Goal: Task Accomplishment & Management: Manage account settings

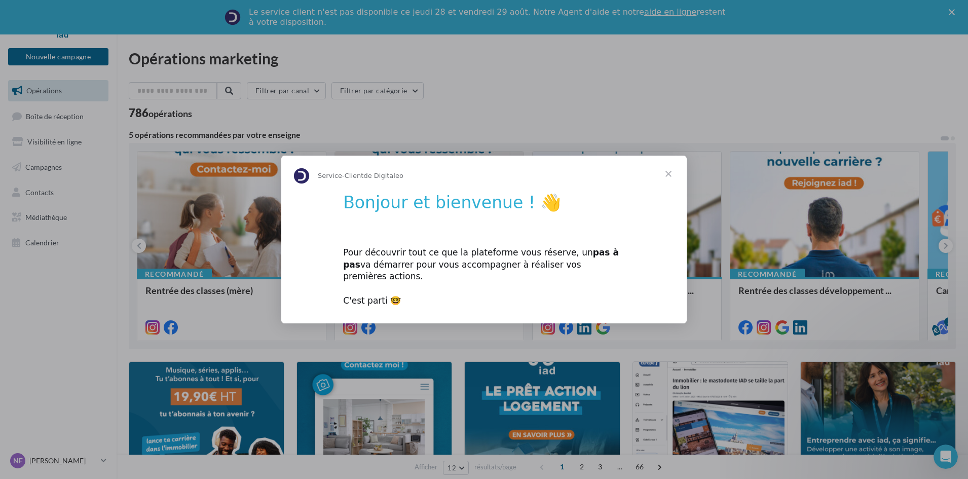
click at [671, 178] on span "Fermer" at bounding box center [668, 174] width 36 height 36
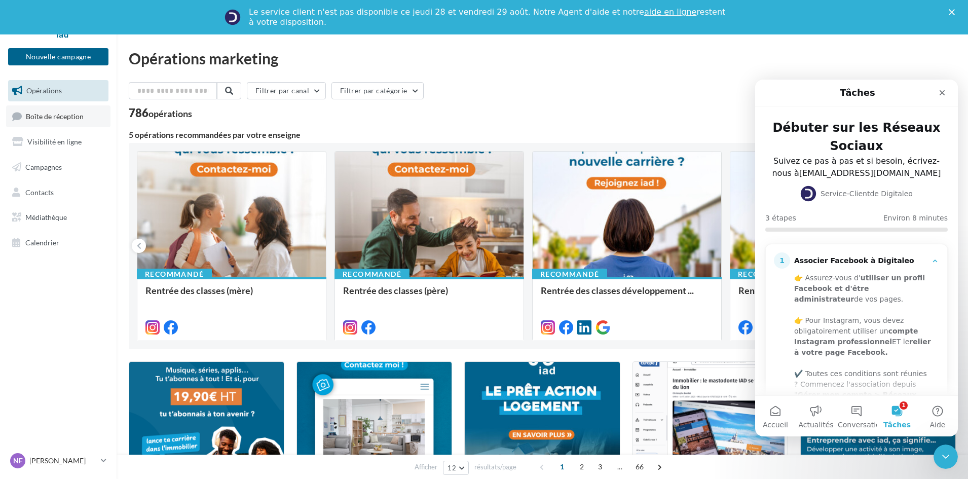
click at [49, 125] on link "Boîte de réception" at bounding box center [58, 116] width 104 height 22
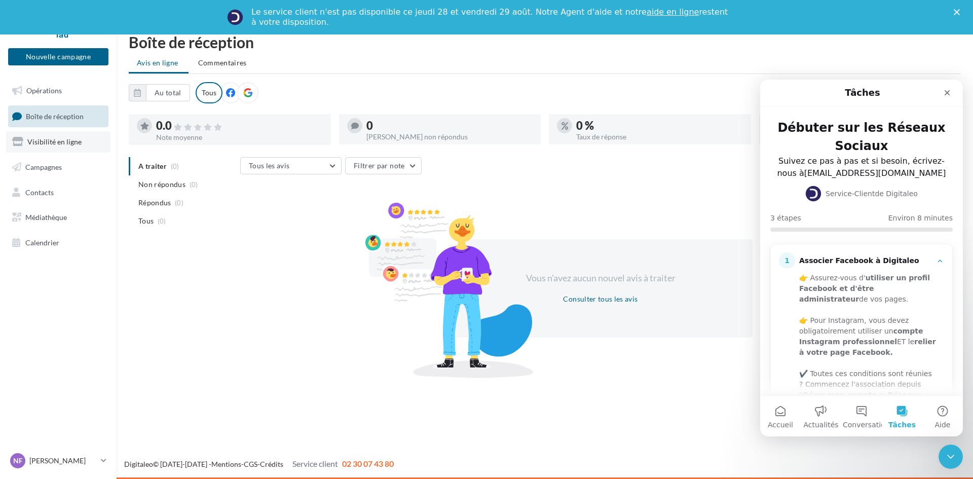
click at [59, 146] on link "Visibilité en ligne" at bounding box center [58, 141] width 104 height 21
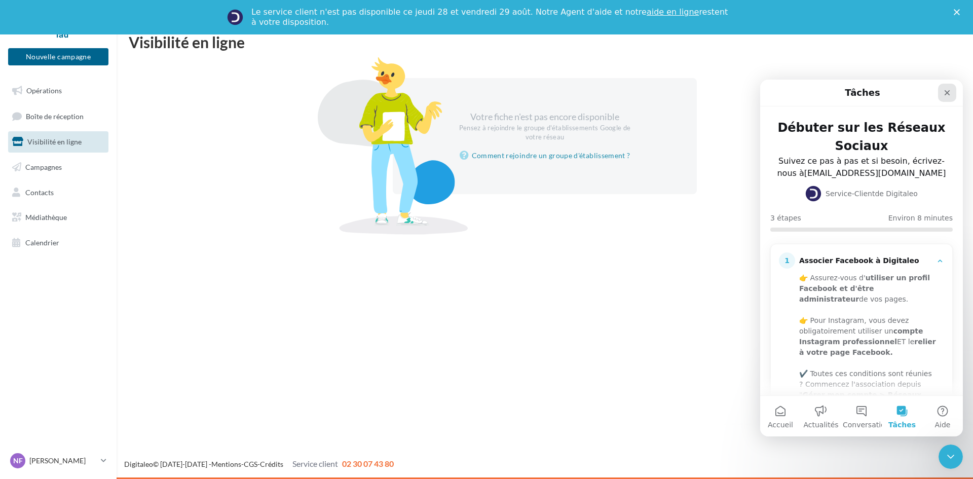
click at [947, 87] on div "Fermer" at bounding box center [947, 93] width 18 height 18
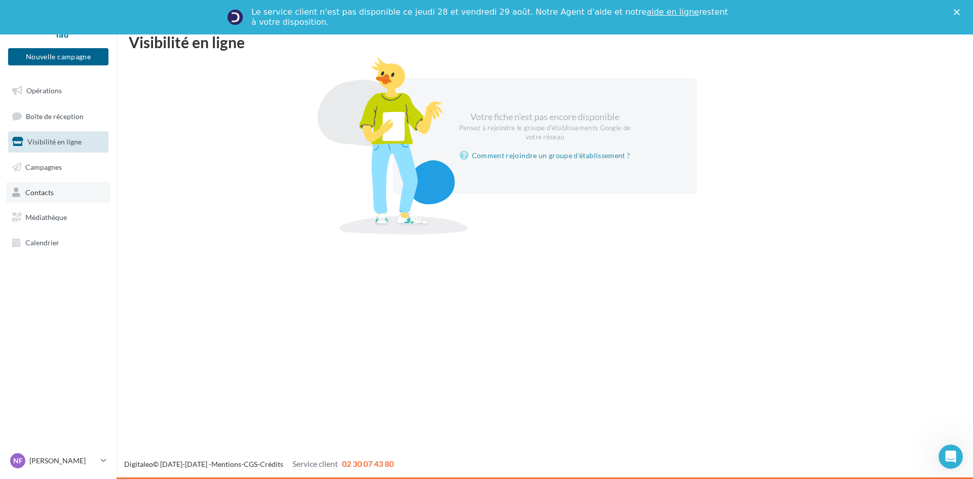
click at [45, 199] on link "Contacts" at bounding box center [58, 192] width 104 height 21
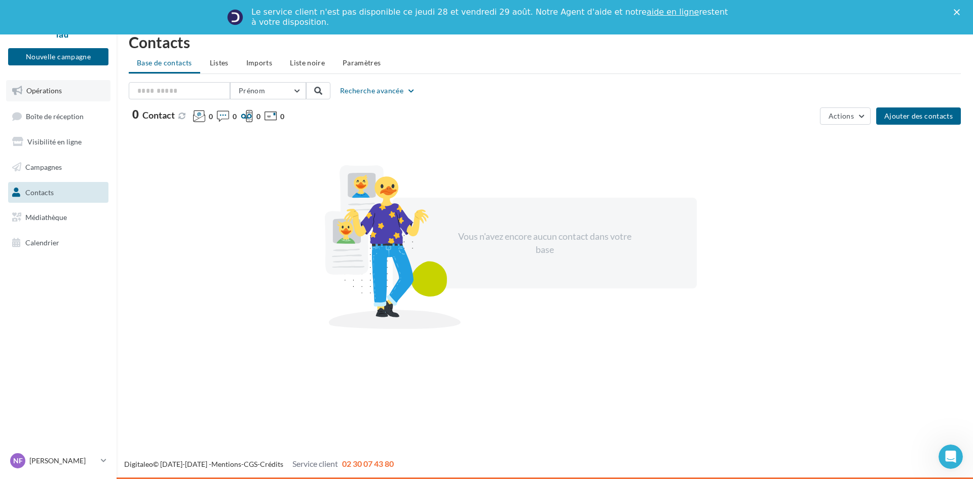
click at [47, 94] on span "Opérations" at bounding box center [43, 90] width 35 height 9
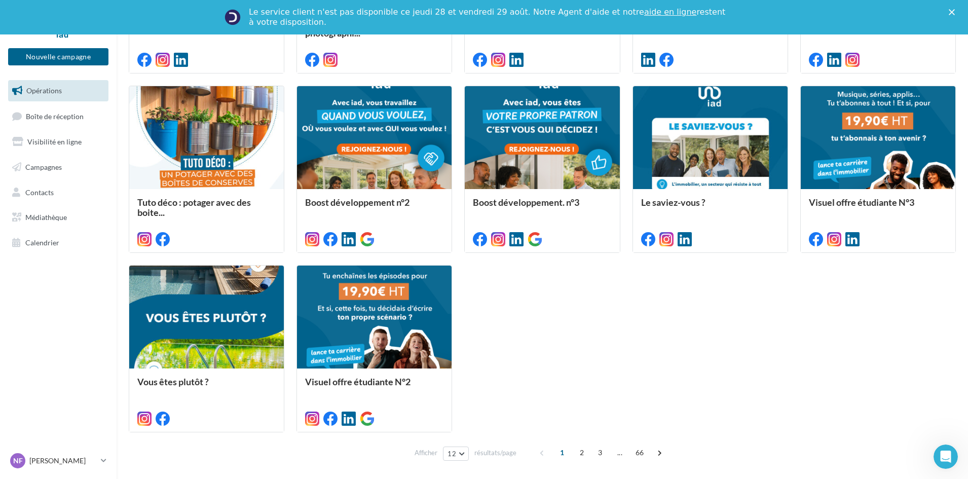
scroll to position [492, 0]
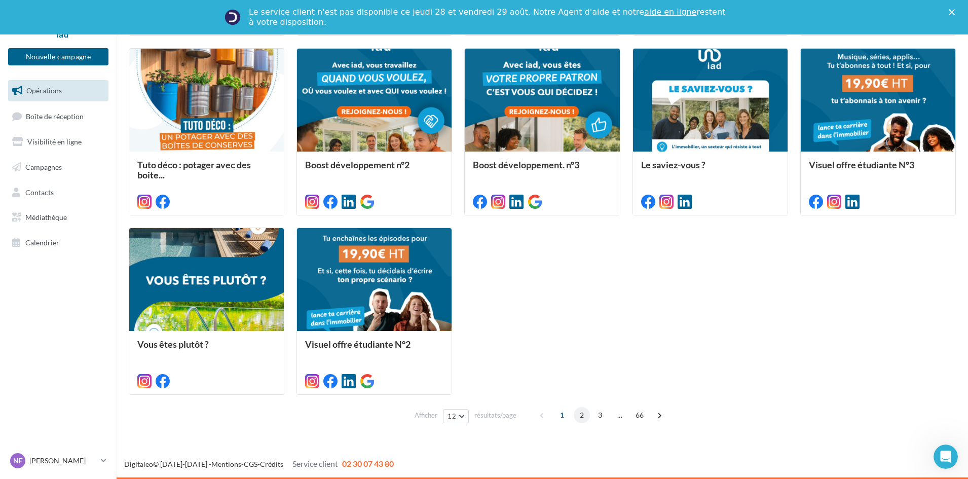
click at [582, 415] on span "2" at bounding box center [582, 415] width 16 height 16
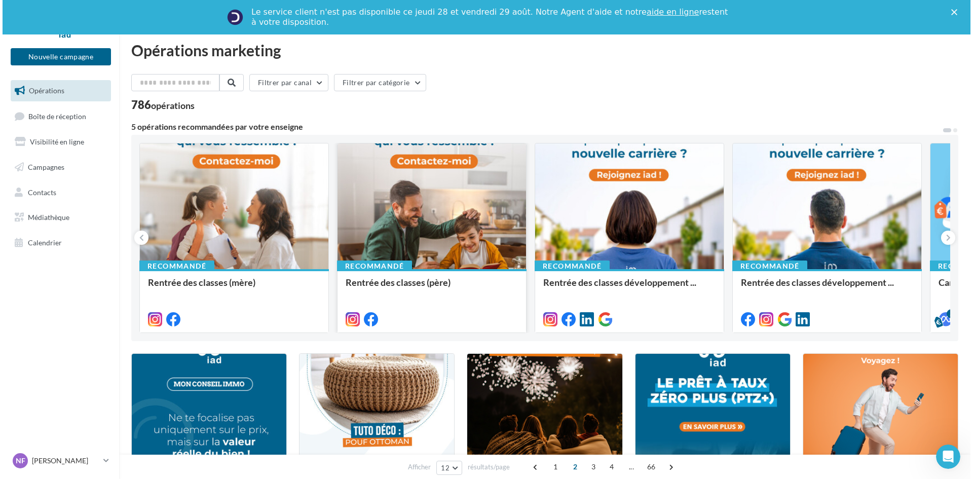
scroll to position [0, 0]
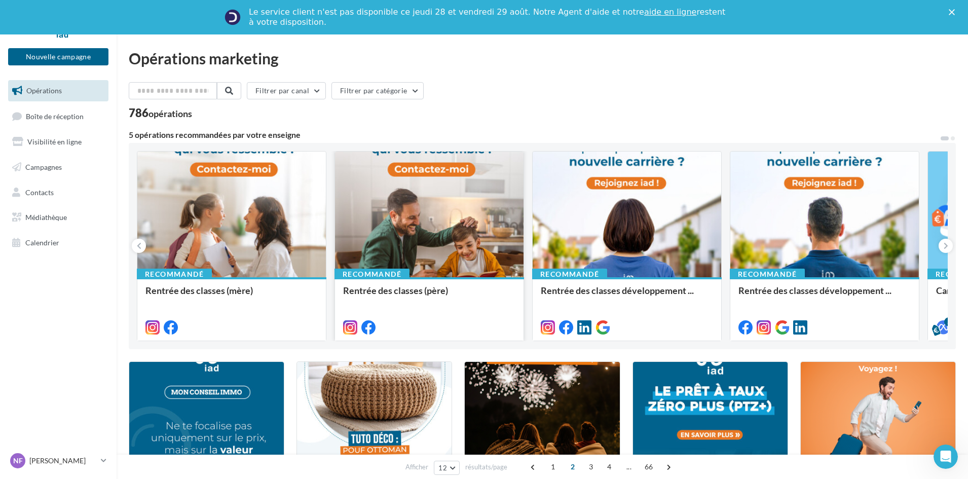
click at [395, 238] on div at bounding box center [429, 214] width 188 height 127
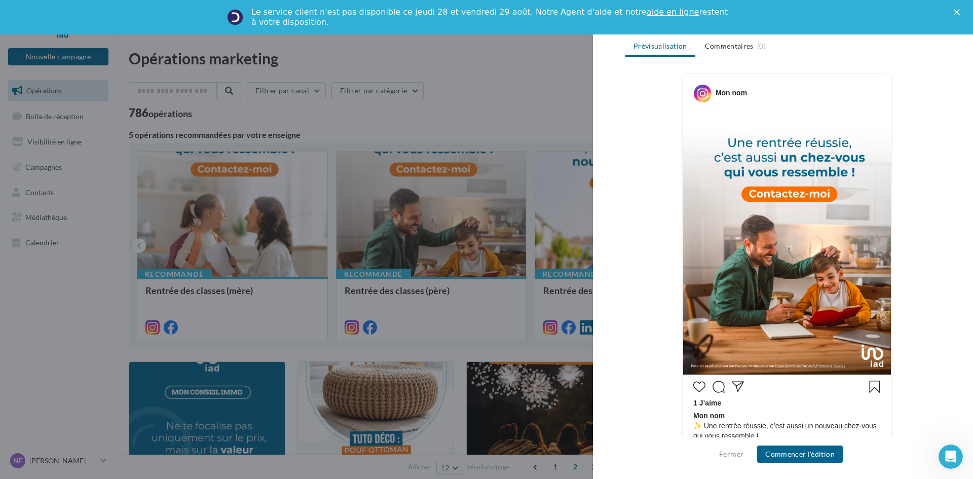
scroll to position [152, 0]
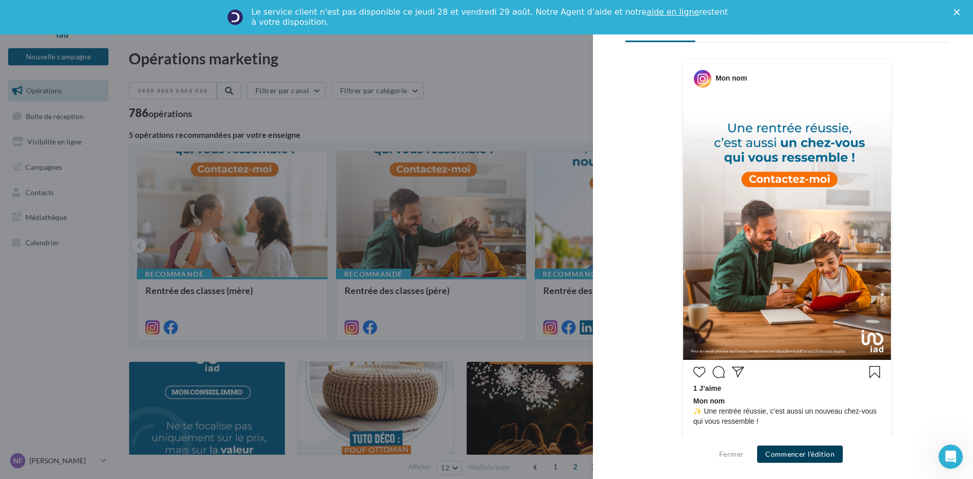
click at [792, 453] on button "Commencer l'édition" at bounding box center [800, 453] width 86 height 17
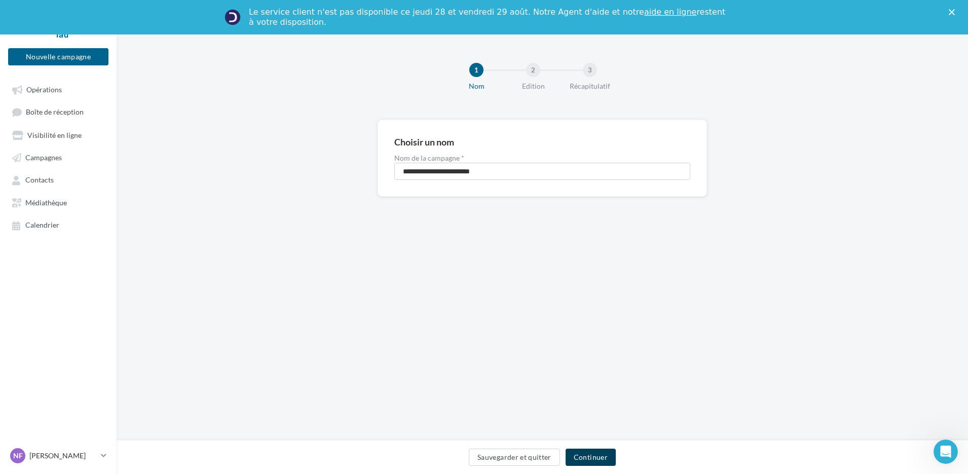
click at [580, 458] on button "Continuer" at bounding box center [590, 456] width 50 height 17
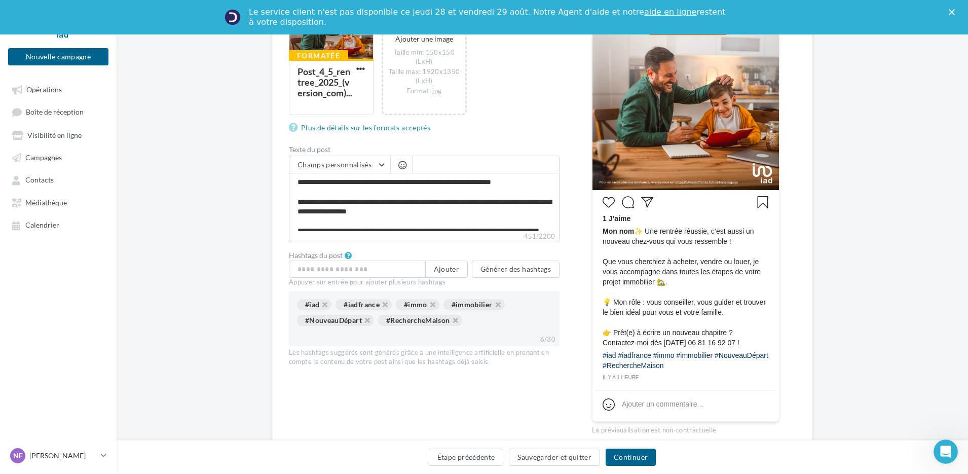
scroll to position [253, 0]
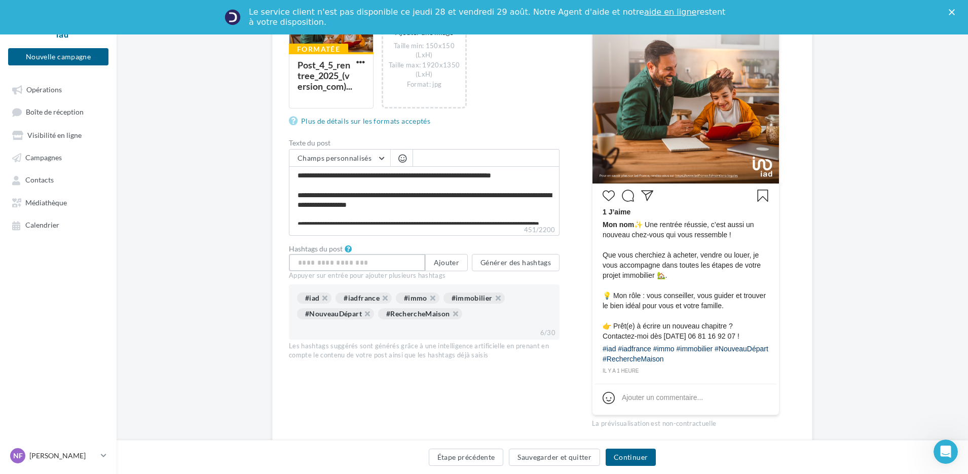
click at [354, 260] on input "text" at bounding box center [357, 262] width 136 height 17
click at [314, 299] on div "#iad" at bounding box center [314, 297] width 34 height 11
click at [416, 315] on div "#RechercheMaison" at bounding box center [420, 313] width 84 height 11
click at [443, 262] on button "Ajouter" at bounding box center [446, 262] width 43 height 17
click at [433, 314] on div "#RechercheMaison" at bounding box center [420, 313] width 84 height 11
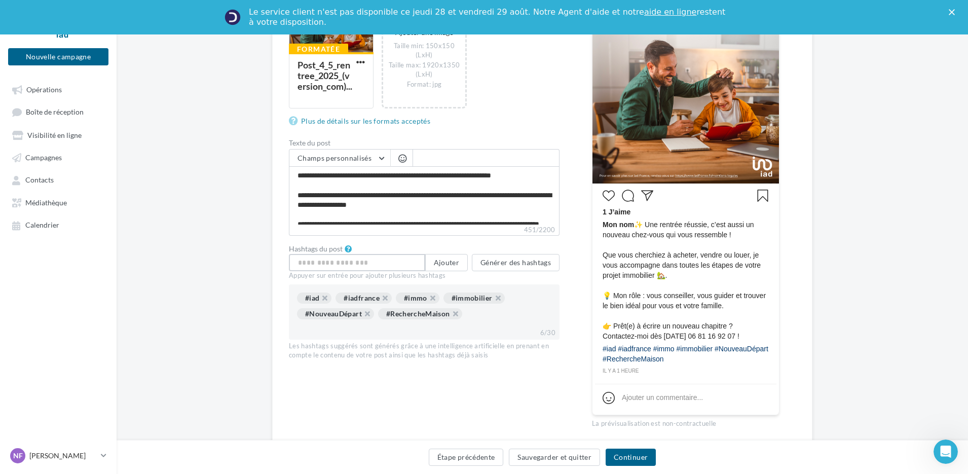
click at [306, 263] on input "text" at bounding box center [357, 262] width 136 height 17
type input "********"
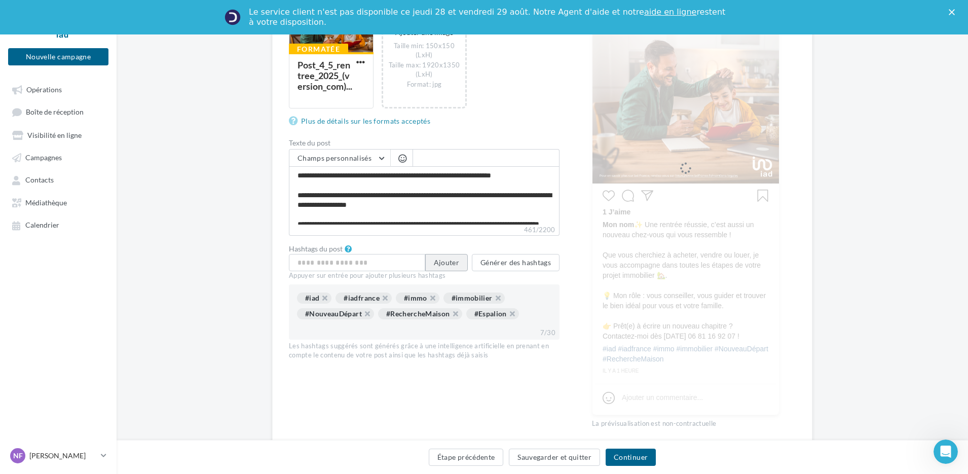
click at [443, 267] on button "Ajouter" at bounding box center [446, 262] width 43 height 17
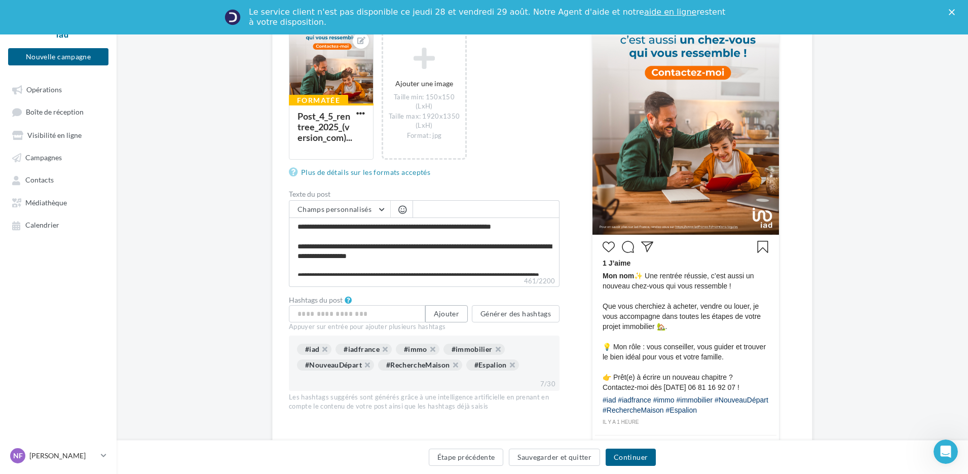
scroll to position [203, 0]
click at [635, 276] on span "Mon nom ✨ Une rentrée réussie, c’est aussi un nouveau chez-vous qui vous ressem…" at bounding box center [685, 331] width 166 height 122
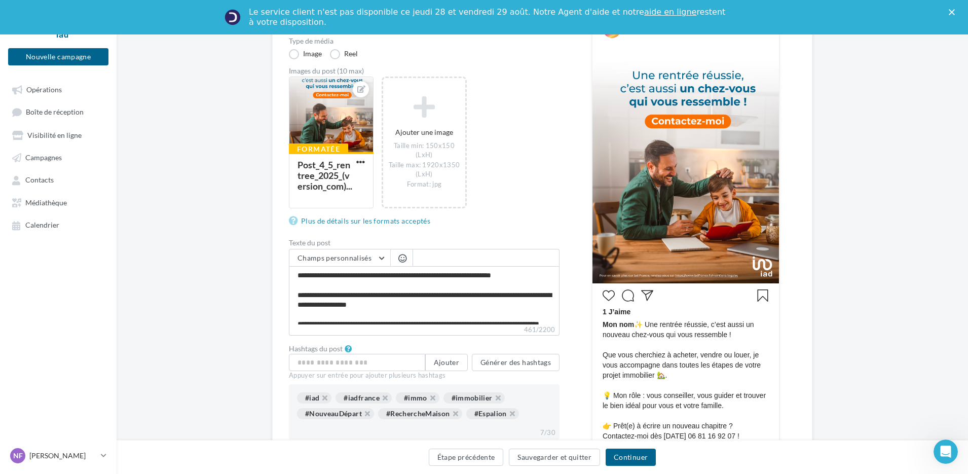
scroll to position [152, 0]
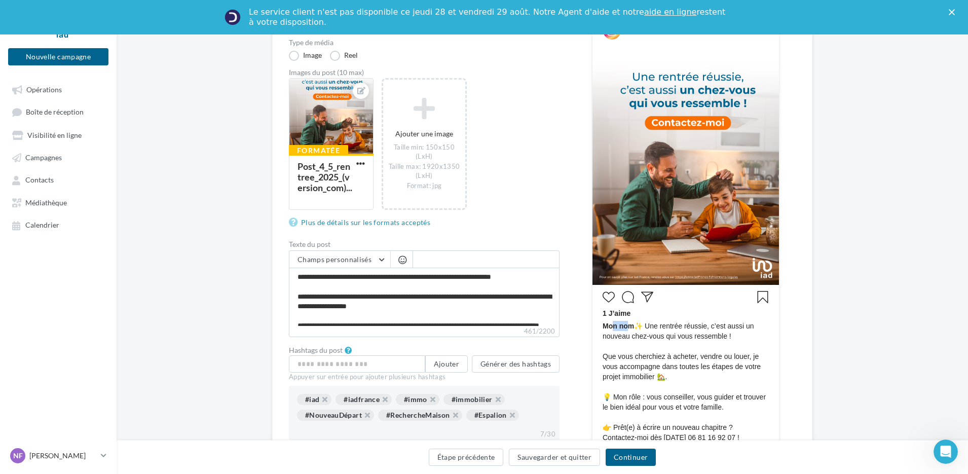
drag, startPoint x: 630, startPoint y: 325, endPoint x: 605, endPoint y: 325, distance: 25.3
click at [612, 325] on span "Mon nom" at bounding box center [617, 326] width 31 height 8
click at [604, 325] on span "Mon nom" at bounding box center [617, 326] width 31 height 8
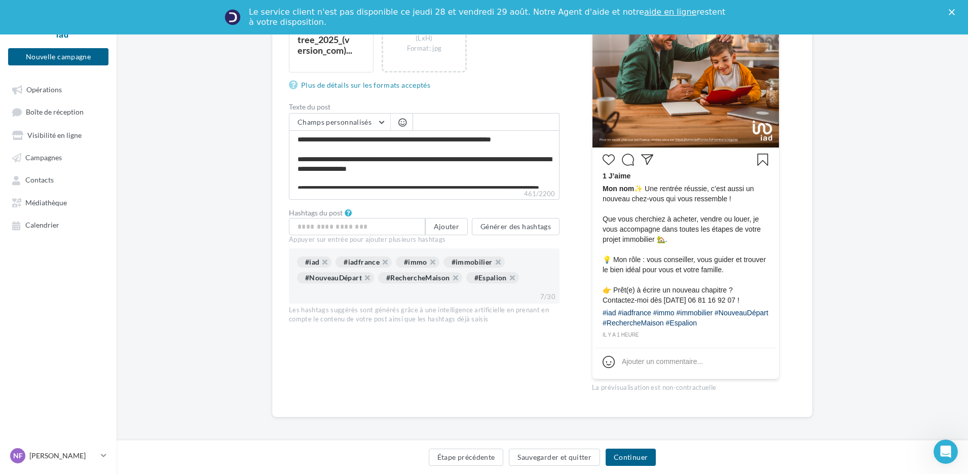
scroll to position [292, 0]
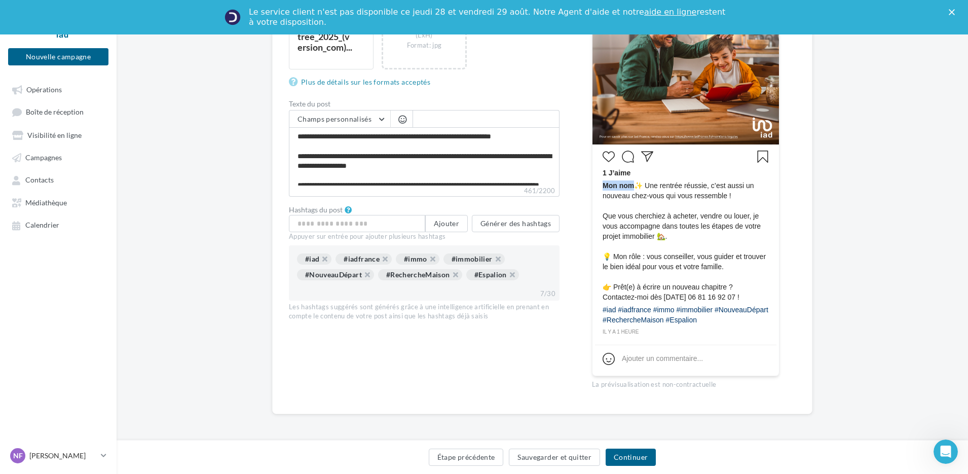
drag, startPoint x: 635, startPoint y: 184, endPoint x: 602, endPoint y: 188, distance: 32.6
click at [602, 188] on span "Mon nom ✨ Une rentrée réussie, c’est aussi un nouveau chez-vous qui vous ressem…" at bounding box center [685, 241] width 166 height 122
click at [380, 119] on button "Champs personnalisés" at bounding box center [339, 118] width 101 height 17
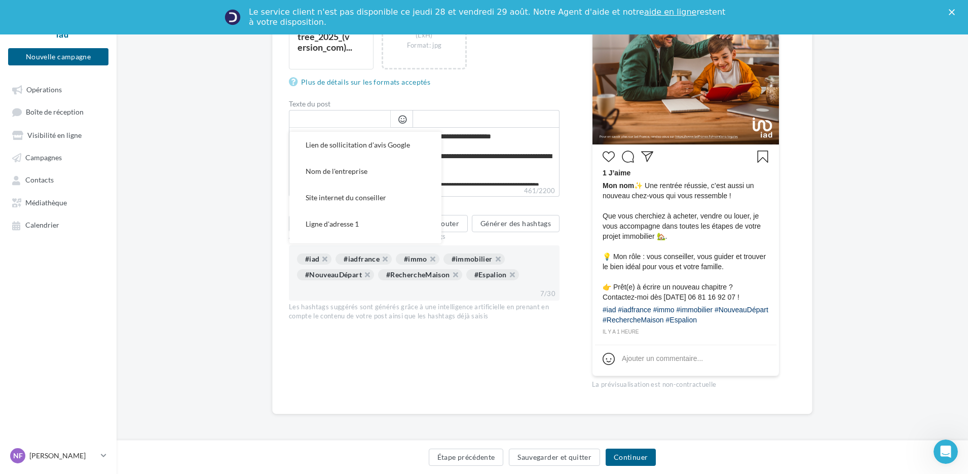
click at [380, 119] on input "text" at bounding box center [339, 118] width 101 height 17
click at [240, 130] on div "Édition de la campagne Instagram Type de campagne Post Story Type de média Imag…" at bounding box center [542, 136] width 851 height 619
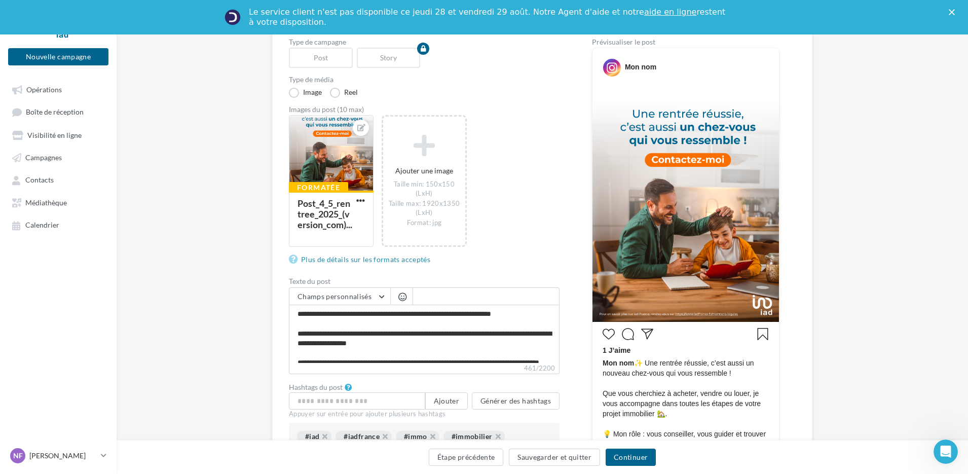
scroll to position [101, 0]
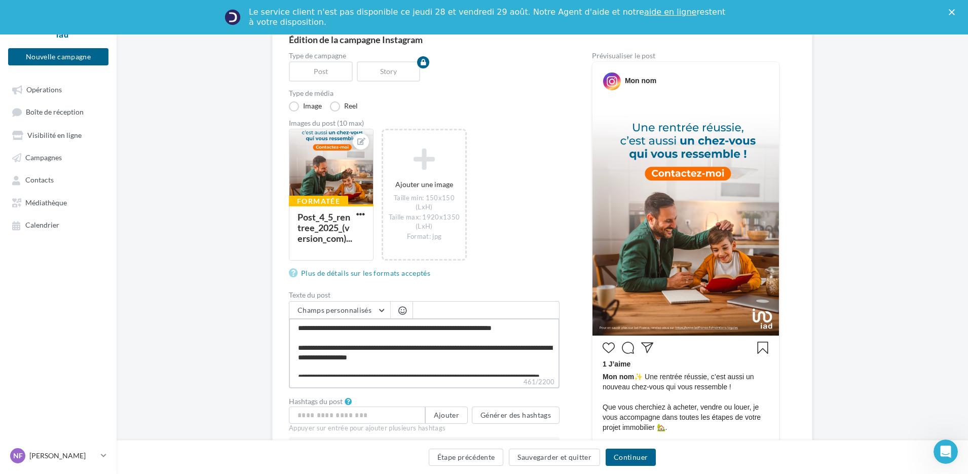
click at [298, 328] on textarea "**********" at bounding box center [424, 347] width 271 height 58
type textarea "**********"
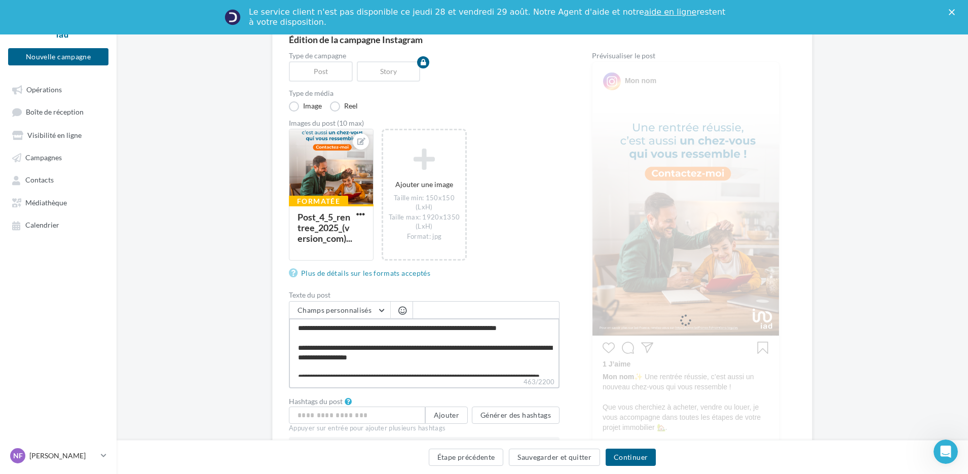
type textarea "**********"
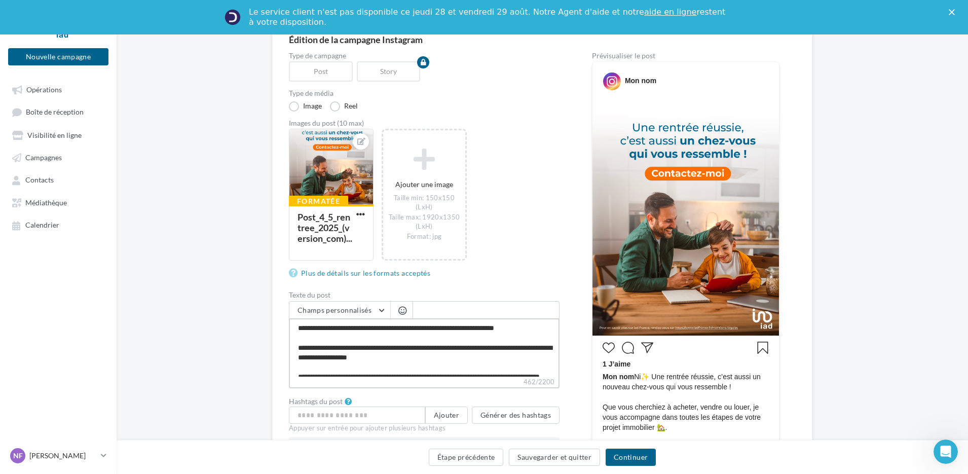
type textarea "**********"
drag, startPoint x: 636, startPoint y: 374, endPoint x: 581, endPoint y: 378, distance: 54.9
click at [581, 378] on div "Type de campagne Post Story Type de média Image Reel Images du post (10 max) Fo…" at bounding box center [542, 320] width 507 height 536
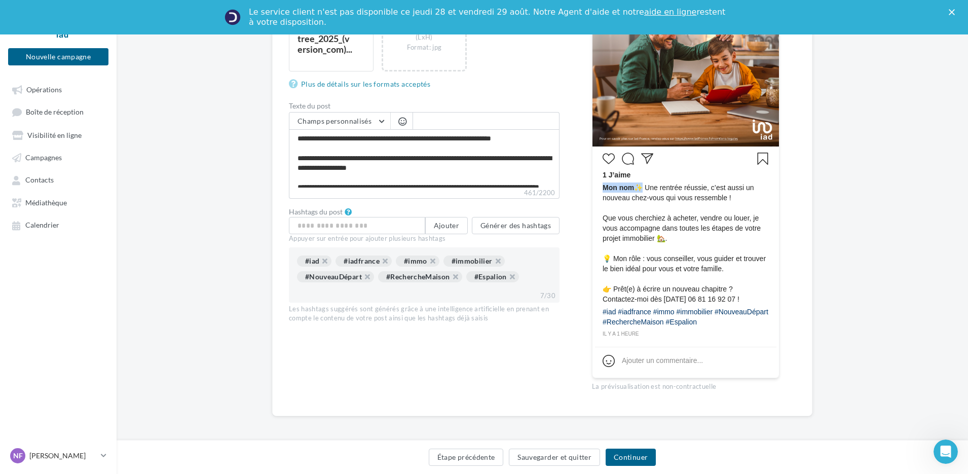
scroll to position [292, 0]
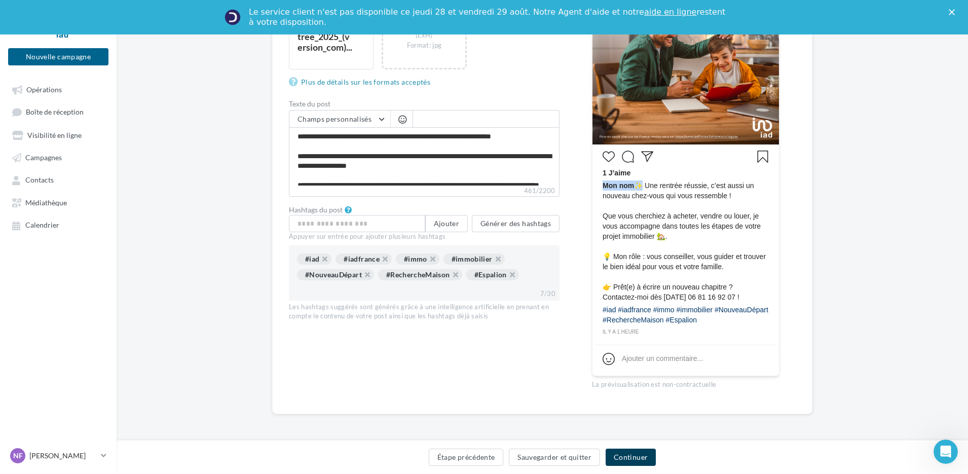
click at [614, 451] on button "Continuer" at bounding box center [630, 456] width 50 height 17
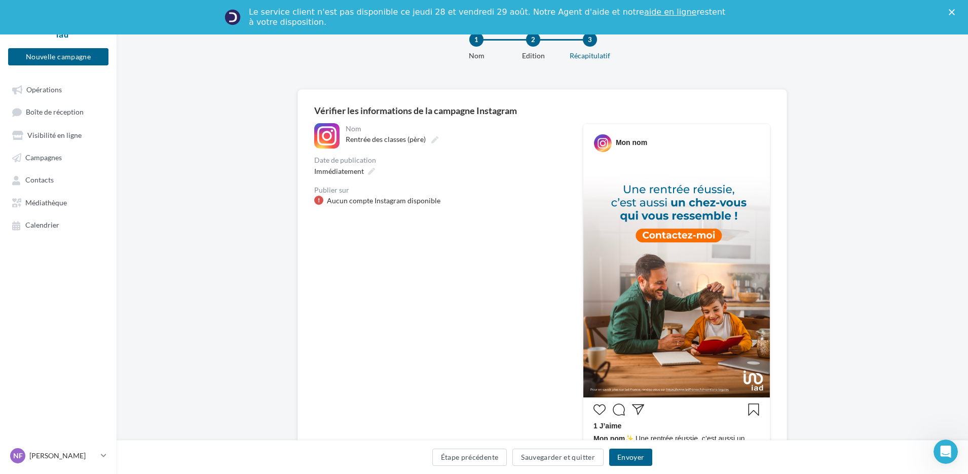
scroll to position [30, 0]
click at [347, 204] on div "Aucun compte Instagram disponible" at bounding box center [383, 201] width 113 height 10
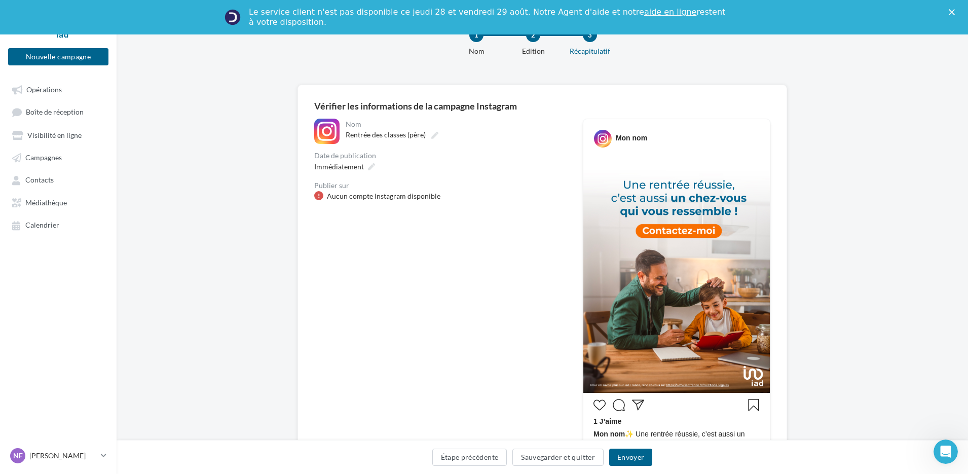
scroll to position [0, 0]
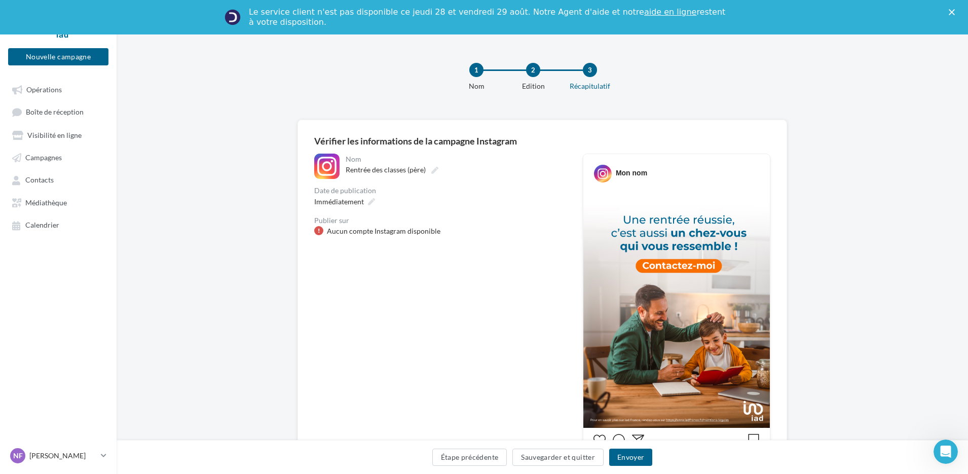
click at [364, 234] on div "Aucun compte Instagram disponible" at bounding box center [383, 231] width 113 height 10
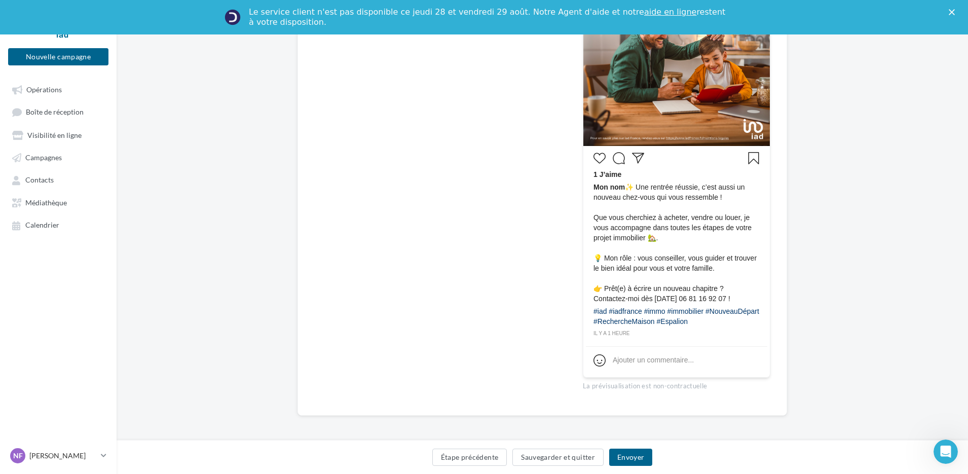
scroll to position [283, 0]
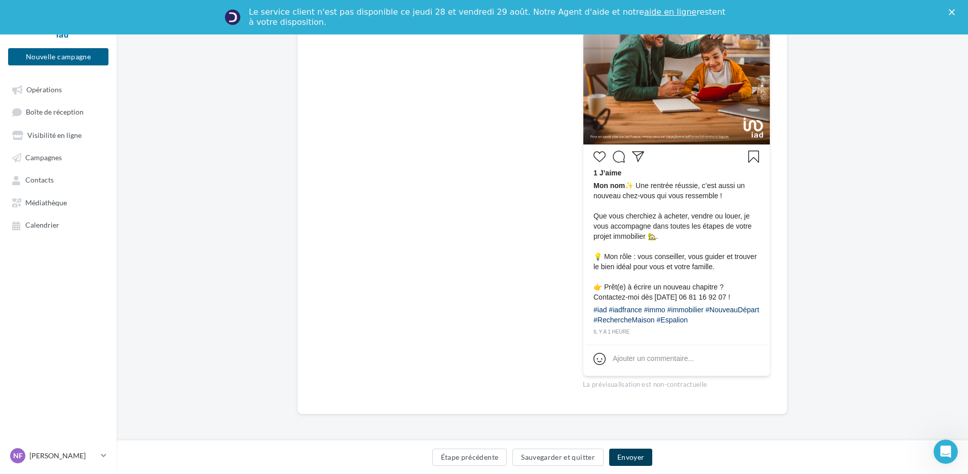
click at [638, 456] on button "Envoyer" at bounding box center [630, 456] width 43 height 17
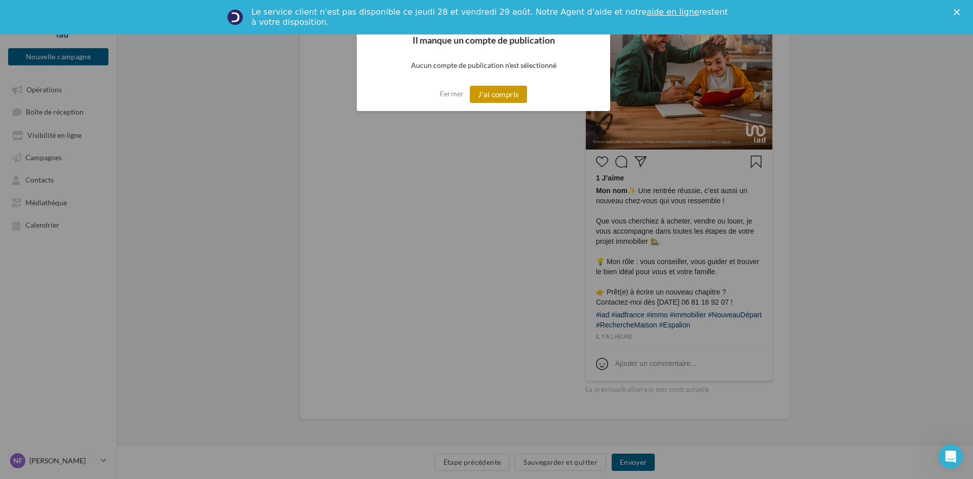
click at [488, 96] on button "J'ai compris" at bounding box center [499, 94] width 58 height 17
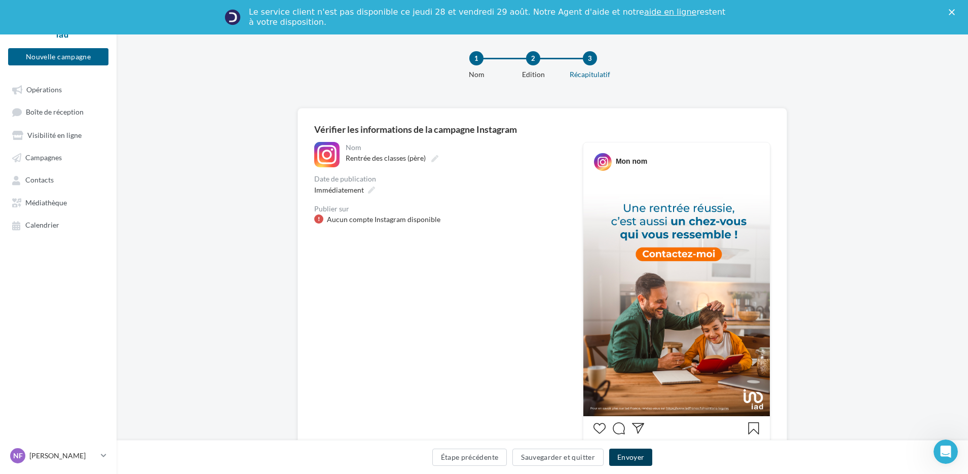
scroll to position [0, 0]
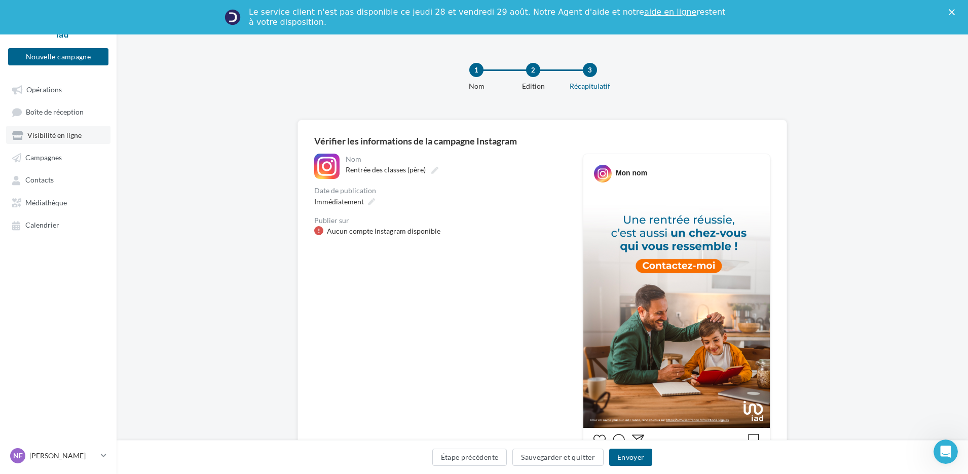
click at [47, 140] on link "Visibilité en ligne" at bounding box center [58, 135] width 104 height 18
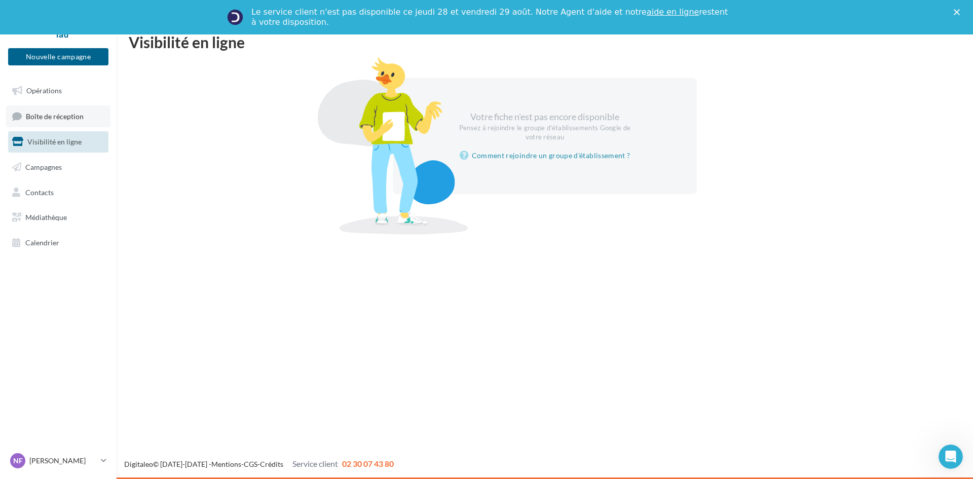
click at [61, 119] on span "Boîte de réception" at bounding box center [55, 115] width 58 height 9
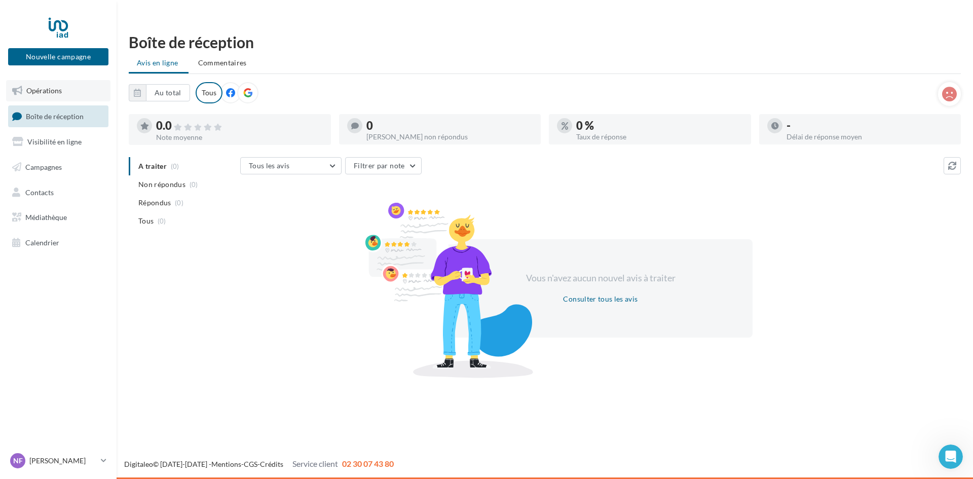
click at [48, 90] on span "Opérations" at bounding box center [43, 90] width 35 height 9
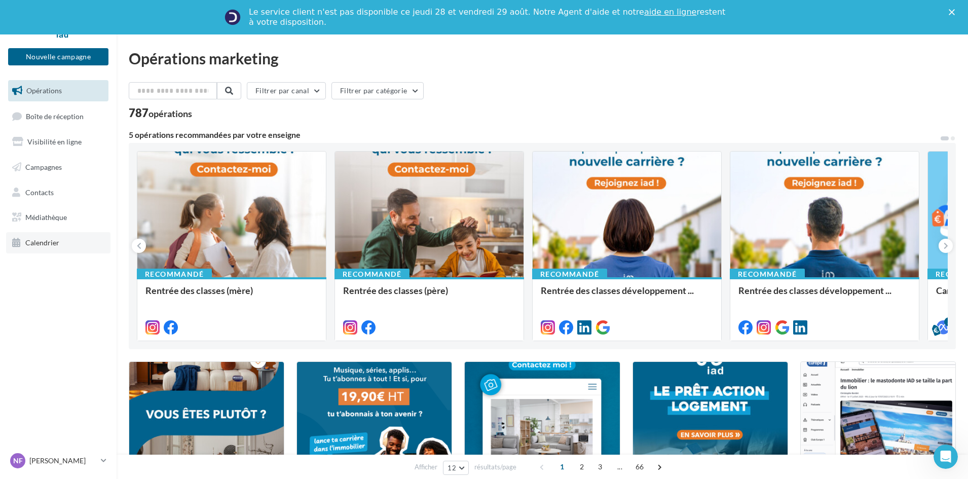
click at [46, 246] on span "Calendrier" at bounding box center [42, 242] width 34 height 9
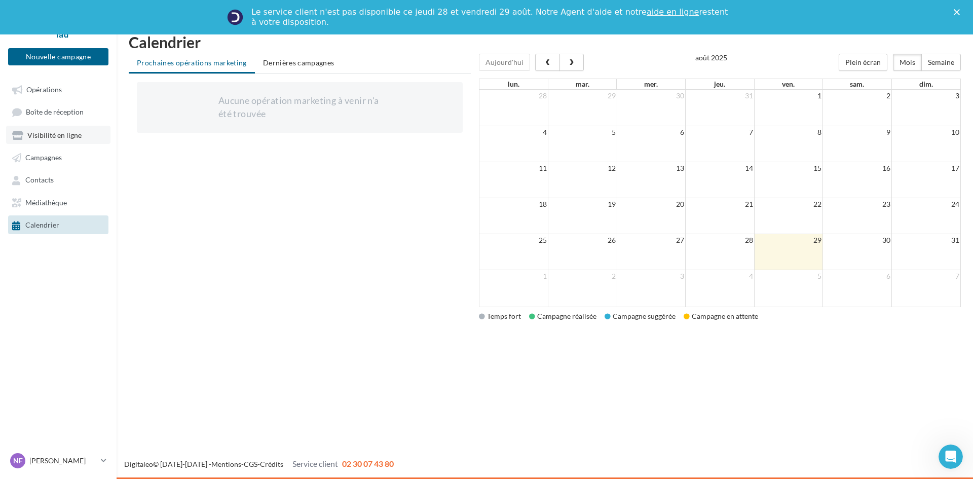
click at [59, 137] on span "Visibilité en ligne" at bounding box center [54, 135] width 54 height 9
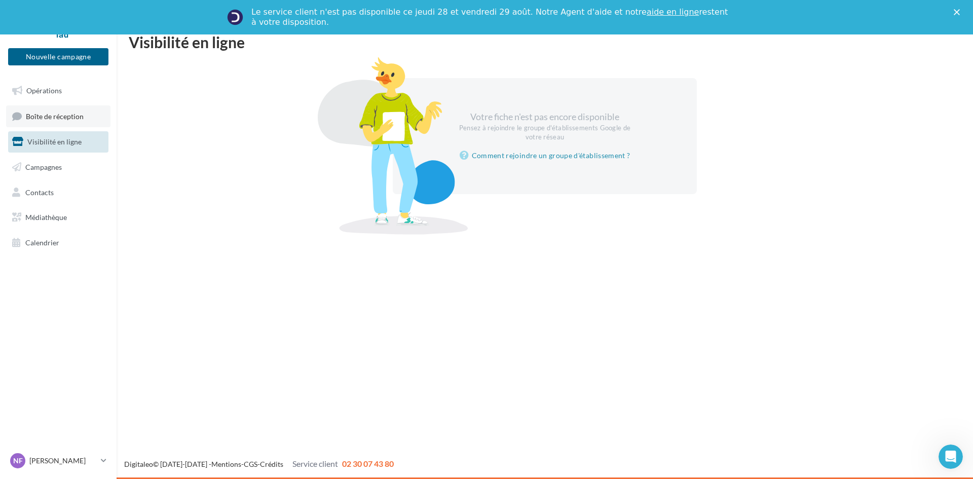
click at [69, 119] on span "Boîte de réception" at bounding box center [55, 115] width 58 height 9
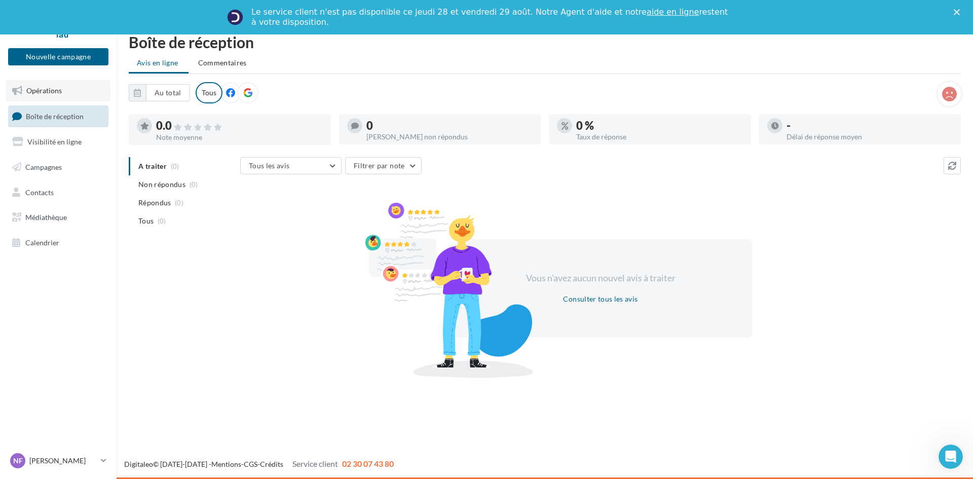
click at [36, 99] on link "Opérations" at bounding box center [58, 90] width 104 height 21
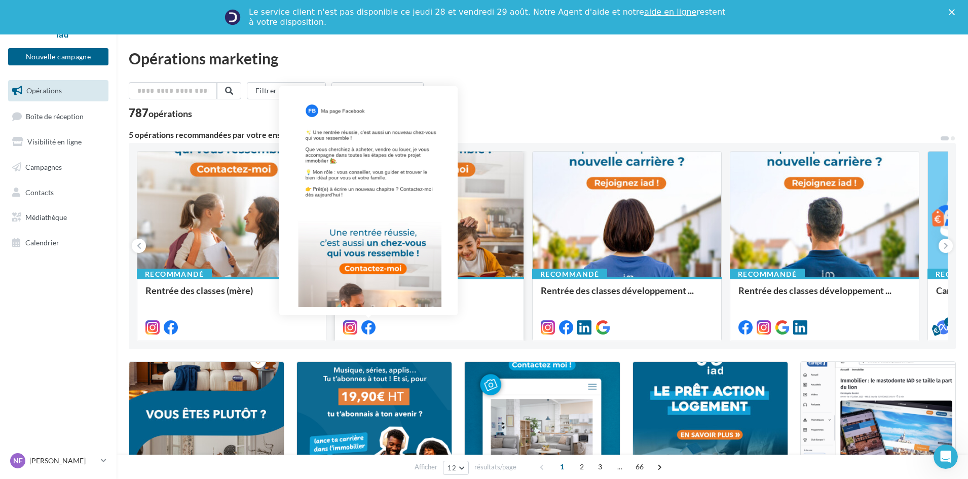
click at [368, 327] on icon at bounding box center [368, 327] width 14 height 14
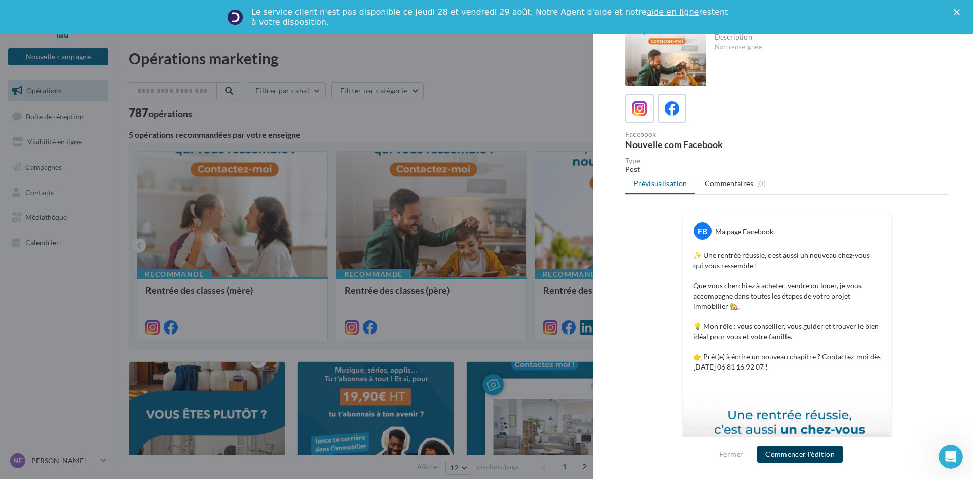
click at [792, 455] on button "Commencer l'édition" at bounding box center [800, 453] width 86 height 17
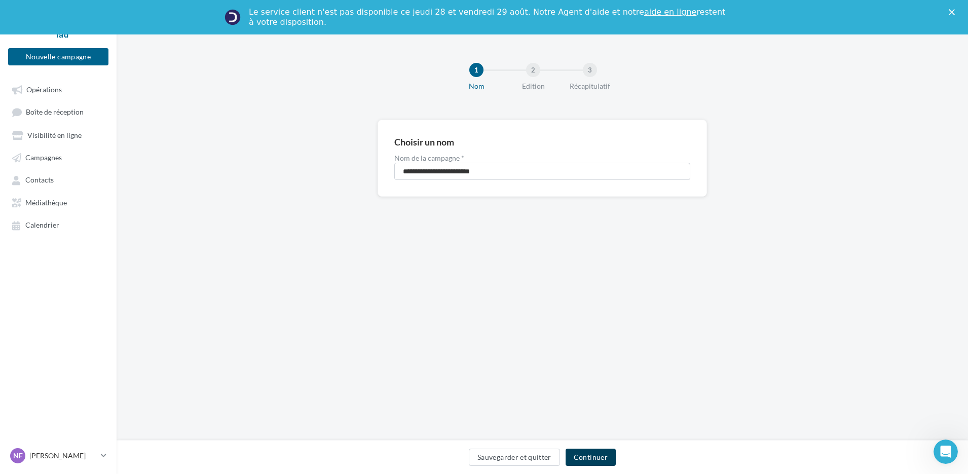
click at [596, 459] on button "Continuer" at bounding box center [590, 456] width 50 height 17
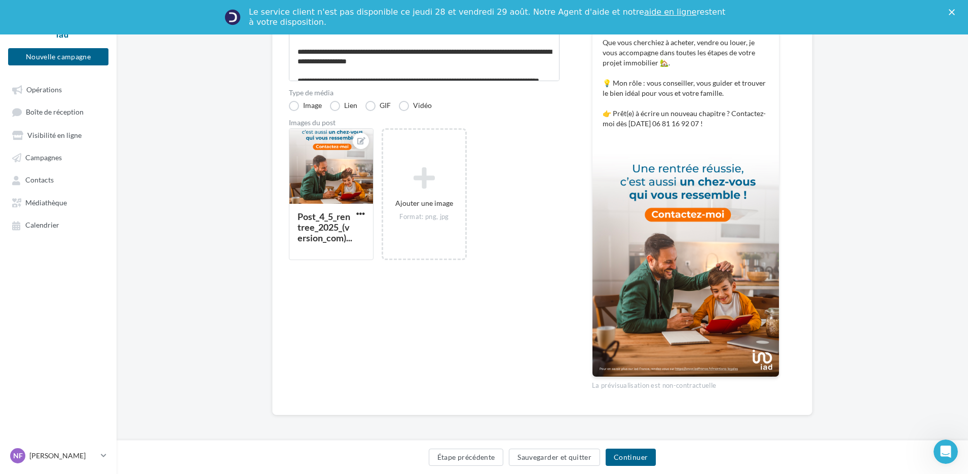
scroll to position [196, 0]
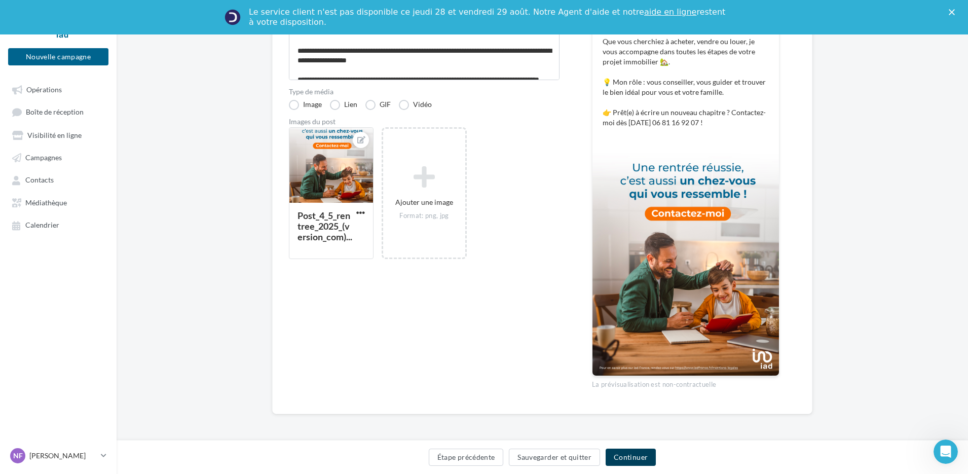
click at [634, 453] on button "Continuer" at bounding box center [630, 456] width 50 height 17
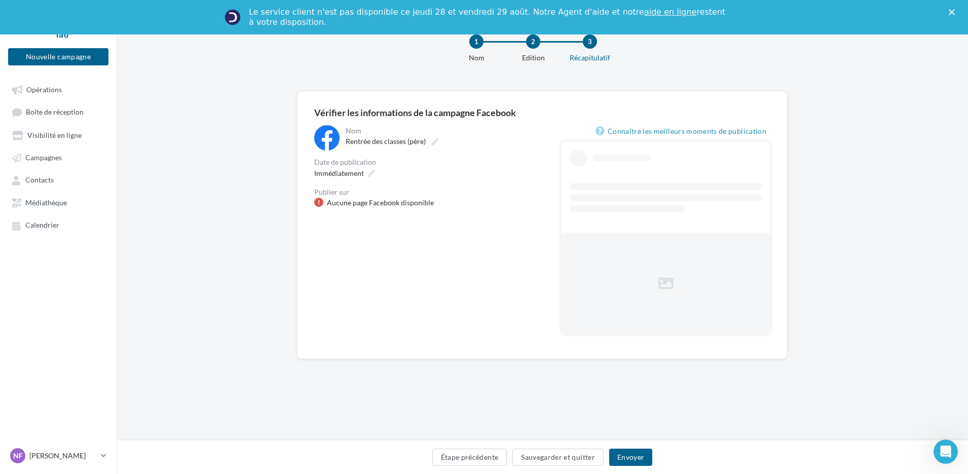
click at [403, 198] on div "Aucune page Facebook disponible" at bounding box center [380, 203] width 107 height 10
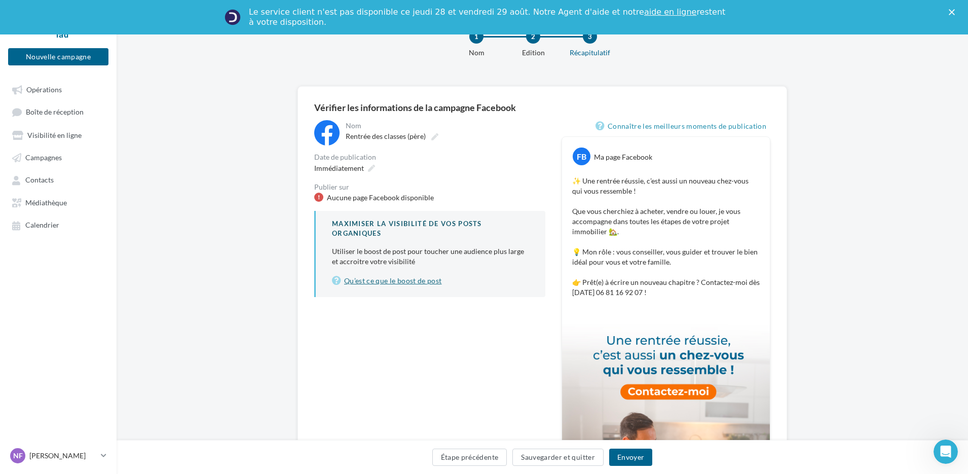
click at [409, 282] on link "Qu’est ce que le boost de post" at bounding box center [430, 281] width 197 height 12
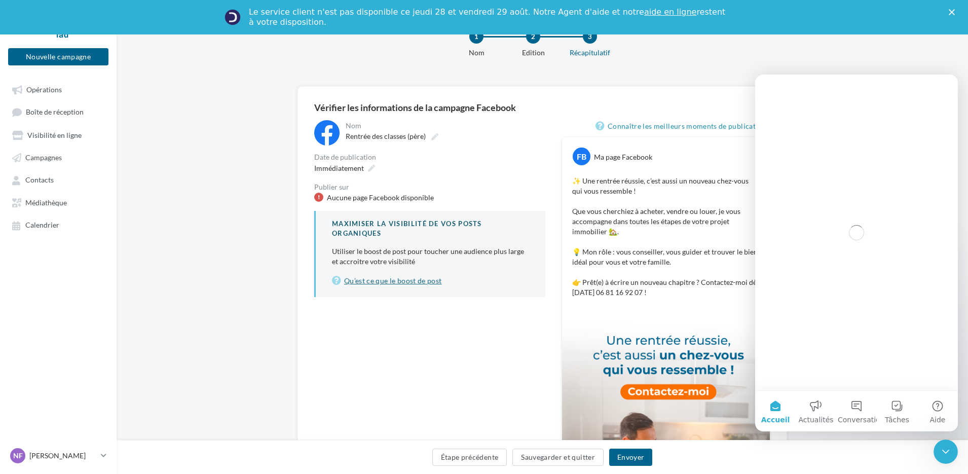
scroll to position [0, 0]
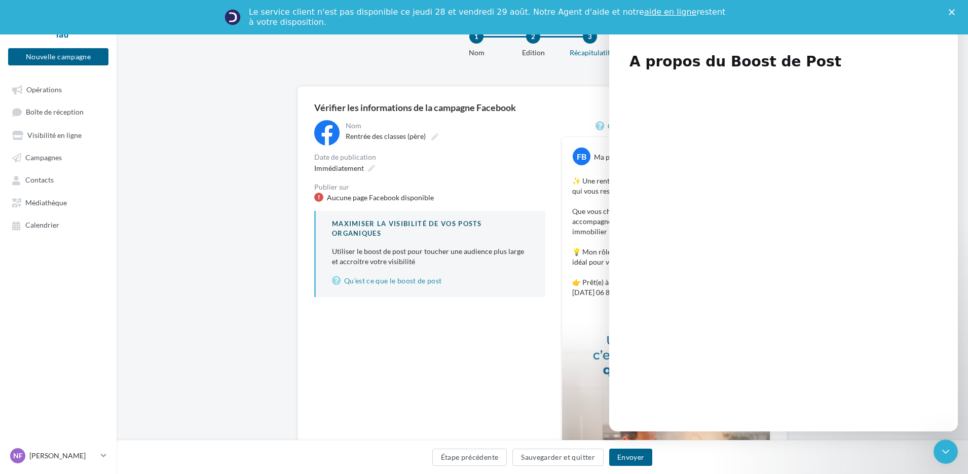
click at [229, 334] on div "**********" at bounding box center [542, 360] width 851 height 549
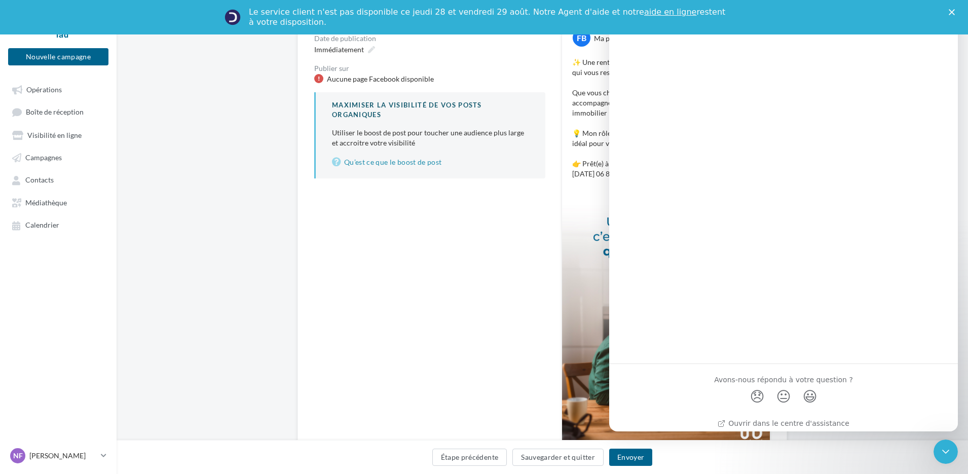
scroll to position [1114, 0]
click at [565, 455] on button "Sauvegarder et quitter" at bounding box center [557, 456] width 91 height 17
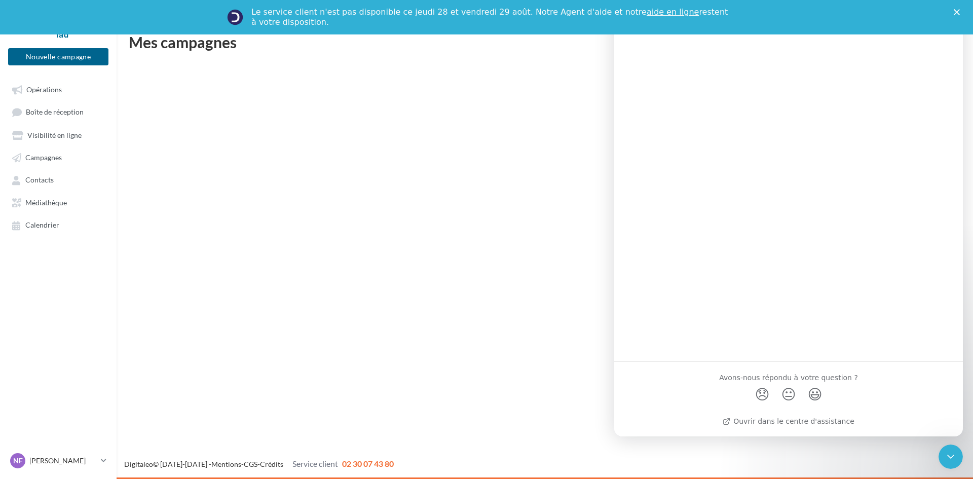
scroll to position [1109, 0]
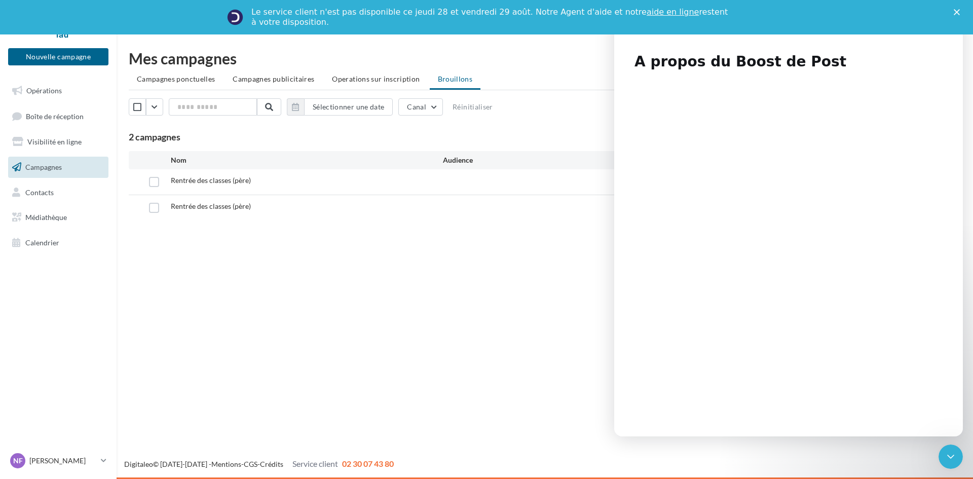
click at [459, 217] on div "Rentrée des classes (père) [DATE] 16:54 Actions" at bounding box center [545, 207] width 832 height 25
click at [955, 463] on div "Fermer le Messenger Intercom" at bounding box center [949, 455] width 24 height 24
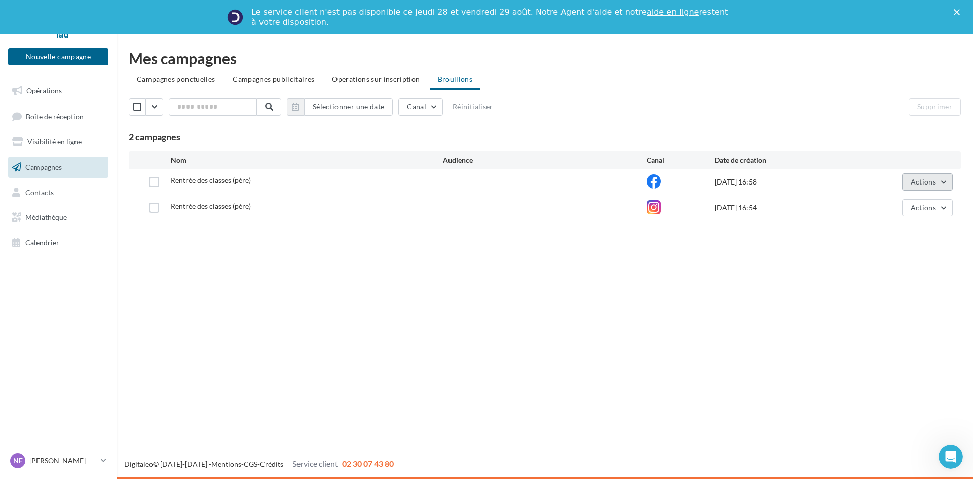
click at [936, 183] on button "Actions" at bounding box center [927, 181] width 51 height 17
click at [887, 262] on button "Dupliquer" at bounding box center [901, 258] width 101 height 26
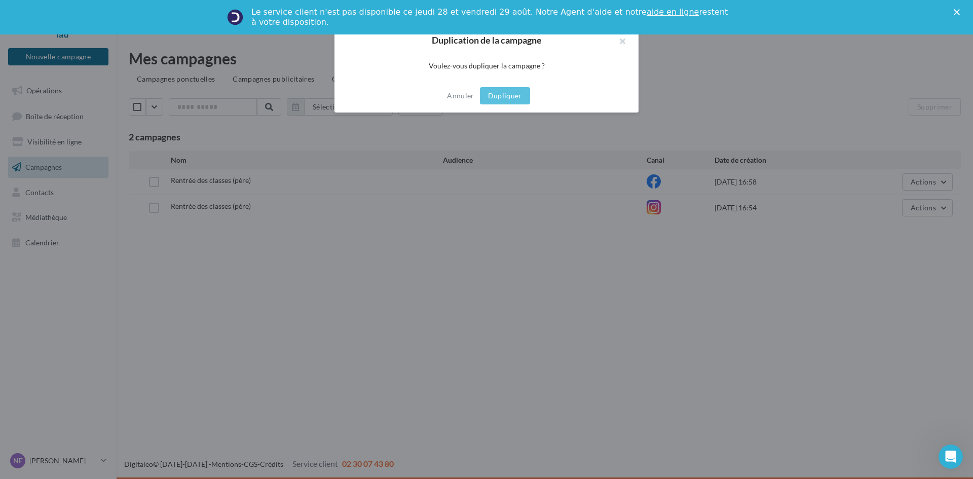
click at [586, 243] on div at bounding box center [486, 239] width 973 height 479
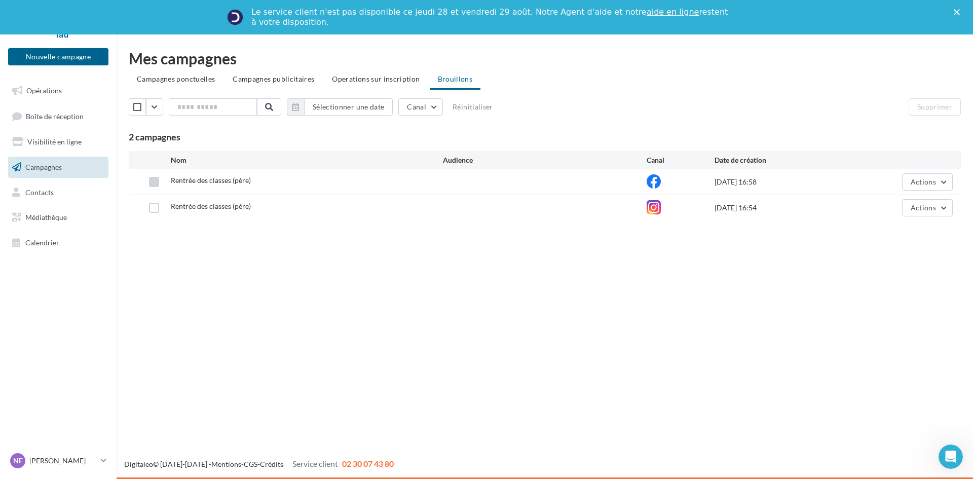
click at [154, 181] on label at bounding box center [154, 182] width 10 height 10
click at [926, 184] on span "Actions" at bounding box center [922, 181] width 25 height 9
click at [902, 205] on button "Editer" at bounding box center [901, 206] width 101 height 26
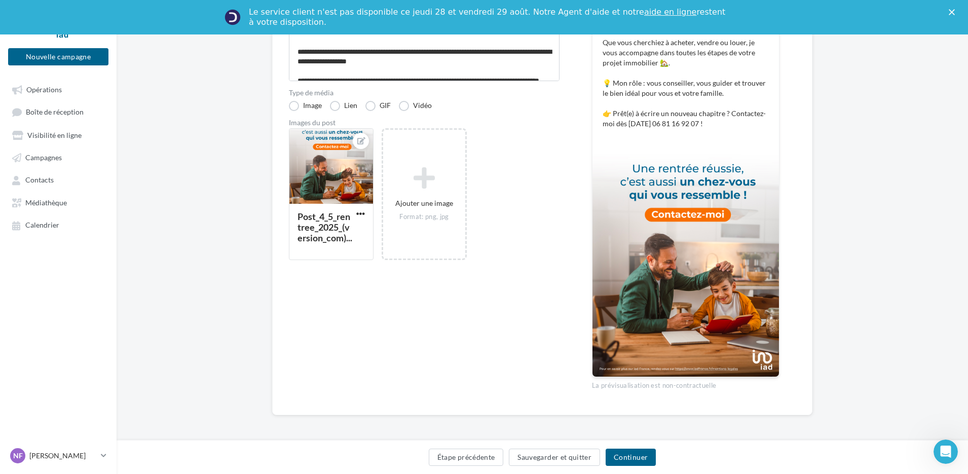
scroll to position [196, 0]
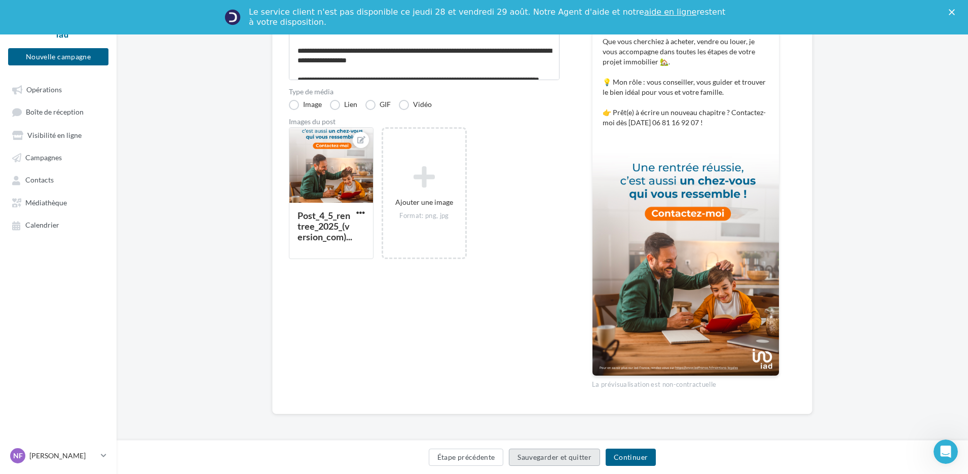
click at [542, 456] on button "Sauvegarder et quitter" at bounding box center [554, 456] width 91 height 17
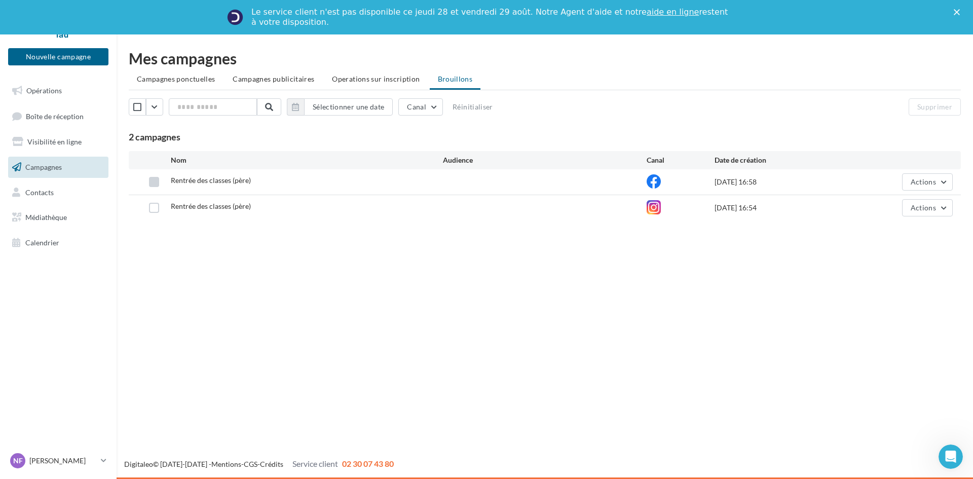
click at [156, 181] on label at bounding box center [154, 182] width 10 height 10
click at [922, 181] on span "Actions" at bounding box center [922, 181] width 25 height 9
click at [886, 258] on button "Dupliquer" at bounding box center [901, 258] width 101 height 26
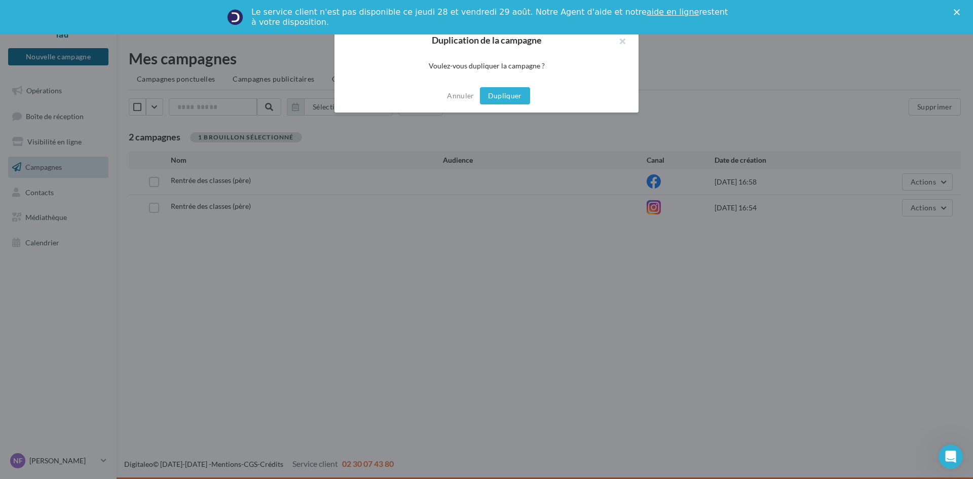
click at [498, 95] on button "Dupliquer" at bounding box center [505, 95] width 50 height 17
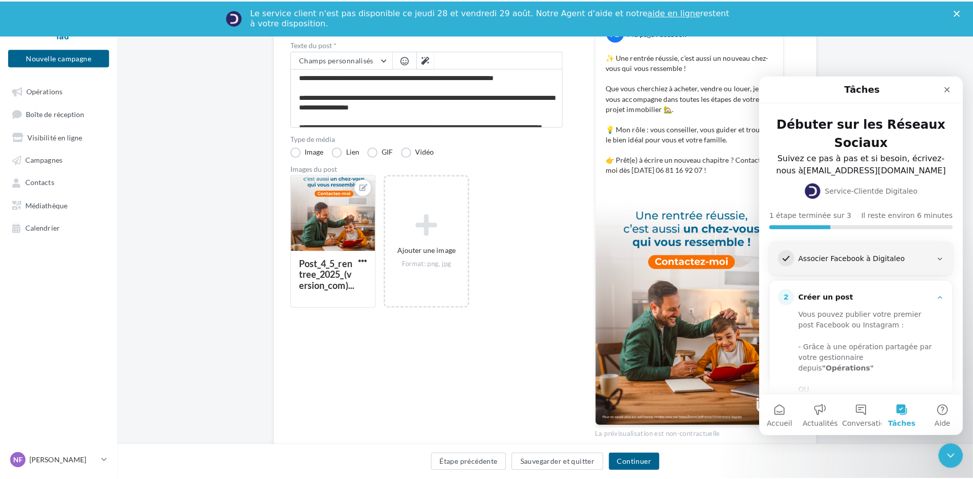
scroll to position [152, 0]
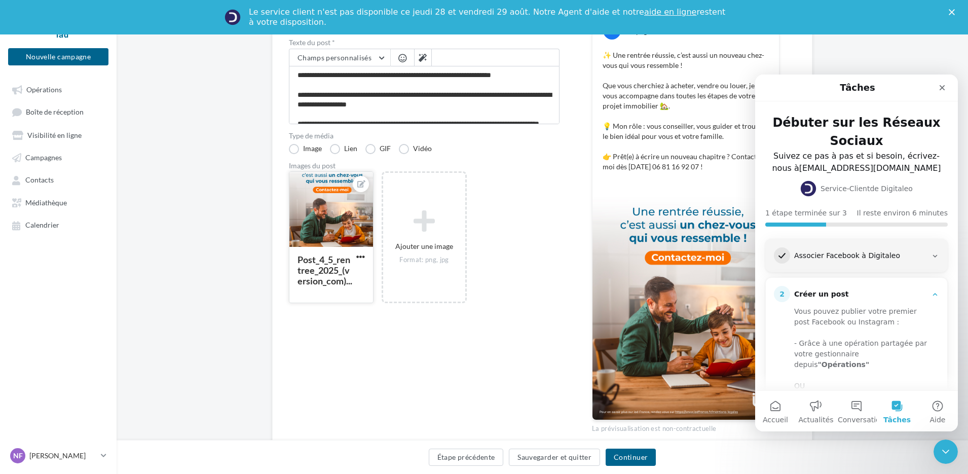
click at [315, 213] on div at bounding box center [331, 210] width 84 height 76
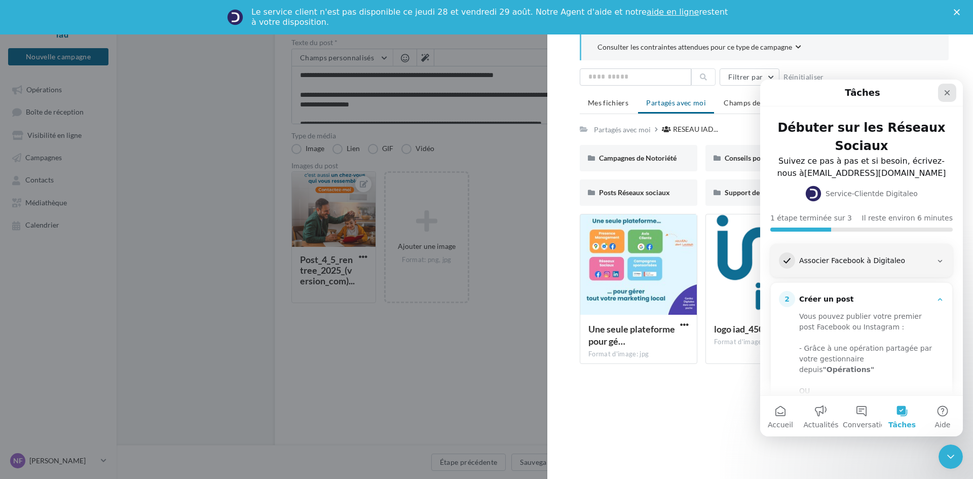
click at [946, 95] on icon "Fermer" at bounding box center [947, 93] width 8 height 8
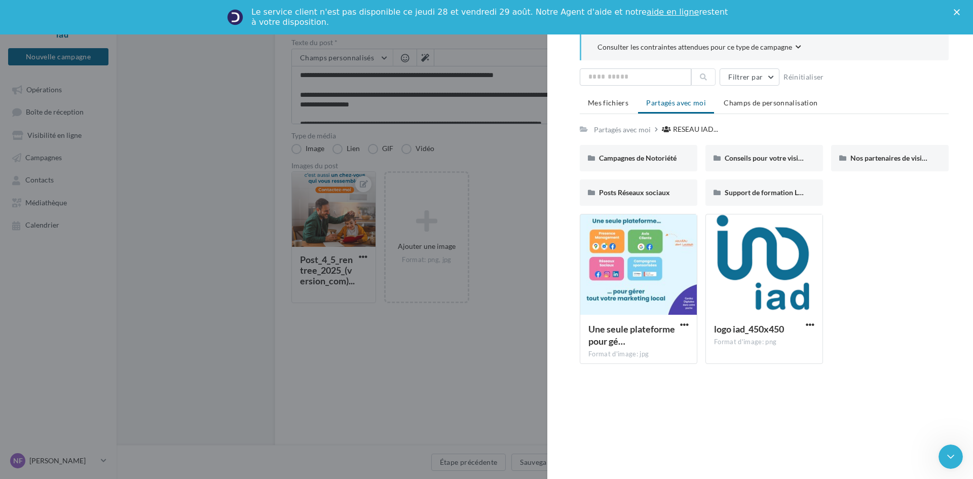
scroll to position [0, 0]
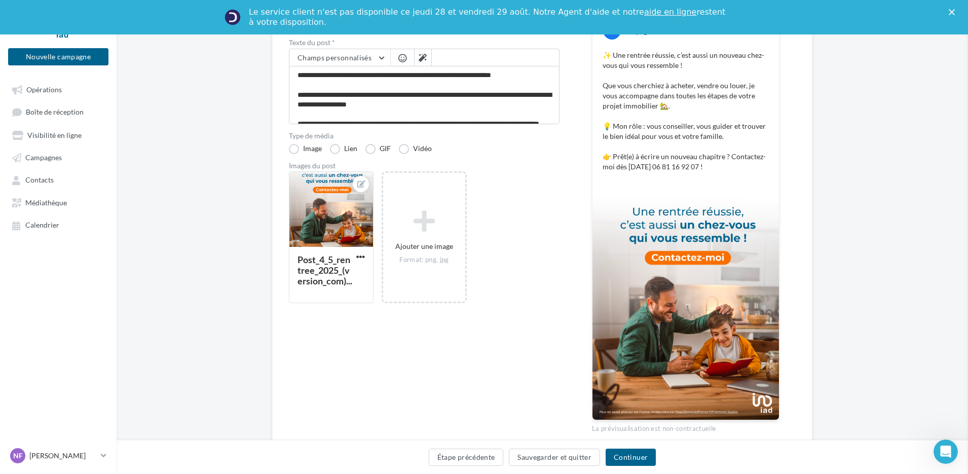
click at [360, 187] on button at bounding box center [361, 184] width 8 height 12
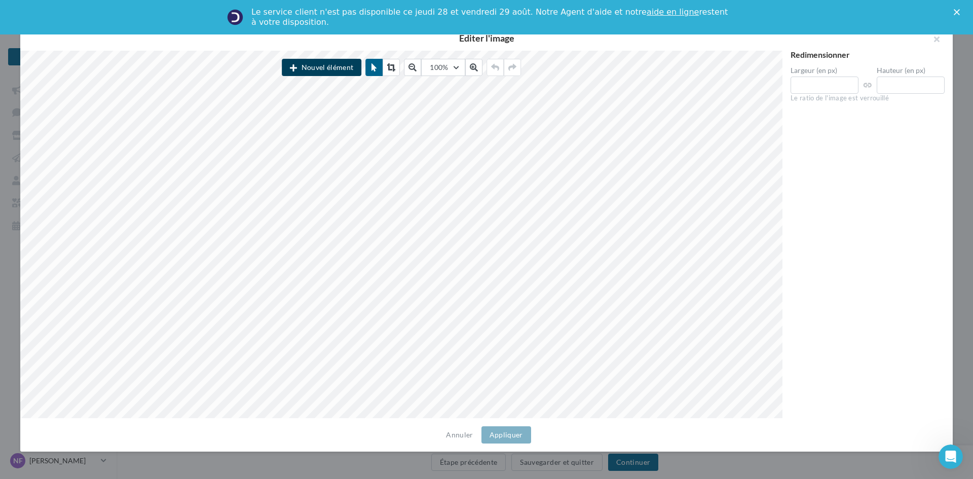
click at [312, 71] on button "Nouvel élément" at bounding box center [322, 67] width 80 height 17
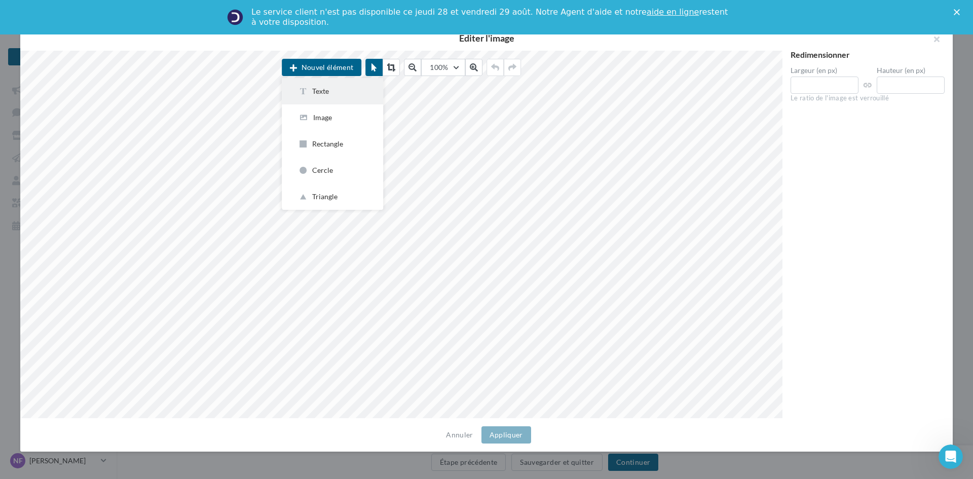
click at [308, 94] on icon "button" at bounding box center [303, 91] width 10 height 10
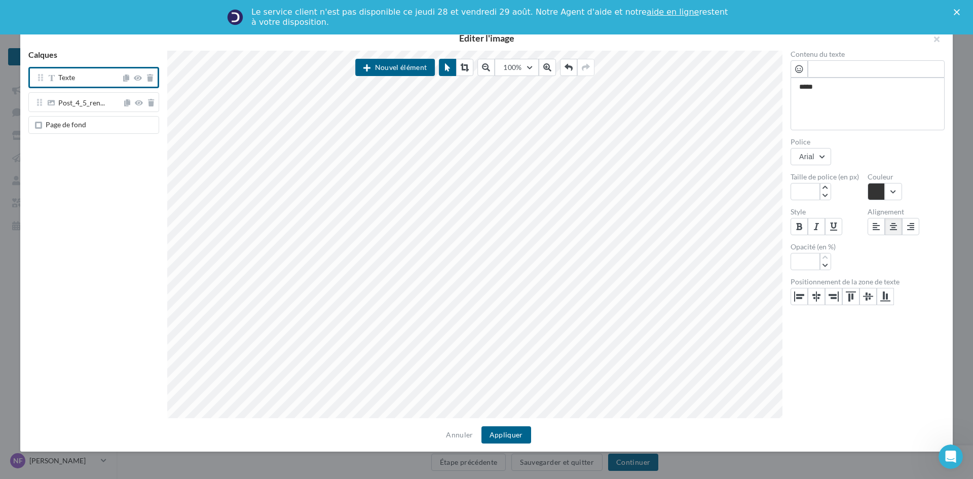
type textarea "****"
type textarea "***"
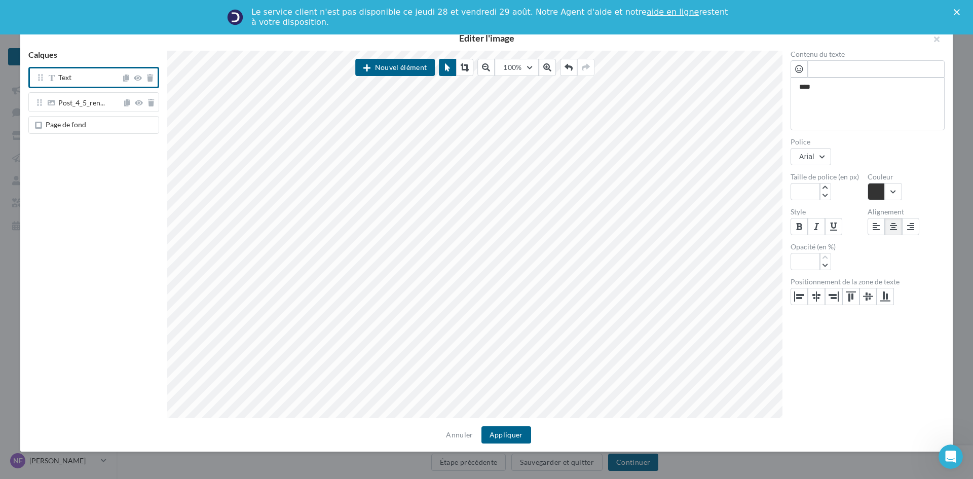
type textarea "***"
type textarea "**"
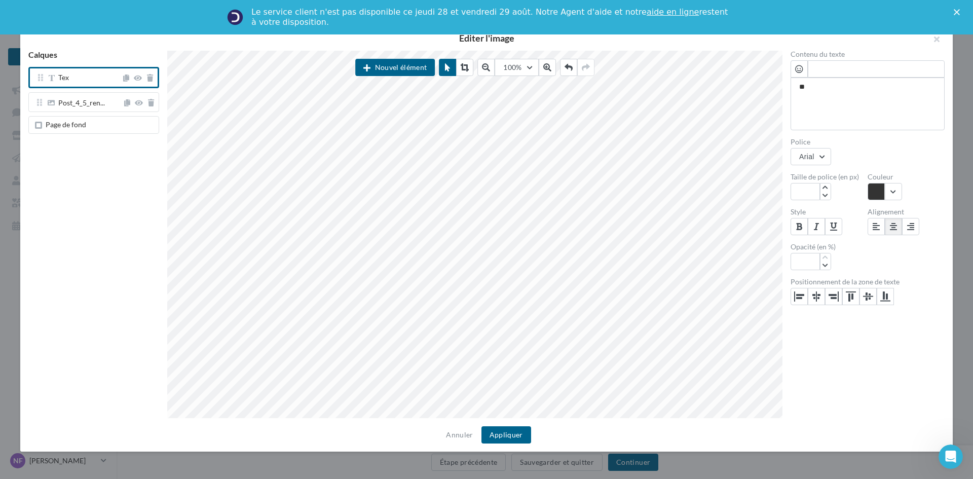
type textarea "*"
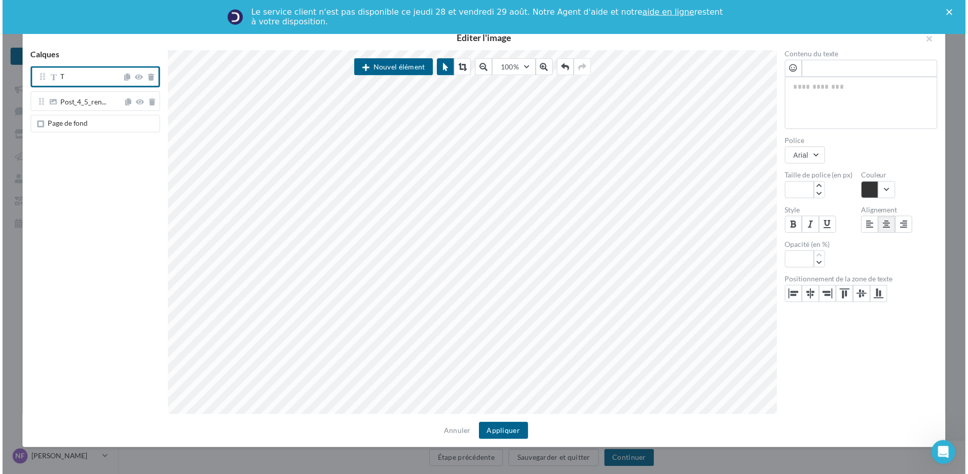
scroll to position [0, 0]
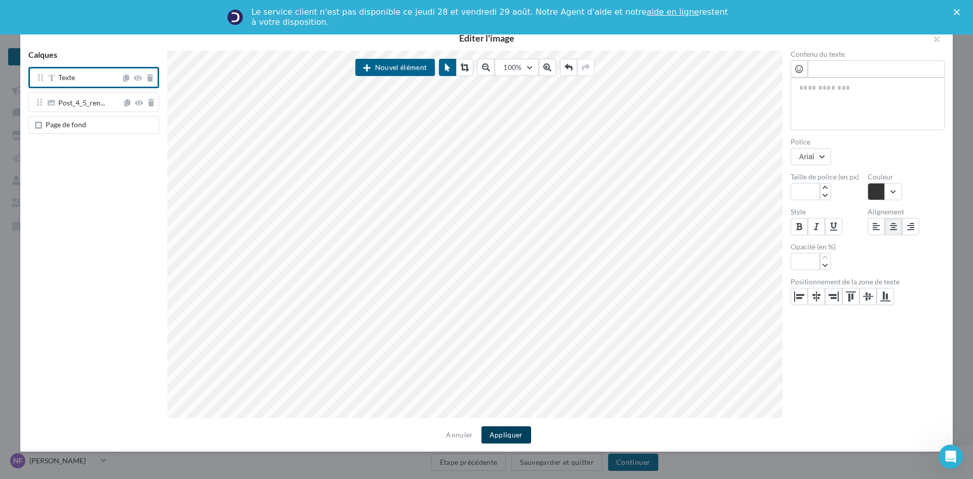
click at [502, 432] on button "Appliquer" at bounding box center [506, 434] width 50 height 17
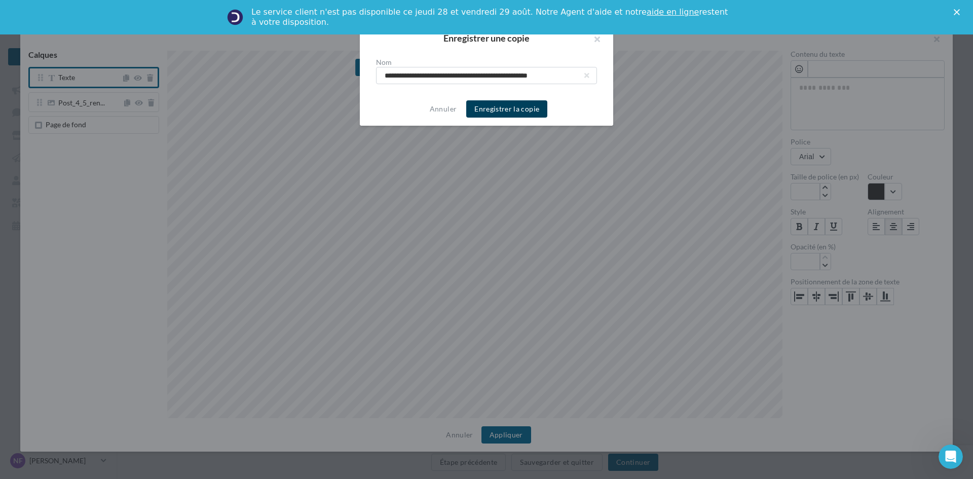
click at [492, 111] on button "Enregistrer la copie" at bounding box center [506, 108] width 81 height 17
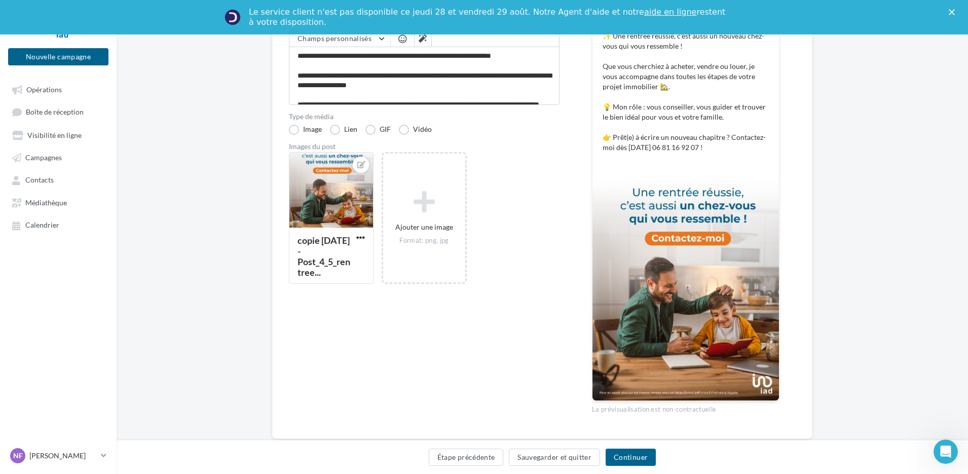
scroll to position [196, 0]
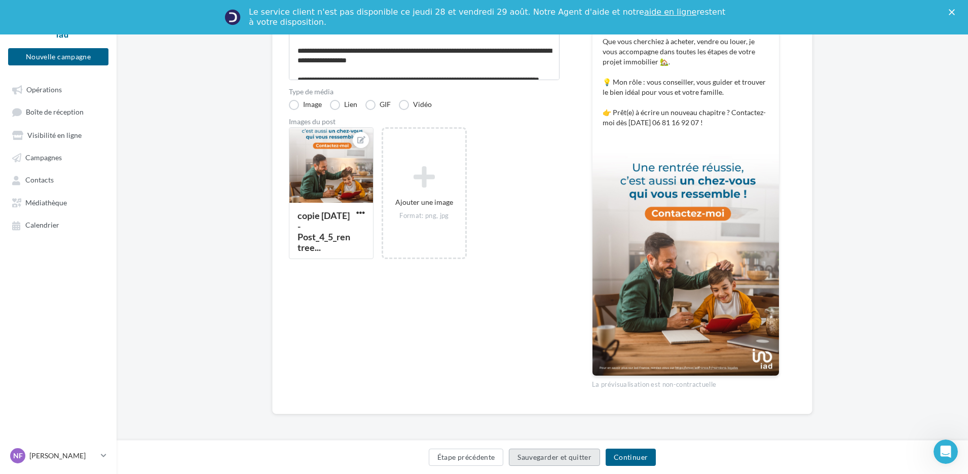
click at [554, 458] on button "Sauvegarder et quitter" at bounding box center [554, 456] width 91 height 17
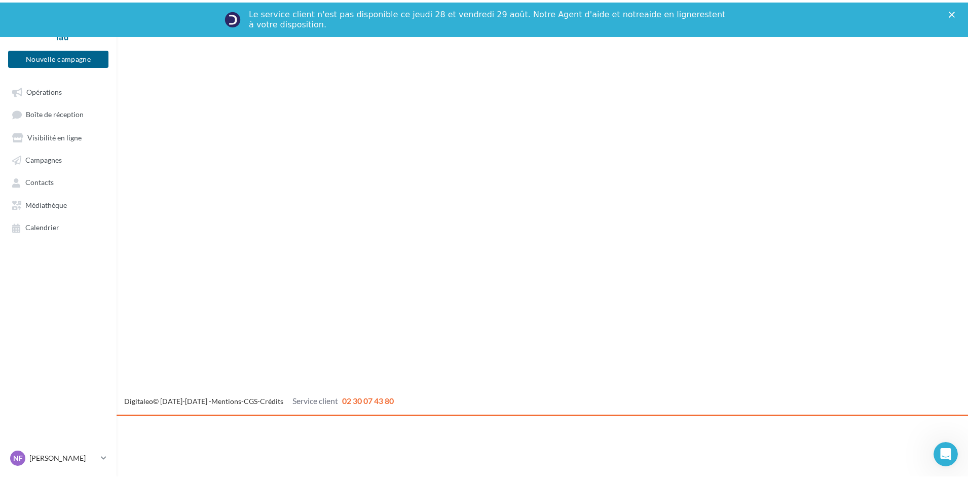
scroll to position [55, 0]
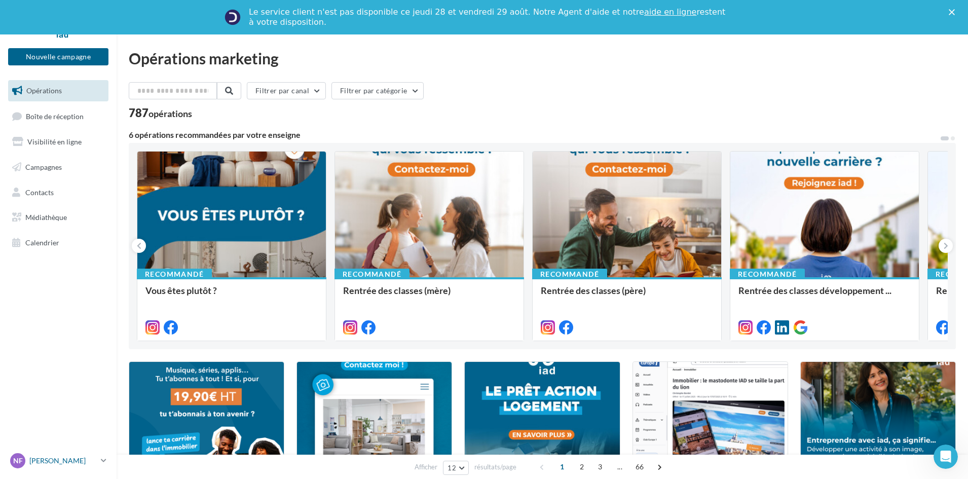
click at [96, 461] on p "[PERSON_NAME]" at bounding box center [62, 460] width 67 height 10
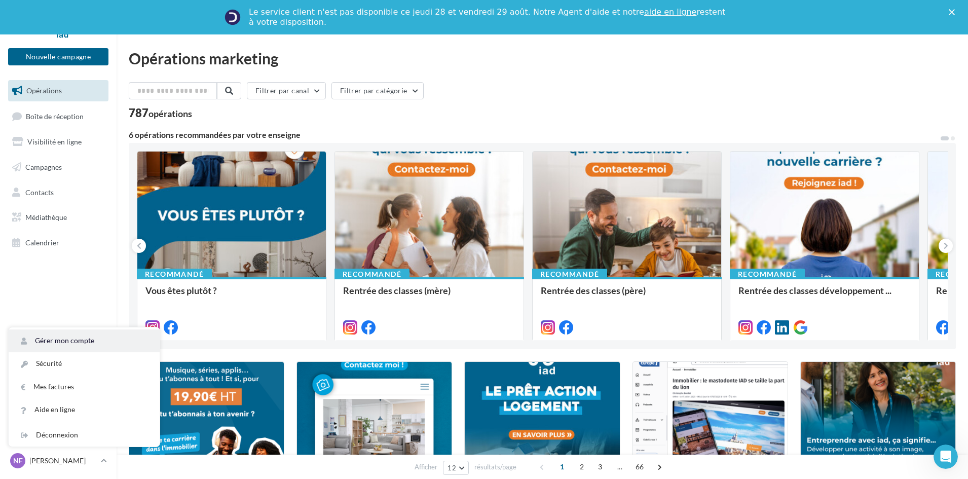
click at [97, 347] on link "Gérer mon compte" at bounding box center [84, 340] width 151 height 23
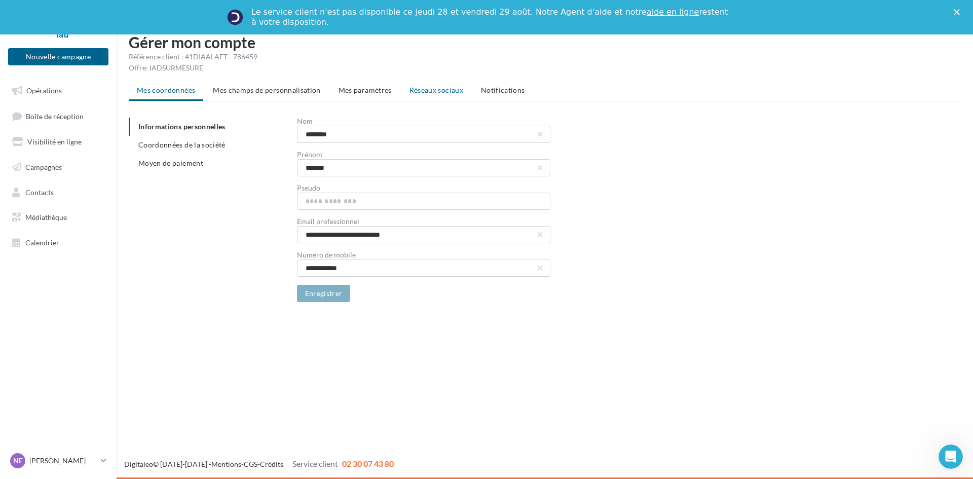
click at [450, 94] on span "Réseaux sociaux" at bounding box center [436, 90] width 54 height 9
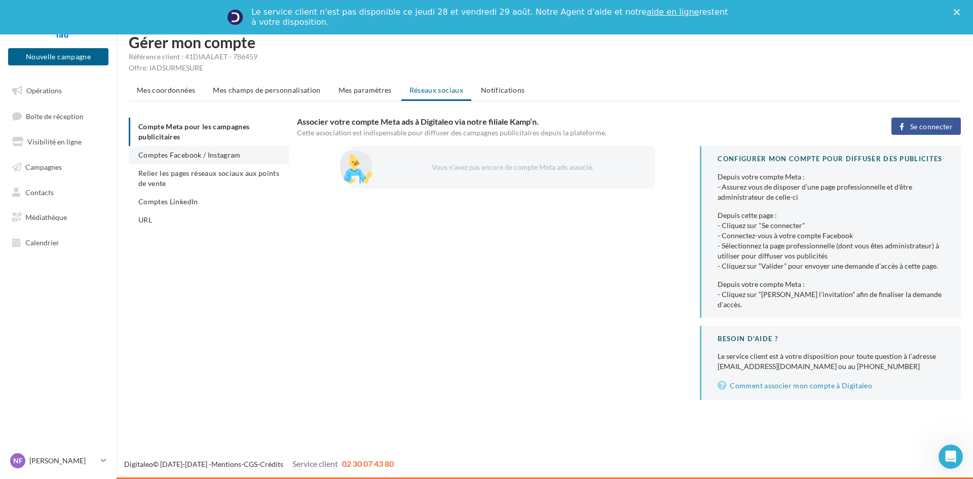
click at [211, 160] on li "Comptes Facebook / Instagram" at bounding box center [209, 155] width 160 height 18
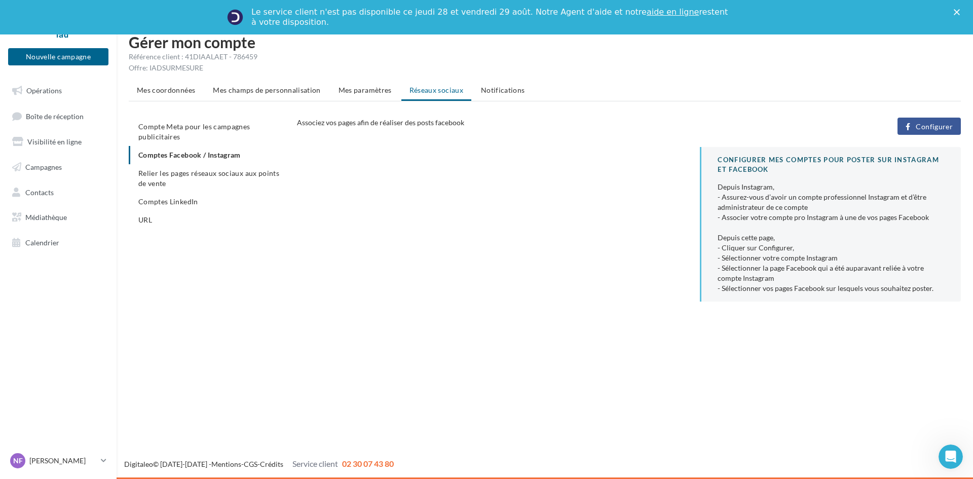
click at [920, 123] on span "Configurer" at bounding box center [934, 127] width 37 height 8
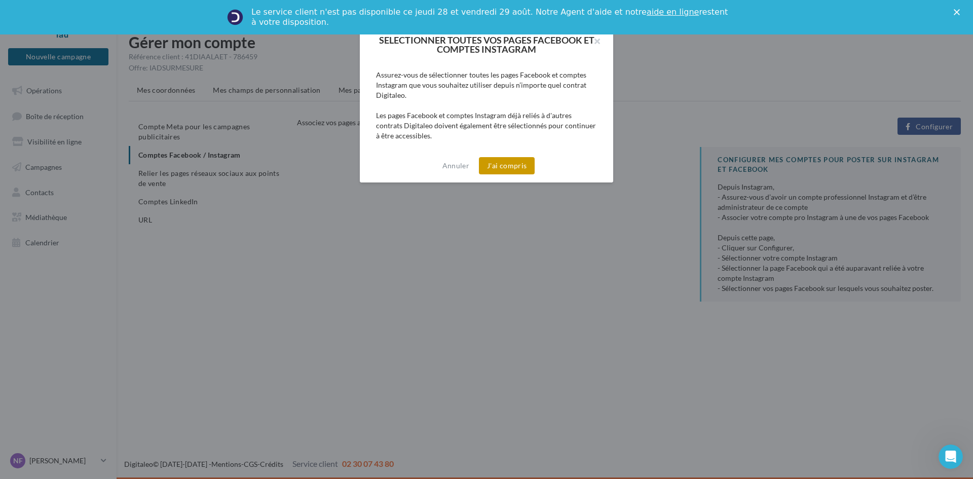
click at [500, 164] on button "J'ai compris" at bounding box center [507, 165] width 56 height 17
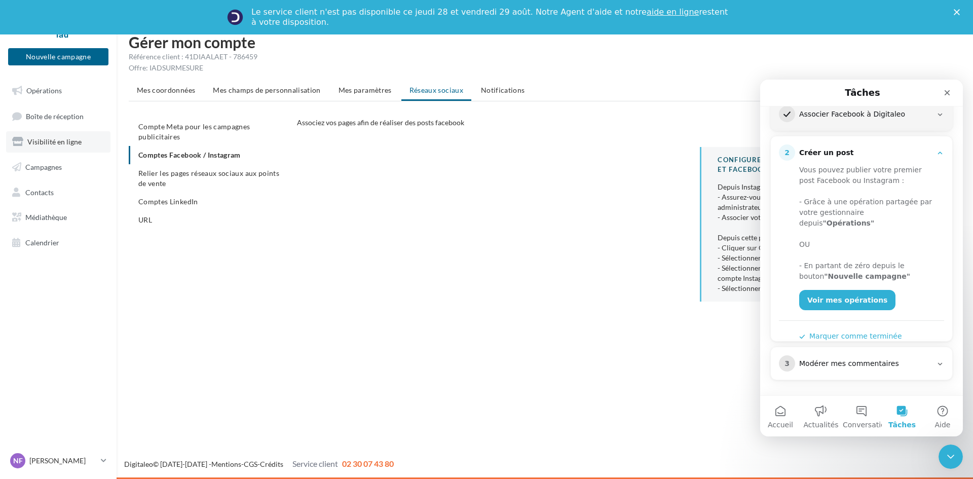
scroll to position [146, 0]
click at [46, 93] on span "Opérations" at bounding box center [43, 90] width 35 height 9
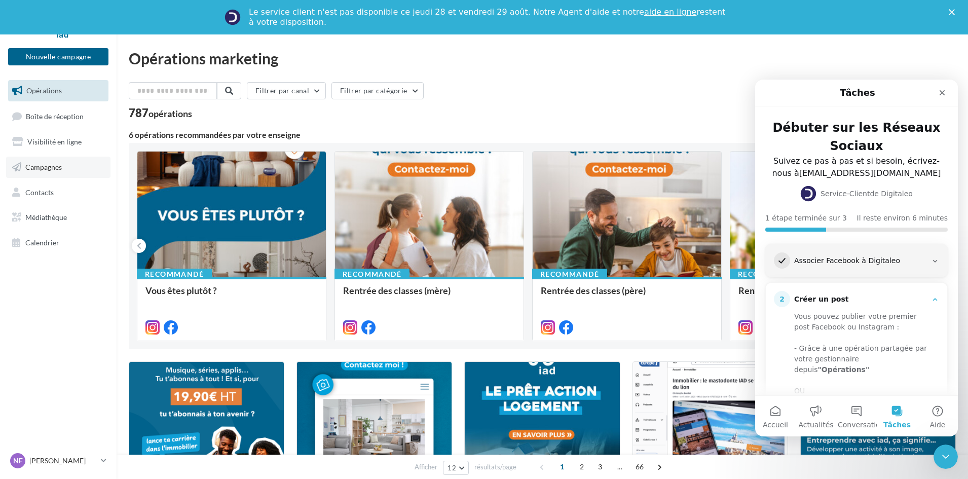
click at [58, 171] on link "Campagnes" at bounding box center [58, 167] width 104 height 21
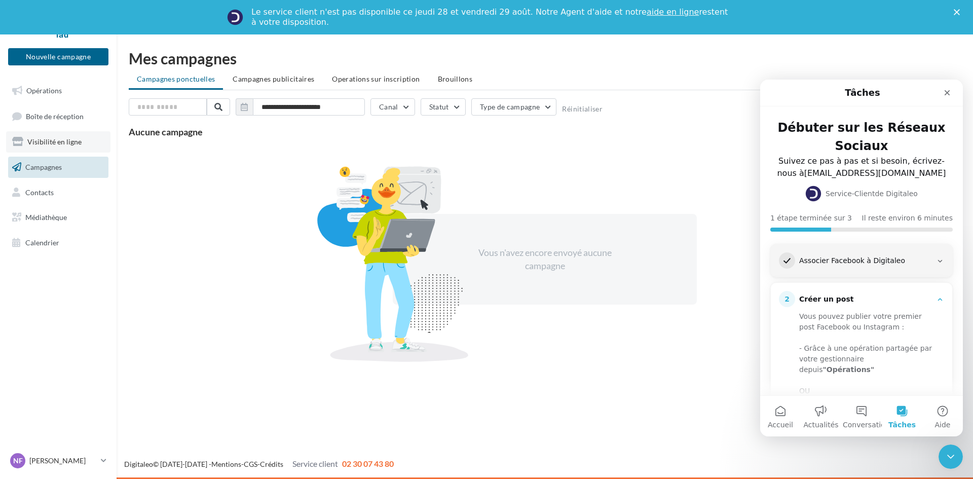
click at [60, 146] on link "Visibilité en ligne" at bounding box center [58, 141] width 104 height 21
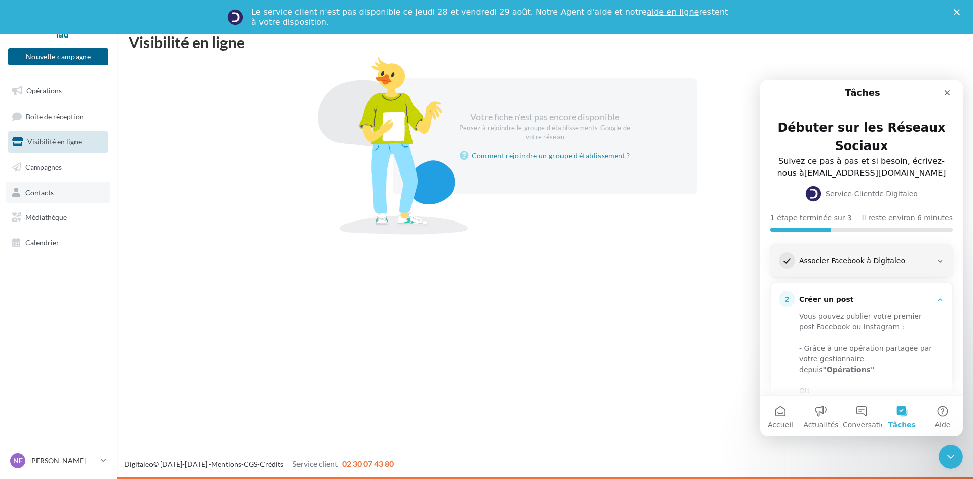
click at [49, 198] on link "Contacts" at bounding box center [58, 192] width 104 height 21
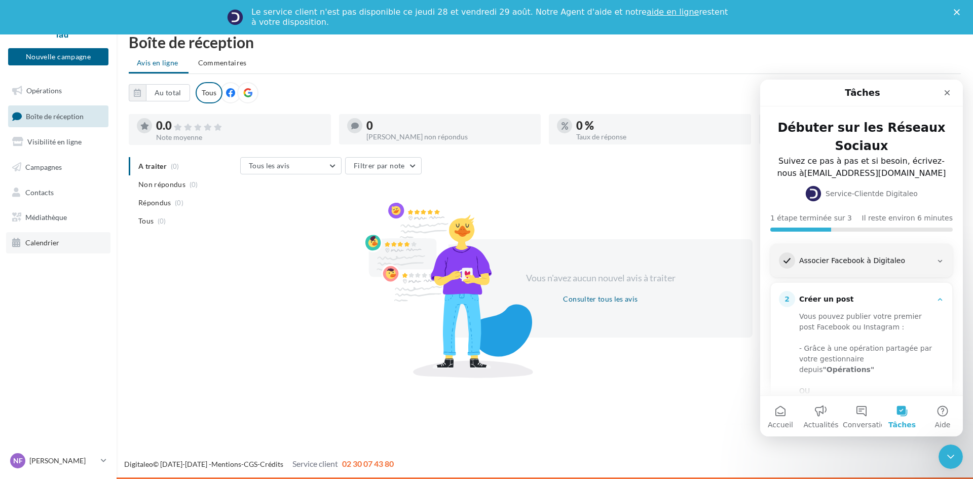
click at [39, 239] on span "Calendrier" at bounding box center [42, 242] width 34 height 9
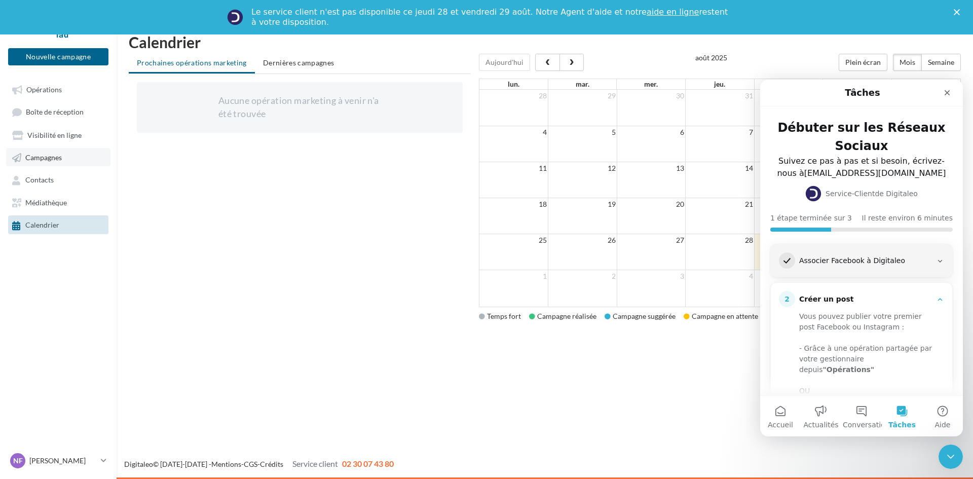
click at [48, 157] on span "Campagnes" at bounding box center [43, 157] width 36 height 9
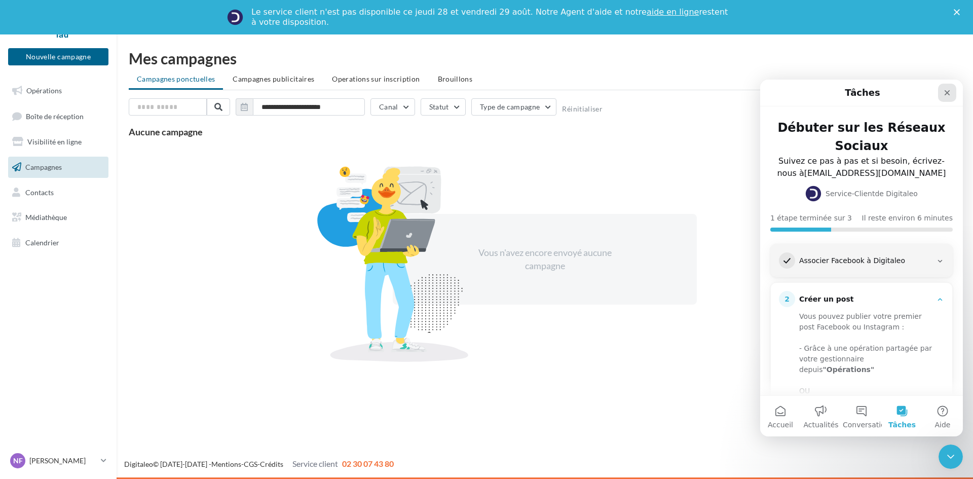
click at [945, 95] on icon "Fermer" at bounding box center [947, 93] width 8 height 8
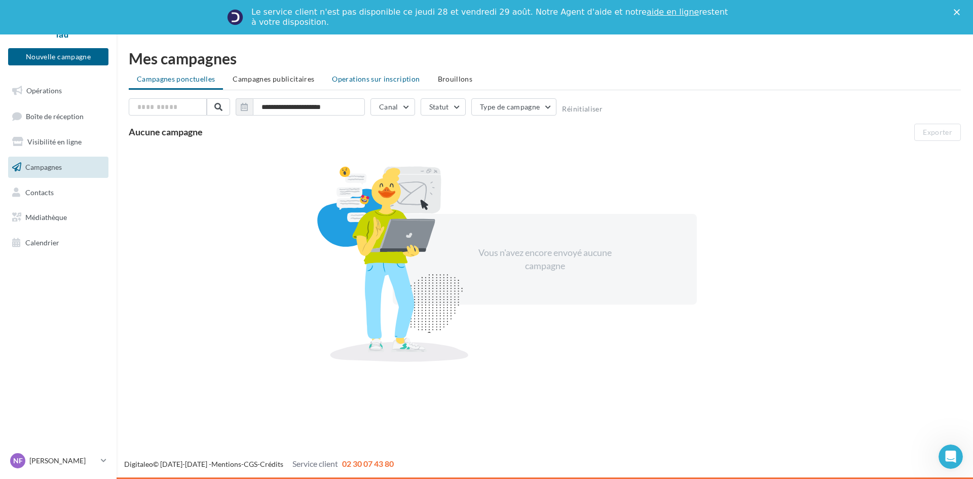
click at [372, 83] on li "Operations sur inscription" at bounding box center [376, 79] width 104 height 18
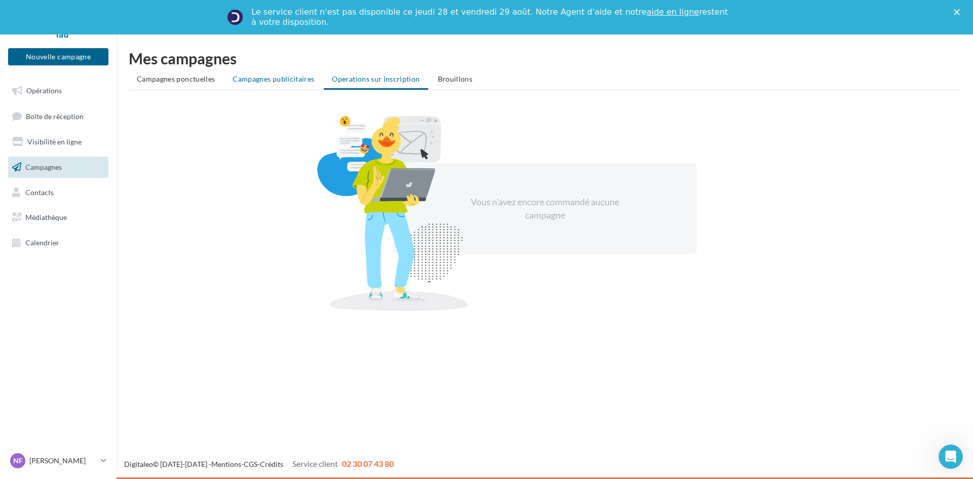
click at [287, 80] on span "Campagnes publicitaires" at bounding box center [274, 78] width 82 height 9
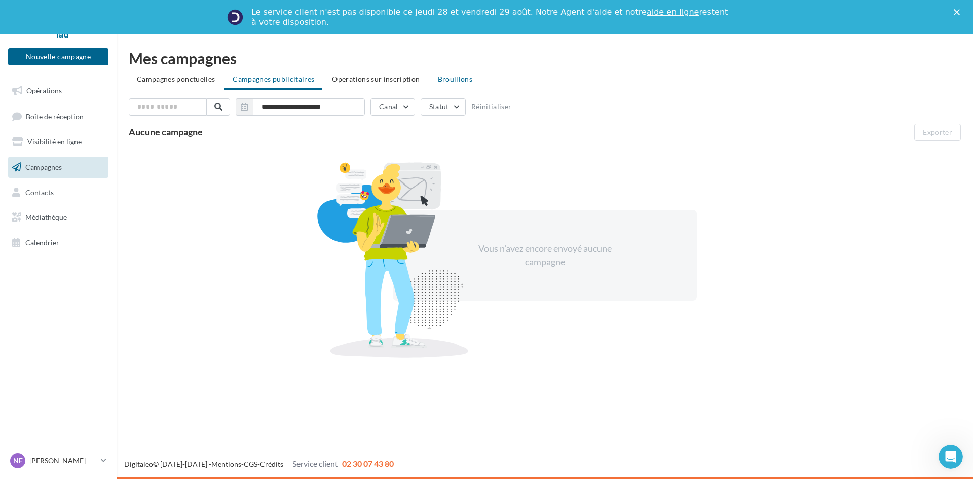
click at [449, 80] on span "Brouillons" at bounding box center [455, 78] width 35 height 9
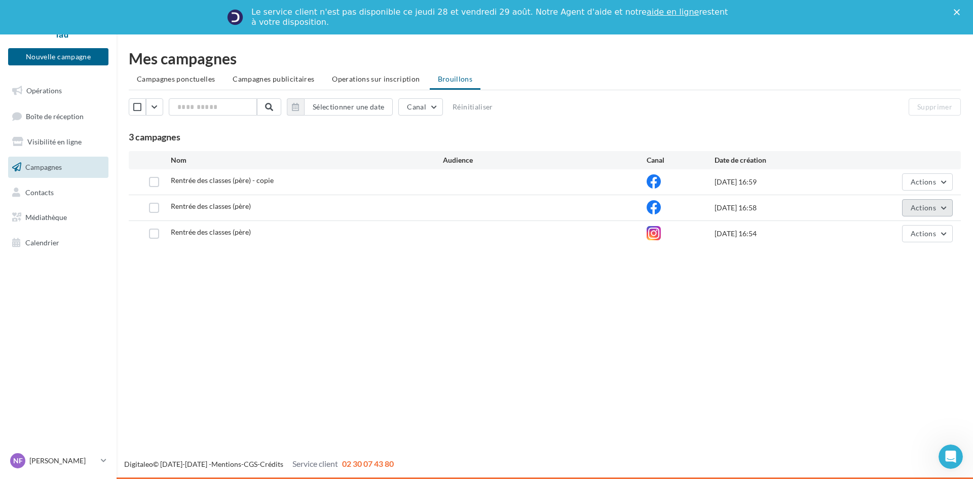
click at [912, 210] on span "Actions" at bounding box center [922, 207] width 25 height 9
click at [874, 232] on button "Editer" at bounding box center [901, 231] width 101 height 26
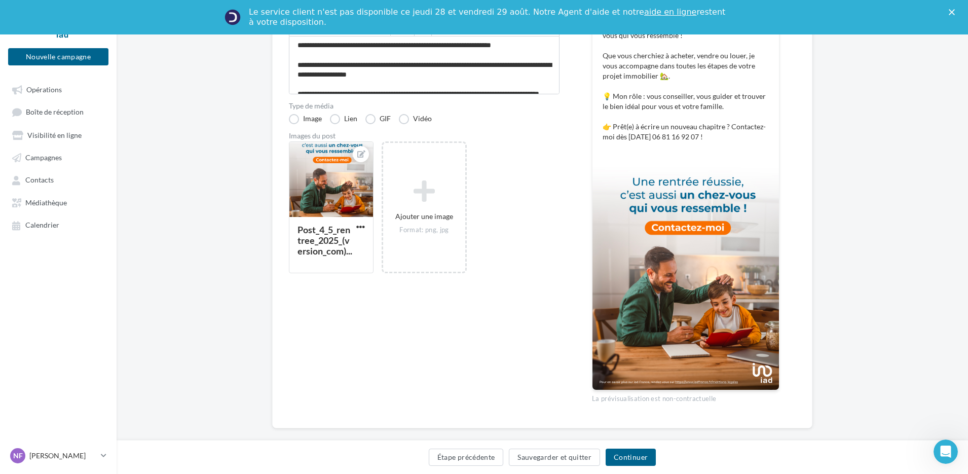
scroll to position [196, 0]
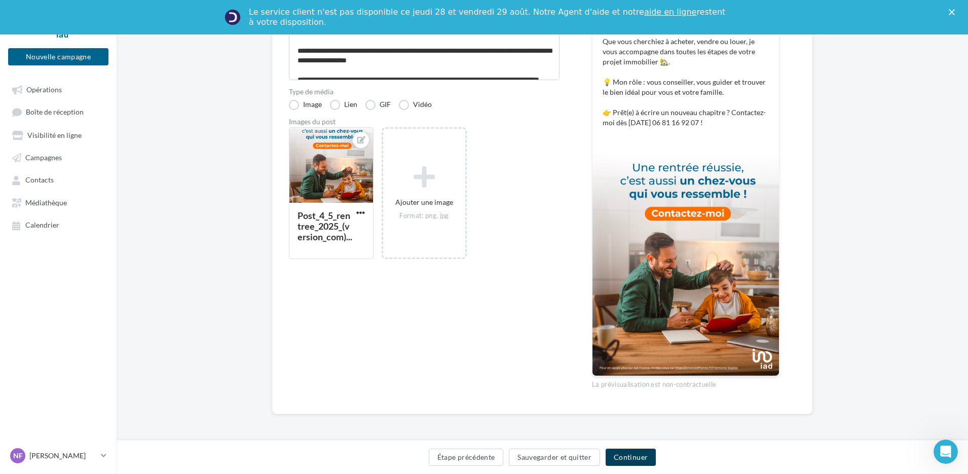
click at [618, 453] on button "Continuer" at bounding box center [630, 456] width 50 height 17
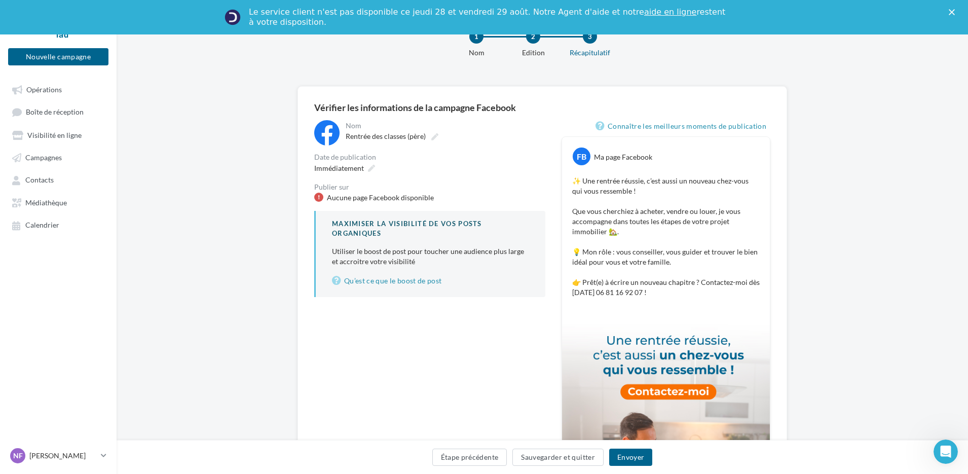
click at [363, 203] on div "**********" at bounding box center [429, 208] width 231 height 177
click at [360, 198] on div "Aucune page Facebook disponible" at bounding box center [380, 198] width 107 height 10
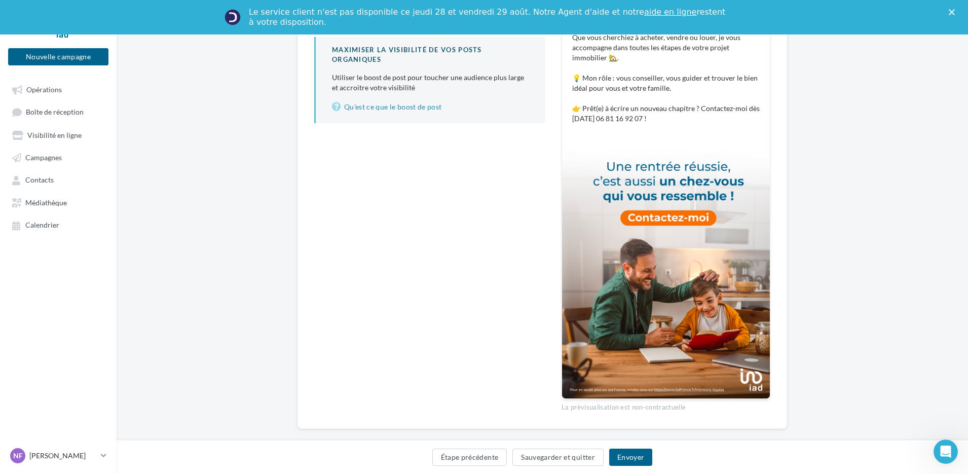
scroll to position [222, 0]
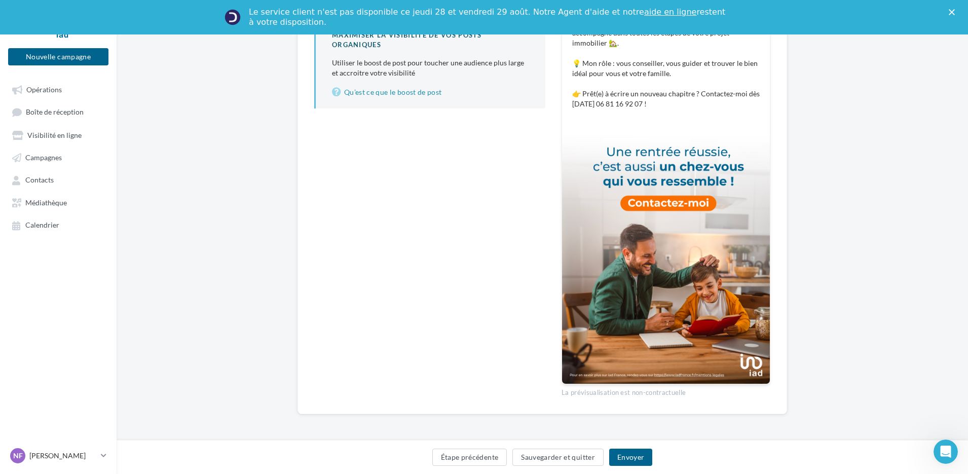
click at [625, 446] on div "Étape précédente Sauvegarder et quitter Envoyer" at bounding box center [542, 457] width 851 height 34
click at [629, 458] on button "Envoyer" at bounding box center [630, 456] width 43 height 17
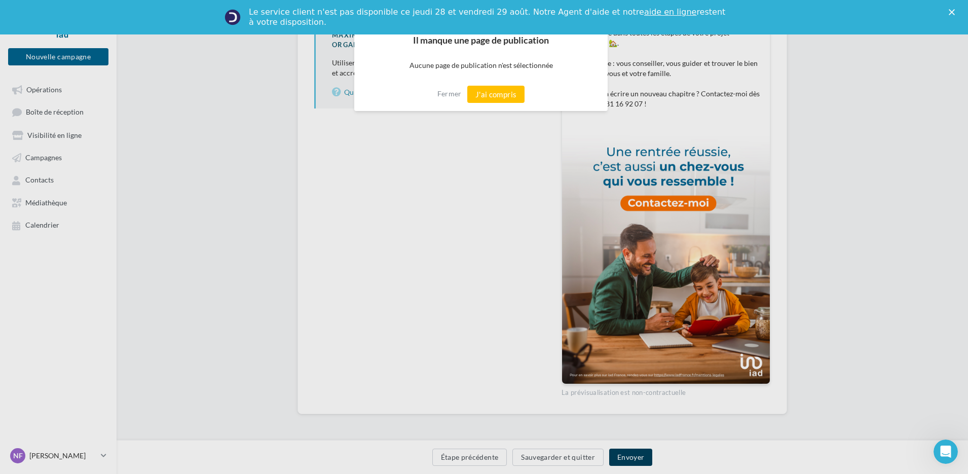
scroll to position [217, 0]
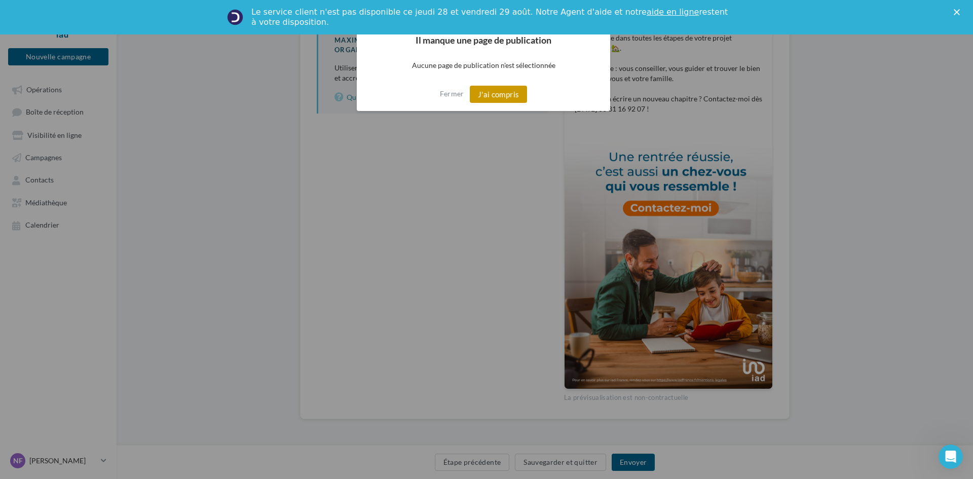
click at [501, 90] on button "J'ai compris" at bounding box center [499, 94] width 58 height 17
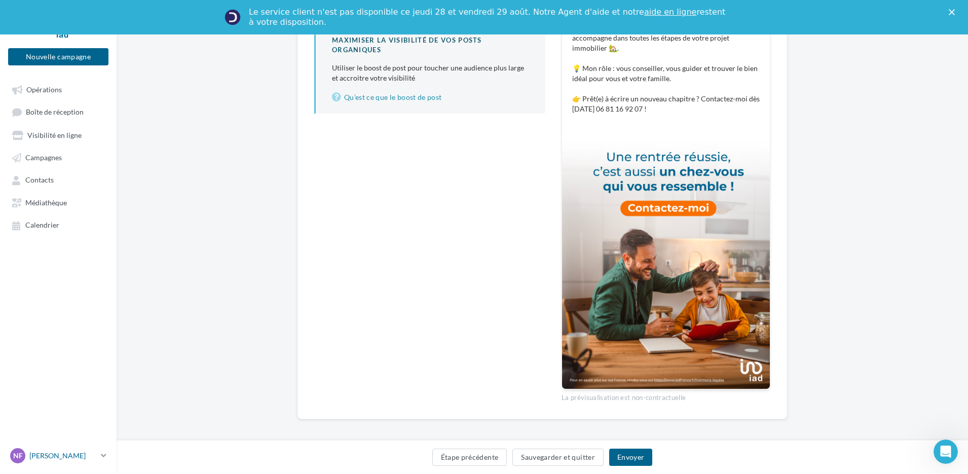
click at [41, 461] on p "[PERSON_NAME]" at bounding box center [62, 455] width 67 height 10
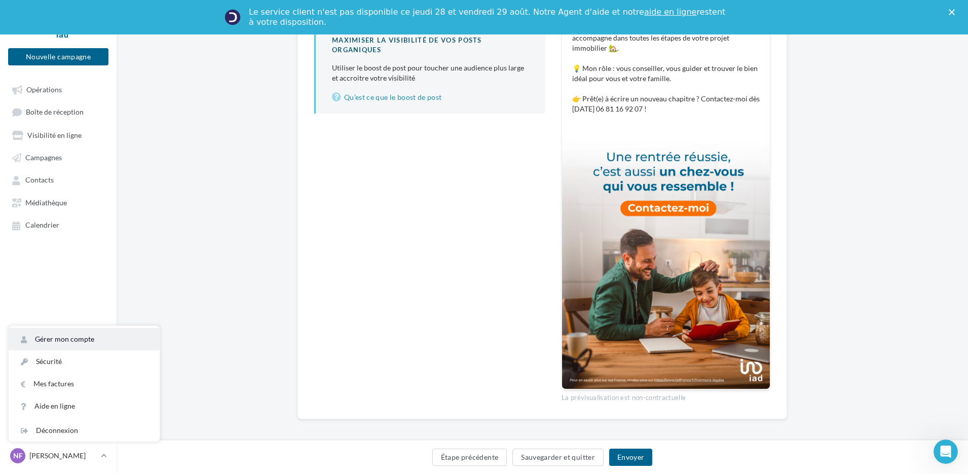
click at [78, 339] on link "Gérer mon compte" at bounding box center [84, 339] width 151 height 22
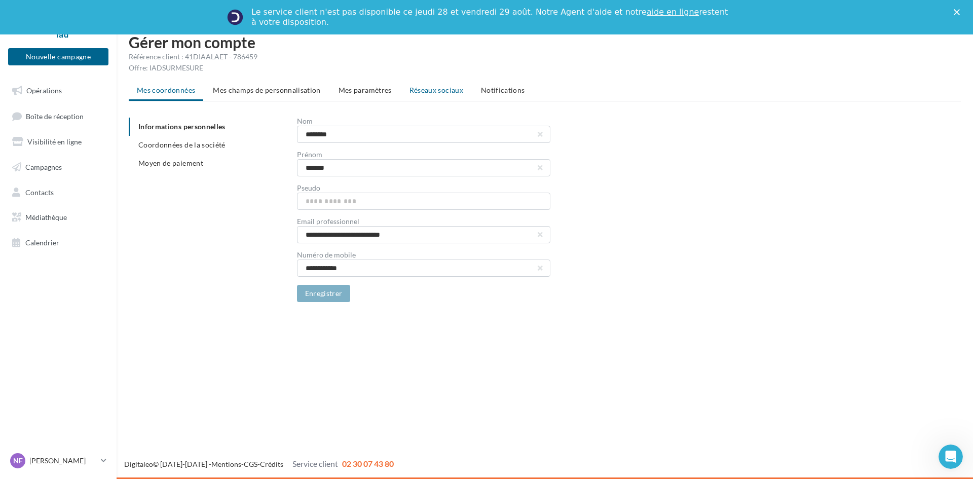
click at [437, 93] on span "Réseaux sociaux" at bounding box center [436, 90] width 54 height 9
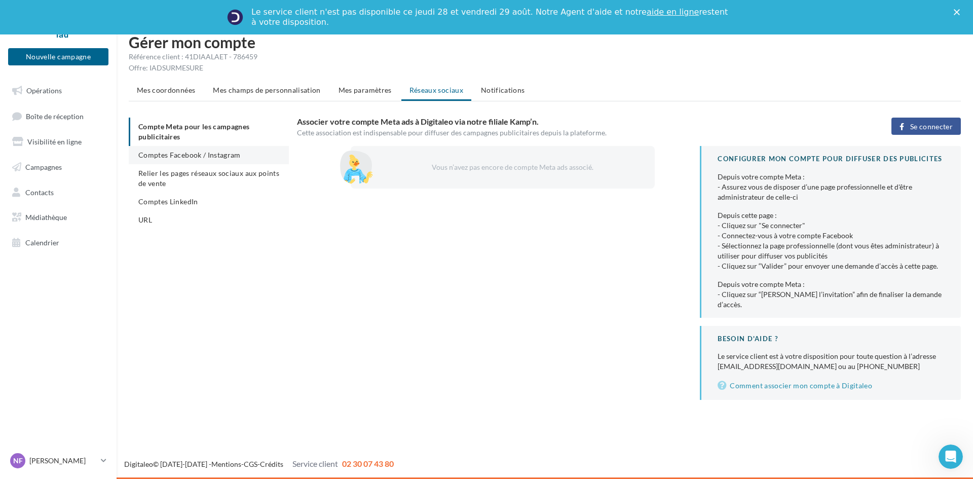
click at [195, 159] on span "Comptes Facebook / Instagram" at bounding box center [189, 154] width 102 height 9
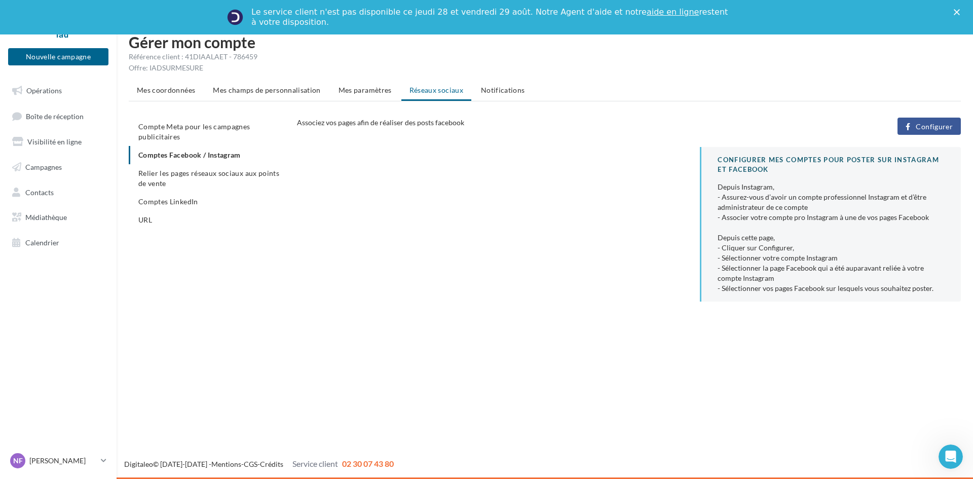
click at [921, 126] on span "Configurer" at bounding box center [934, 127] width 37 height 8
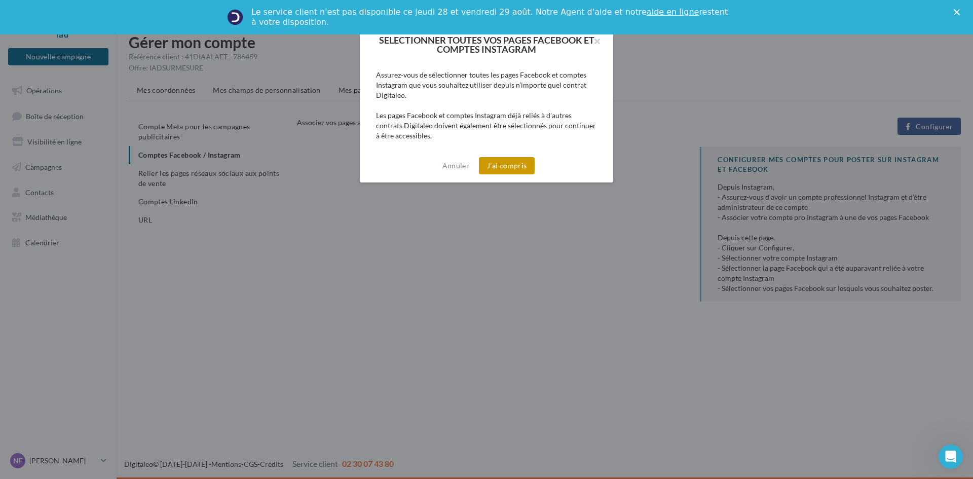
click at [500, 163] on button "J'ai compris" at bounding box center [507, 165] width 56 height 17
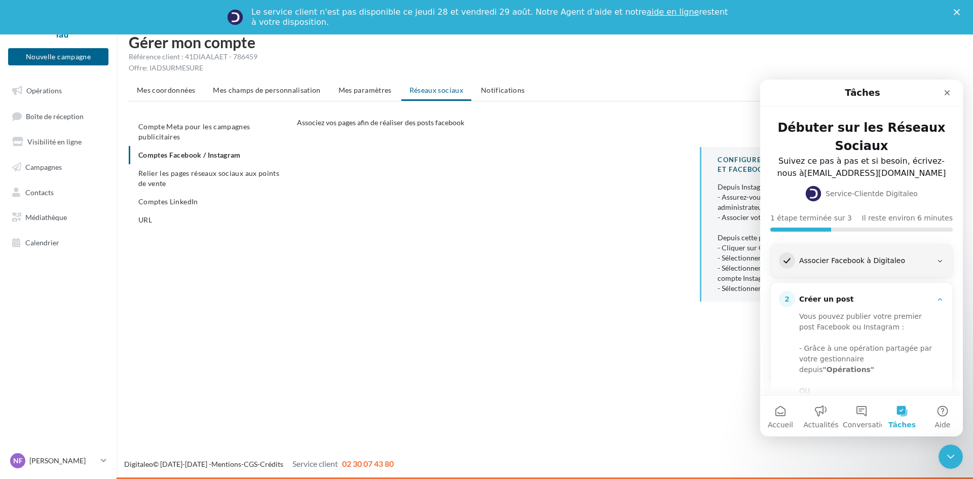
click at [841, 259] on div "Associer Facebook à Digitaleo" at bounding box center [865, 261] width 133 height 10
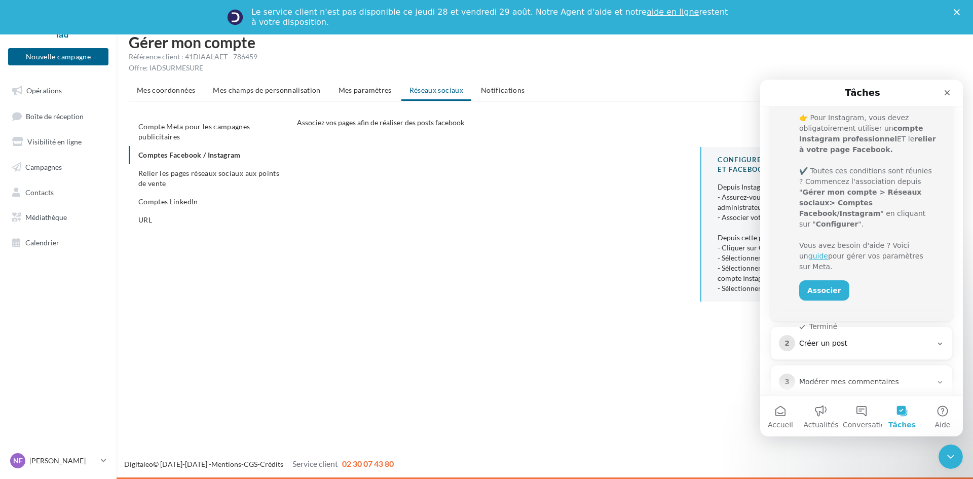
scroll to position [221, 0]
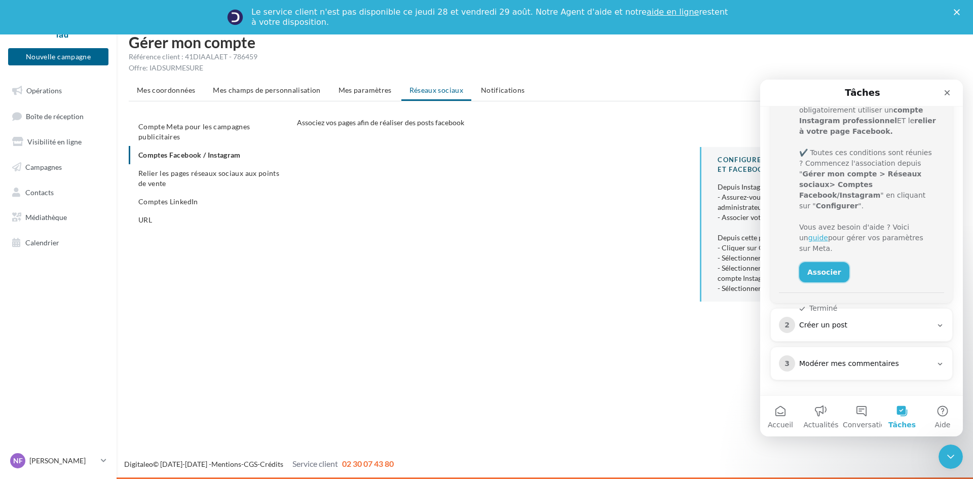
click at [816, 262] on link "Associer" at bounding box center [824, 272] width 50 height 20
click at [824, 262] on link "Associer" at bounding box center [824, 272] width 50 height 20
click at [942, 92] on div "Fermer" at bounding box center [947, 93] width 18 height 18
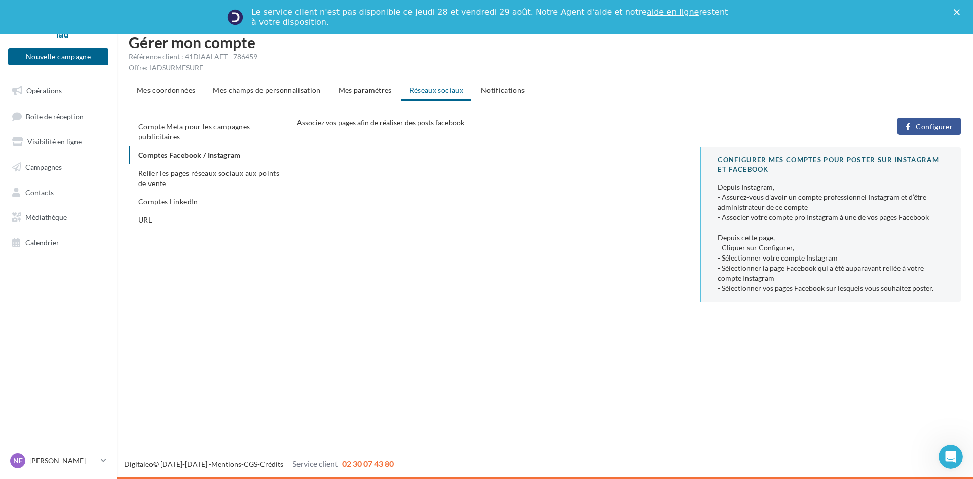
click at [931, 123] on span "Configurer" at bounding box center [934, 127] width 37 height 8
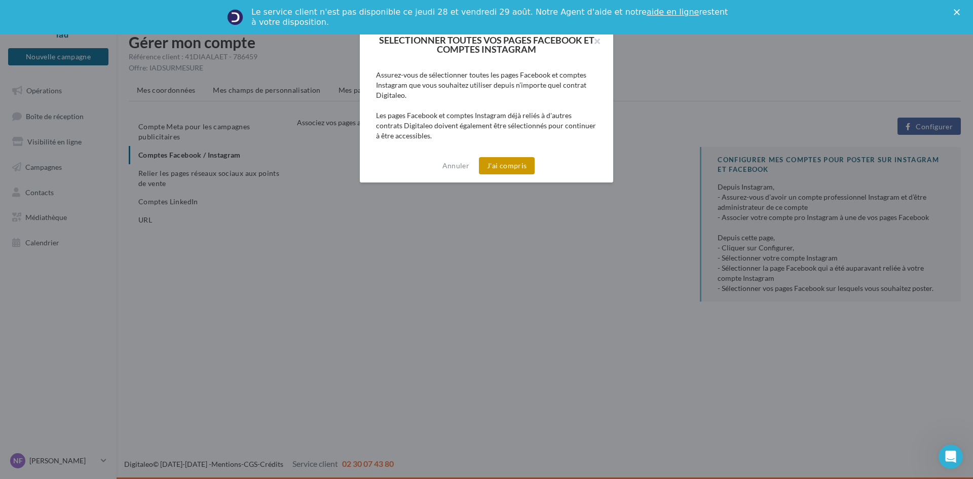
click at [501, 169] on button "J'ai compris" at bounding box center [507, 165] width 56 height 17
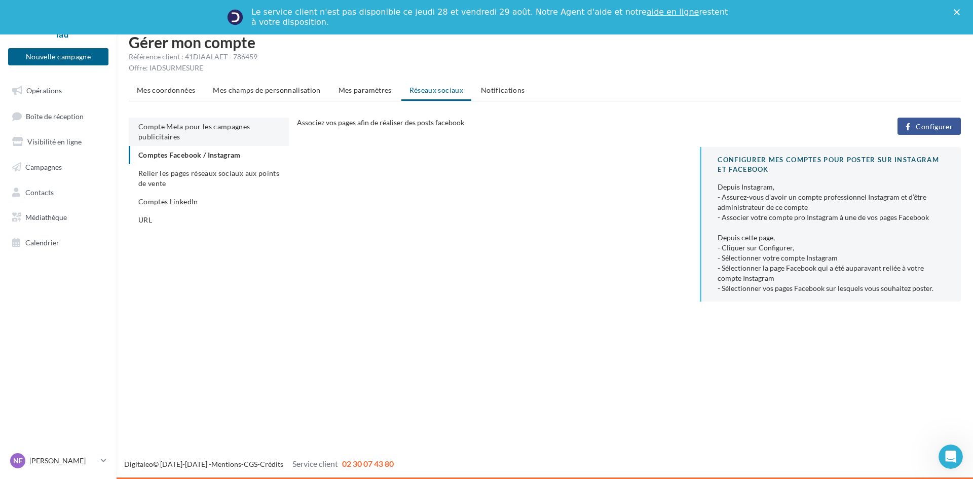
click at [207, 136] on li "Compte Meta pour les campagnes publicitaires" at bounding box center [209, 132] width 160 height 28
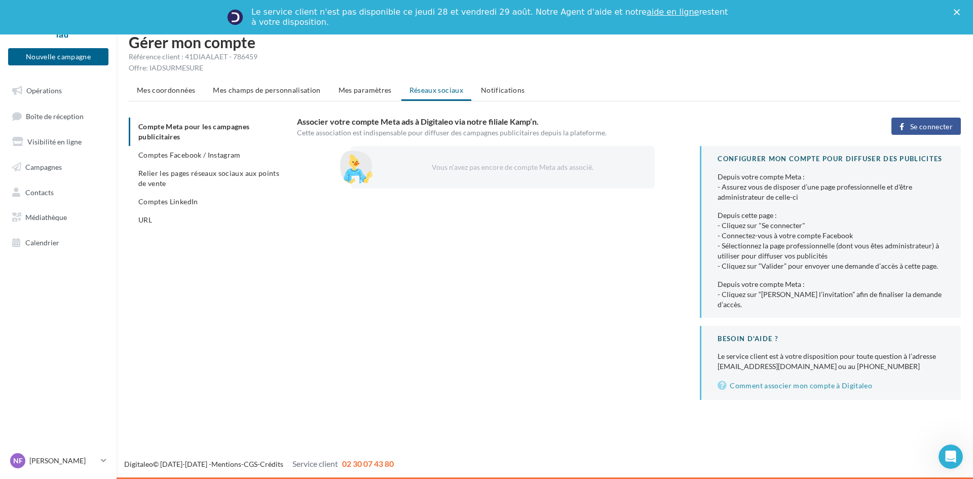
click at [927, 126] on span "Se connecter" at bounding box center [931, 127] width 43 height 8
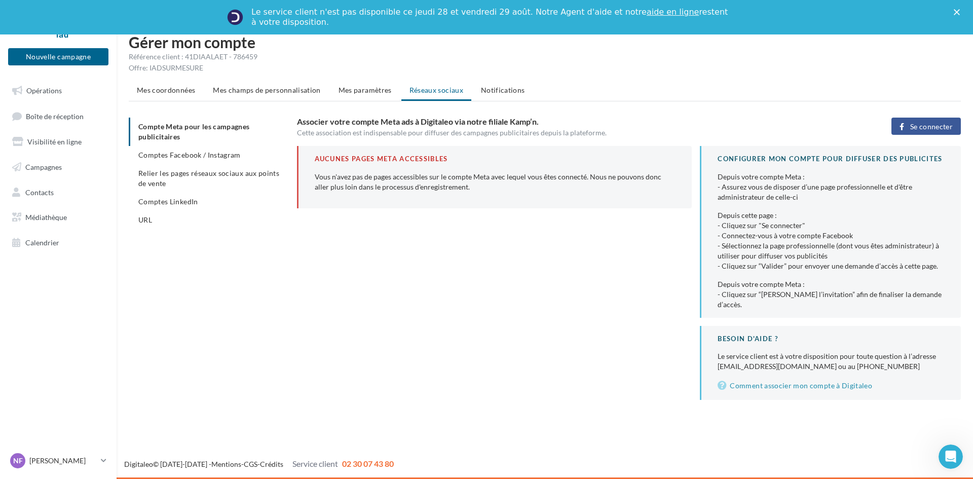
click at [938, 123] on span "Se connecter" at bounding box center [931, 127] width 43 height 8
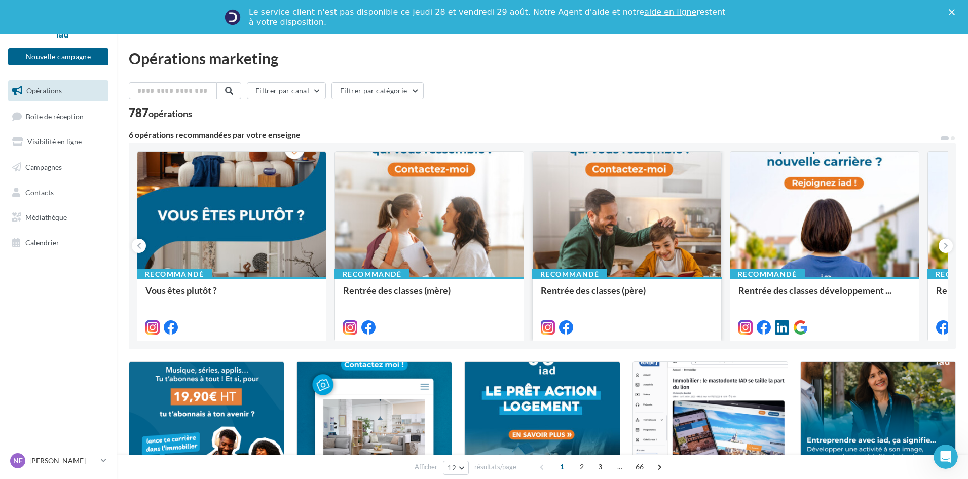
click at [586, 216] on div at bounding box center [626, 214] width 188 height 127
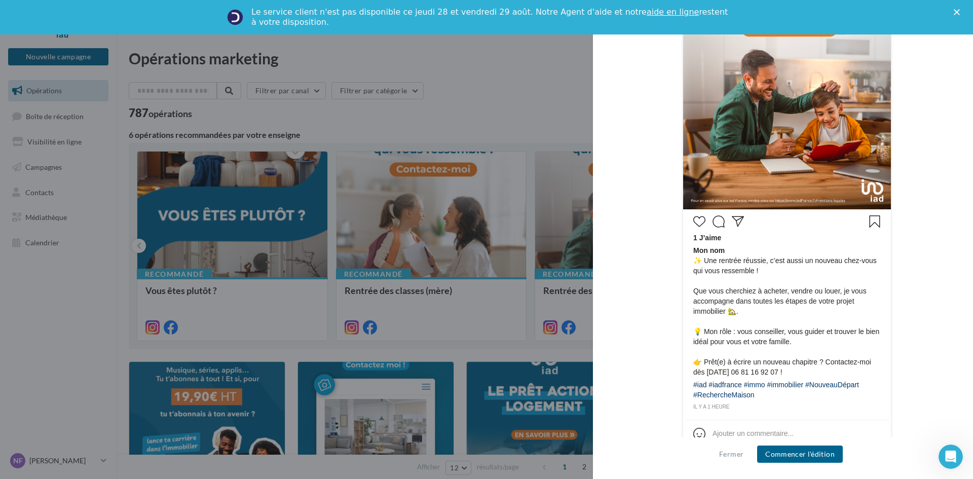
scroll to position [304, 0]
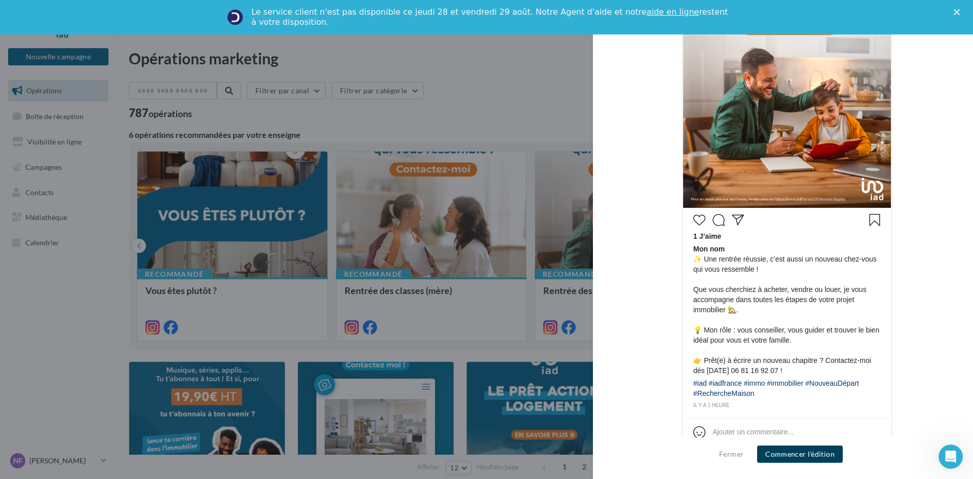
click at [796, 453] on button "Commencer l'édition" at bounding box center [800, 453] width 86 height 17
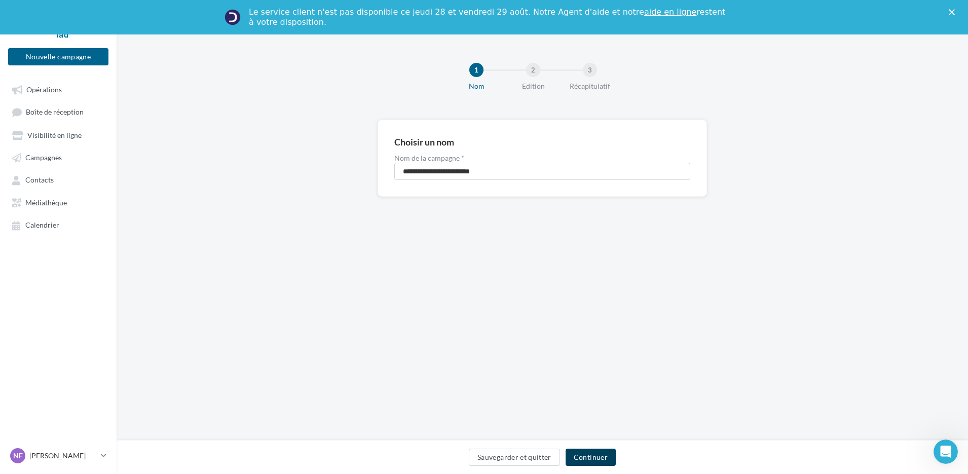
click at [601, 455] on button "Continuer" at bounding box center [590, 456] width 50 height 17
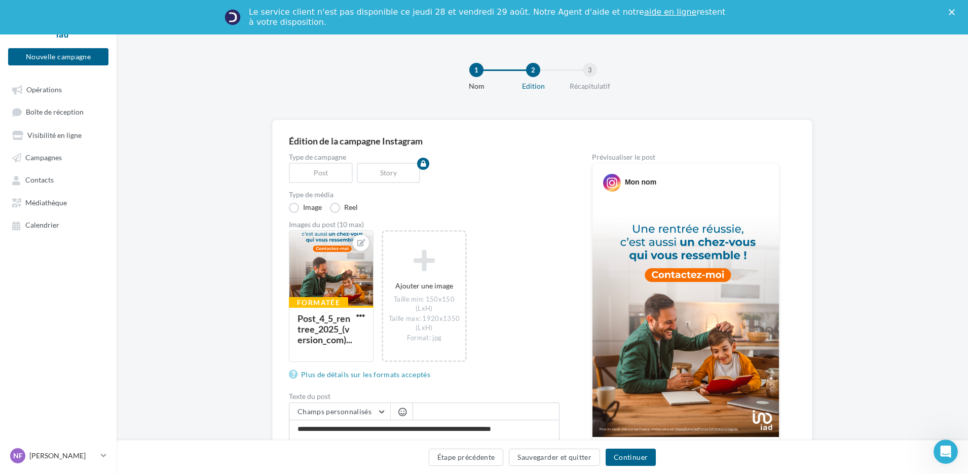
click at [605, 231] on img at bounding box center [685, 319] width 186 height 235
click at [613, 156] on div "Prévisualiser le post" at bounding box center [685, 157] width 187 height 7
drag, startPoint x: 593, startPoint y: 166, endPoint x: 663, endPoint y: 311, distance: 160.7
click at [663, 311] on div "Mon nom 1 J’aime Mon nom ✨ Une rentrée réussie, c’est aussi un nouveau chez-vou…" at bounding box center [685, 416] width 187 height 506
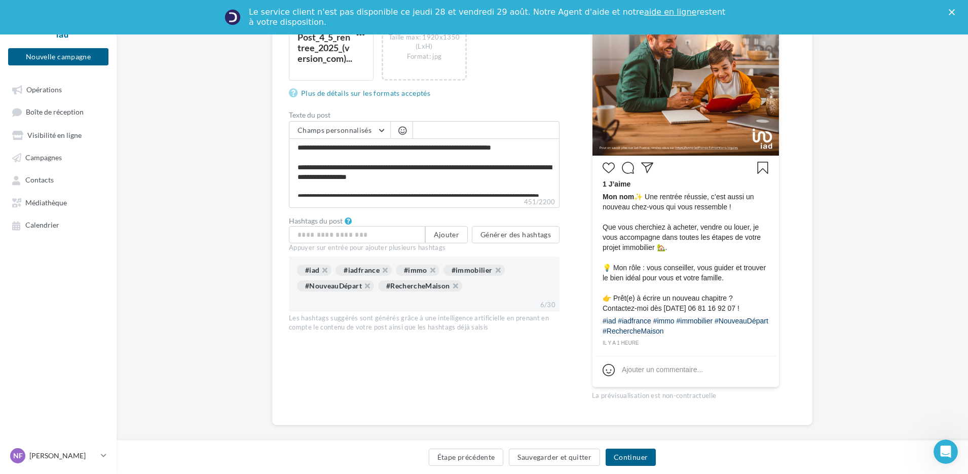
scroll to position [292, 0]
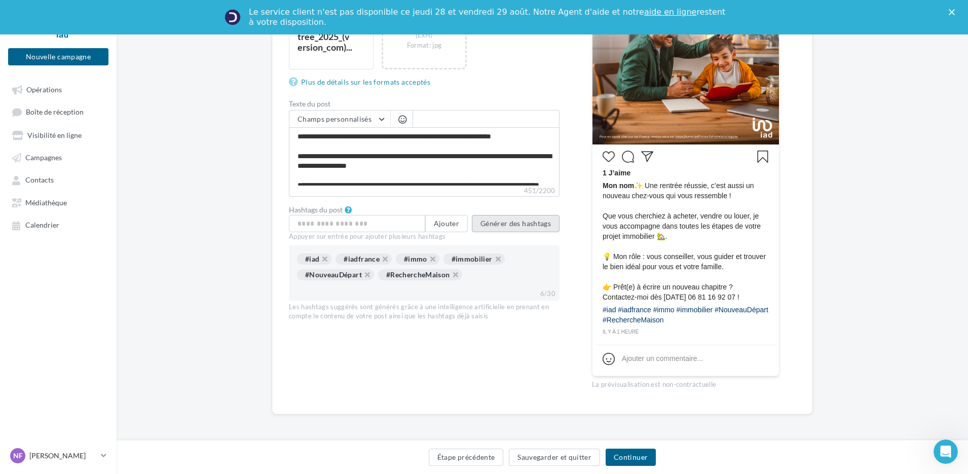
click at [506, 227] on button "Générer des hashtags" at bounding box center [516, 223] width 88 height 17
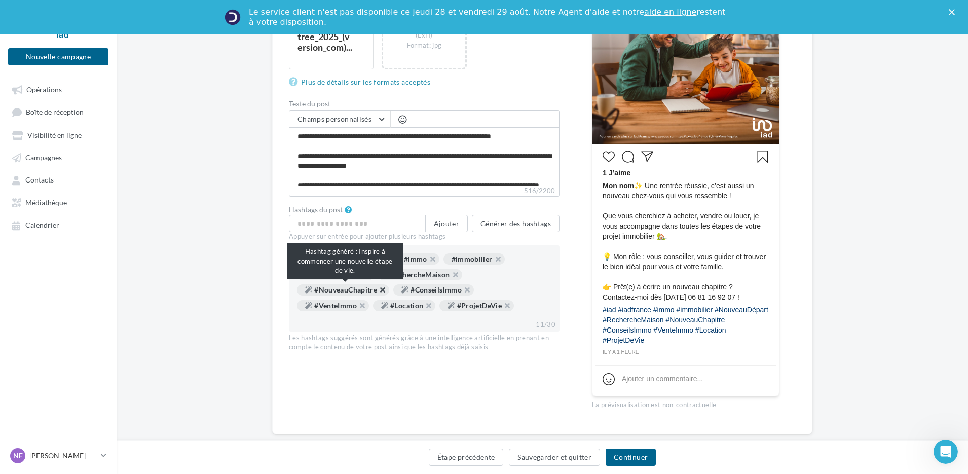
click at [377, 292] on button "button" at bounding box center [377, 292] width 0 height 0
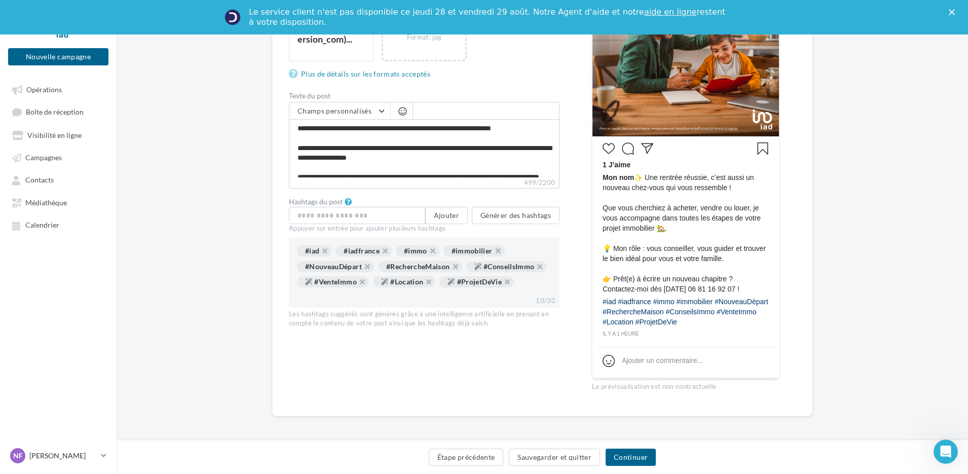
scroll to position [313, 0]
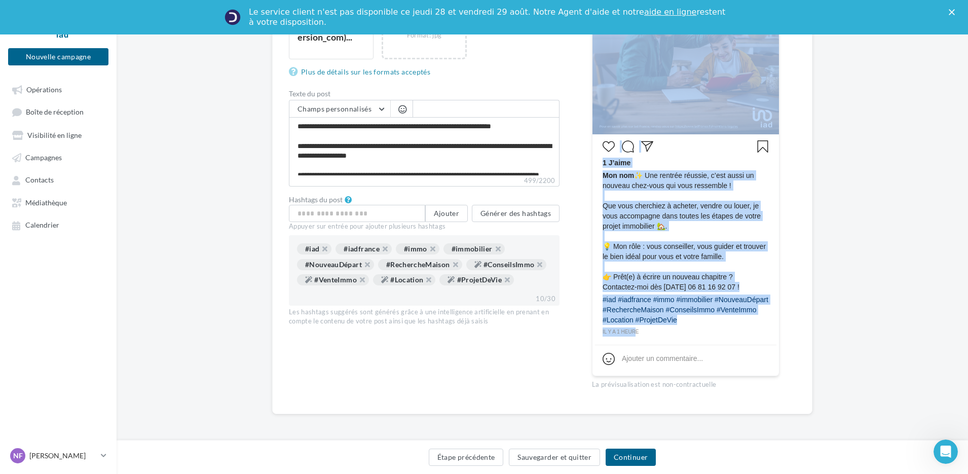
drag, startPoint x: 634, startPoint y: 333, endPoint x: 596, endPoint y: 53, distance: 282.7
click at [596, 53] on div "Mon nom 1 J’aime Mon nom ✨ Une rentrée réussie, c’est aussi un nouveau chez-vou…" at bounding box center [685, 118] width 187 height 516
copy div "1 J’aime Mon nom ✨ Une rentrée réussie, c’est aussi un nouveau chez-vous qui vo…"
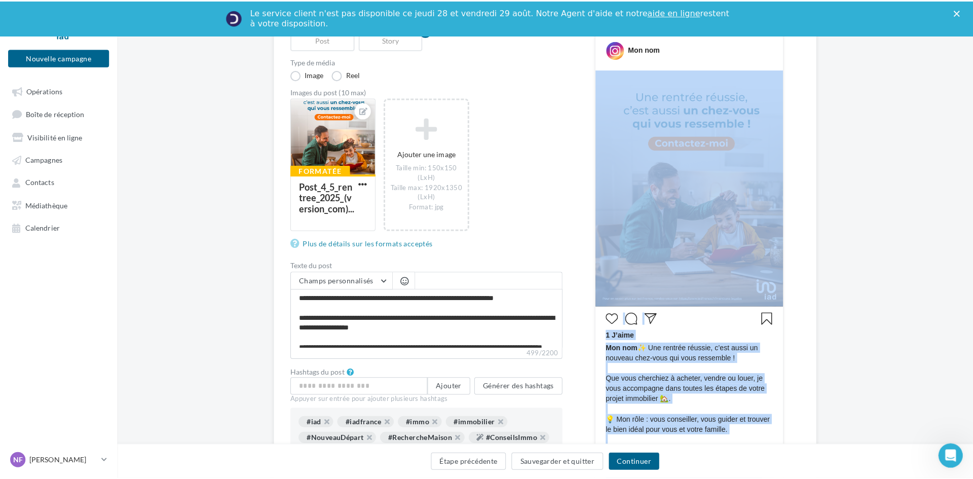
scroll to position [110, 0]
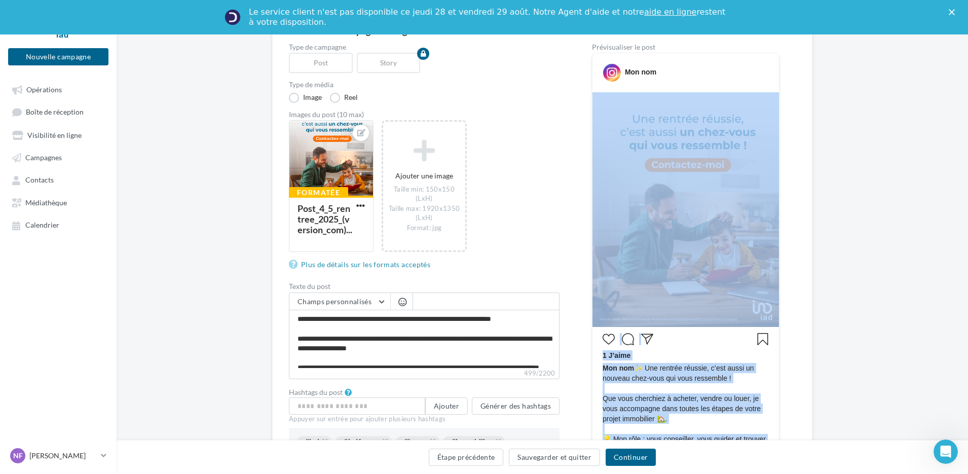
drag, startPoint x: 640, startPoint y: 178, endPoint x: 627, endPoint y: 163, distance: 20.2
click at [627, 163] on img at bounding box center [685, 209] width 186 height 235
click at [729, 361] on div "1 J’aime" at bounding box center [685, 356] width 166 height 13
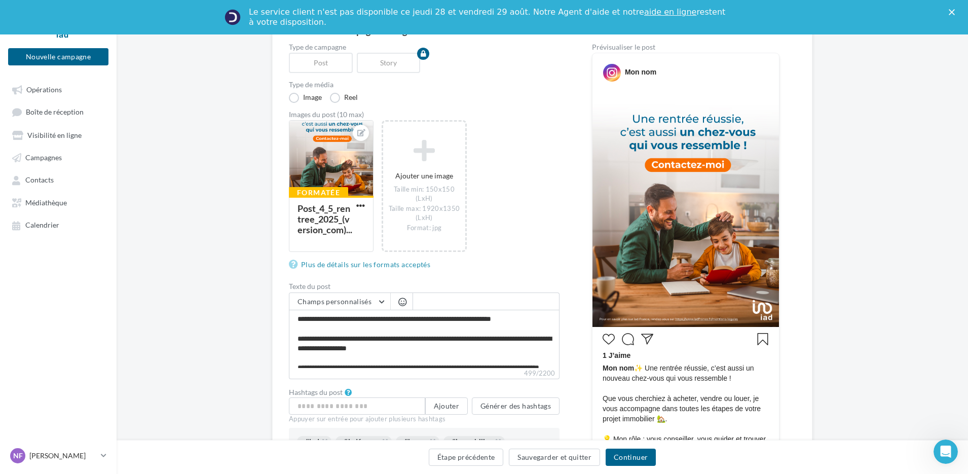
click at [757, 341] on icon "Enregistrer" at bounding box center [762, 339] width 11 height 12
click at [358, 132] on icon at bounding box center [361, 132] width 8 height 7
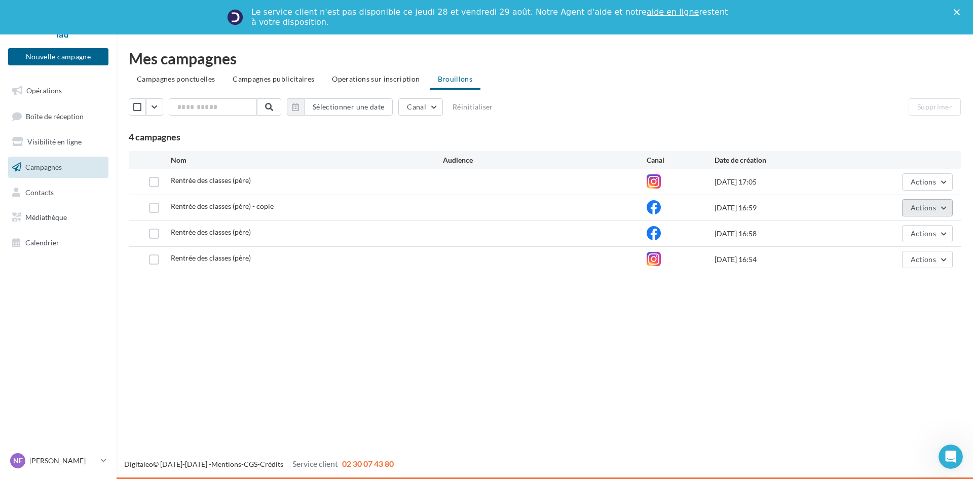
click at [919, 212] on button "Actions" at bounding box center [927, 207] width 51 height 17
click at [900, 238] on button "Editer" at bounding box center [901, 231] width 101 height 26
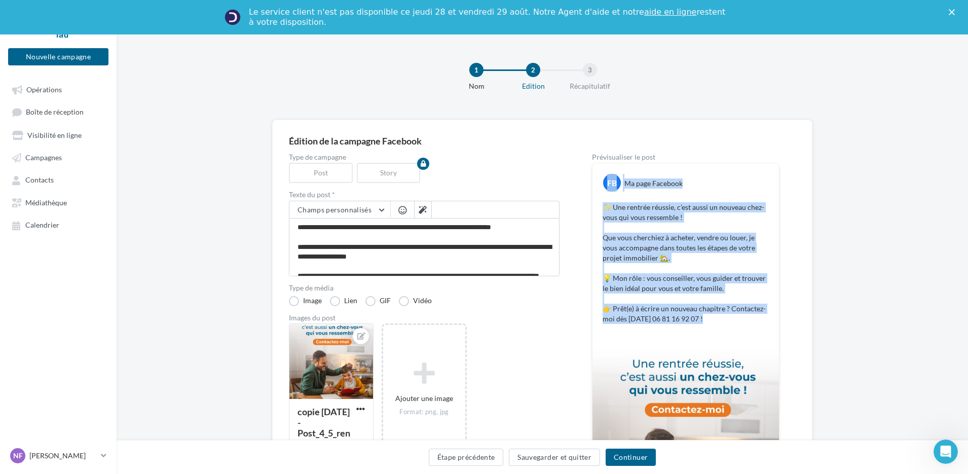
drag, startPoint x: 590, startPoint y: 164, endPoint x: 659, endPoint y: 400, distance: 245.8
click at [675, 435] on div "Type de campagne Post Story Texte du post * Champs personnalisés Lien de sollic…" at bounding box center [542, 374] width 507 height 440
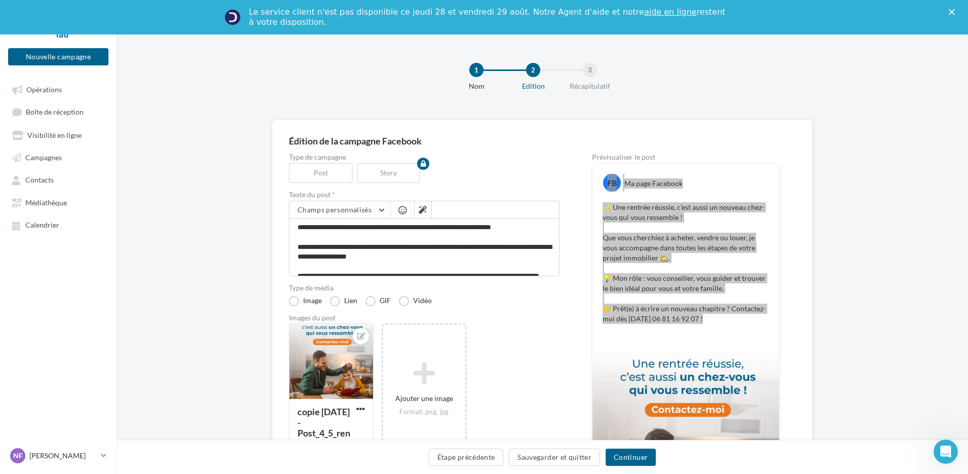
click at [952, 13] on div "Le service client n'est pas disponible [DATE][DATE] et [DATE] Notre Agent d'aid…" at bounding box center [484, 17] width 968 height 26
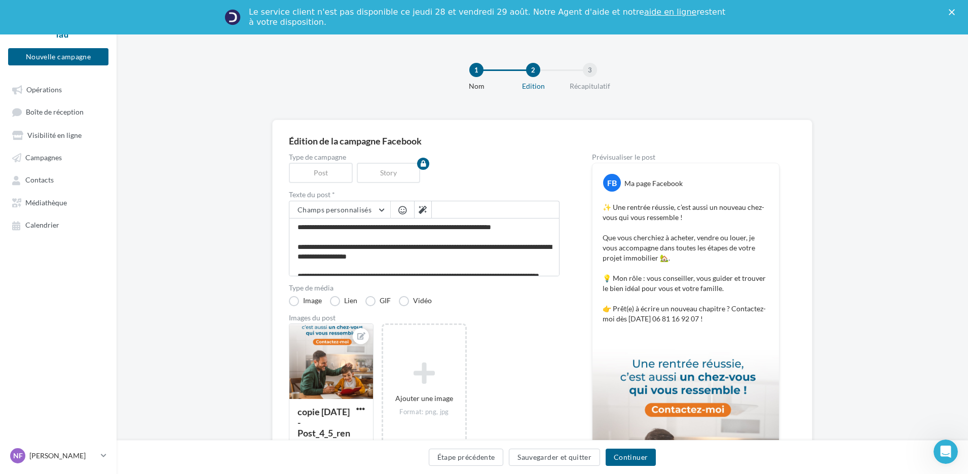
click at [184, 81] on div "1 Nom 2 Edition 3 Récapitulatif" at bounding box center [558, 81] width 851 height 61
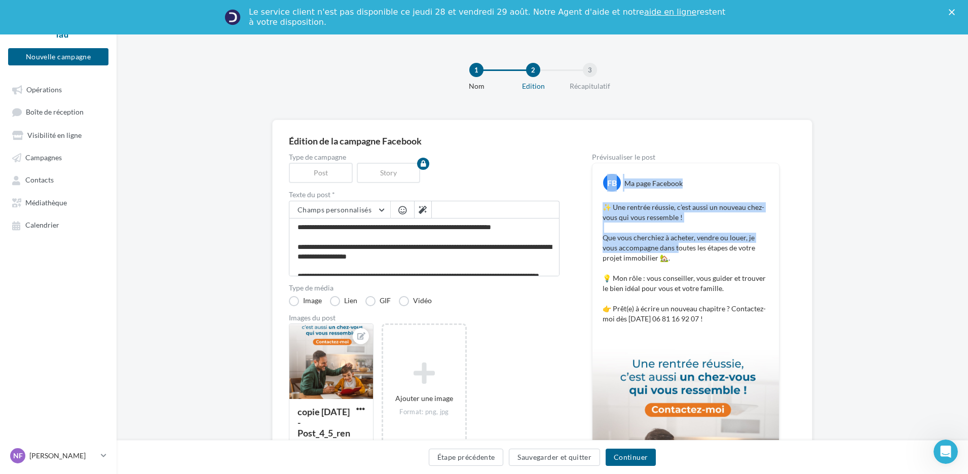
drag, startPoint x: 590, startPoint y: 163, endPoint x: 660, endPoint y: 246, distance: 108.9
click at [660, 246] on div "Type de campagne Post Story Texte du post * Champs personnalisés Lien de sollic…" at bounding box center [542, 374] width 507 height 440
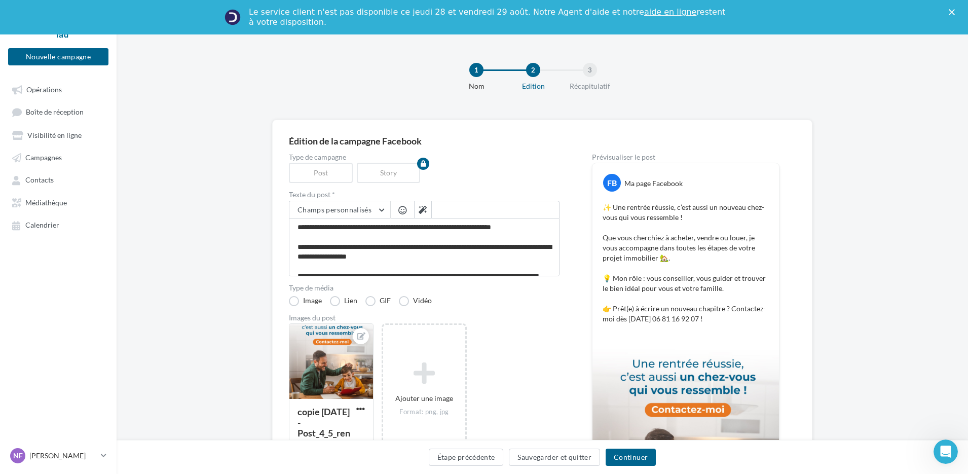
click at [562, 169] on div "Type de campagne Post Story Texte du post * Champs personnalisés Lien de sollic…" at bounding box center [542, 374] width 507 height 440
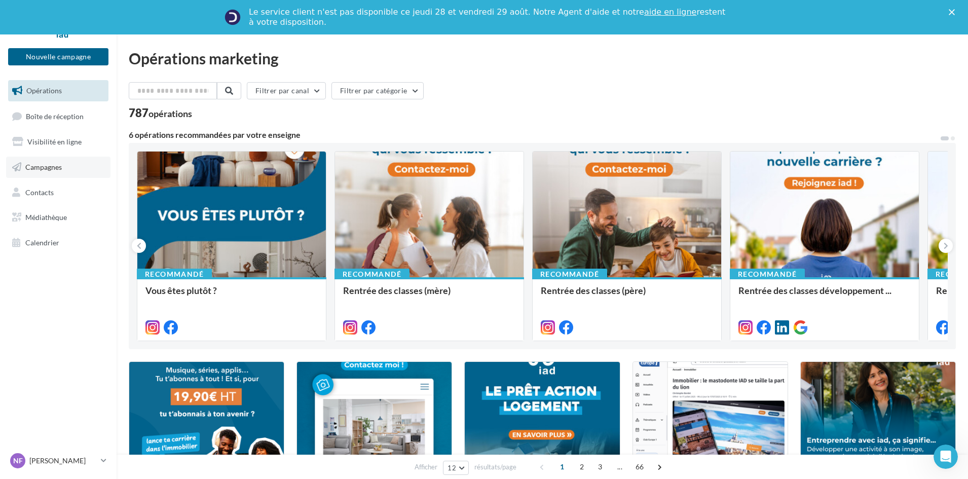
click at [54, 174] on link "Campagnes" at bounding box center [58, 167] width 104 height 21
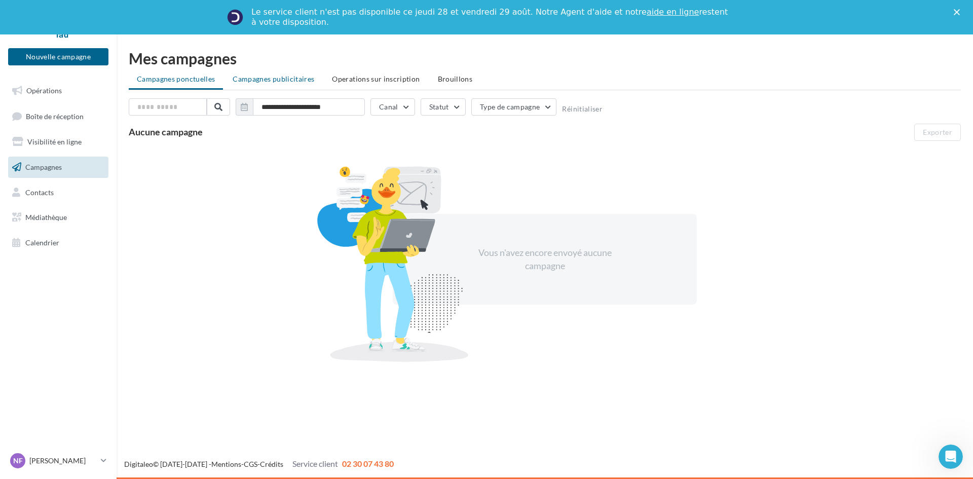
click at [277, 80] on span "Campagnes publicitaires" at bounding box center [274, 78] width 82 height 9
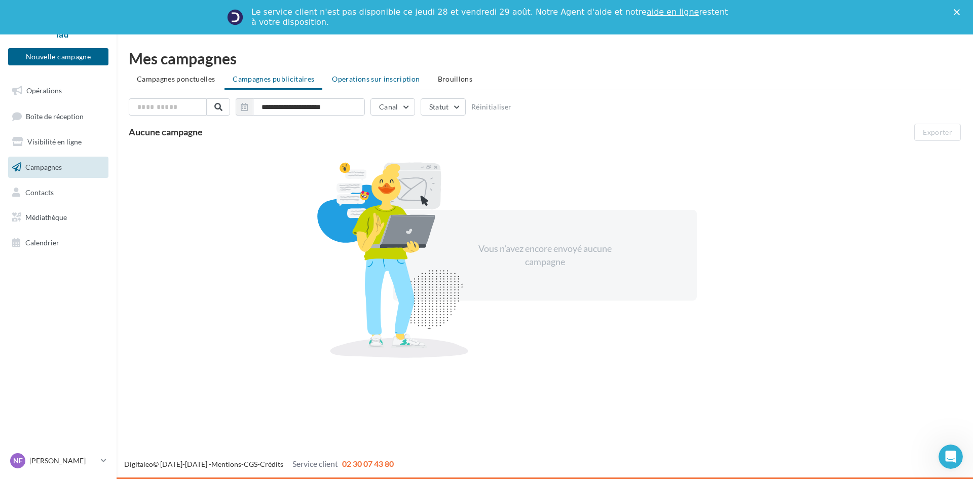
click at [375, 79] on span "Operations sur inscription" at bounding box center [376, 78] width 88 height 9
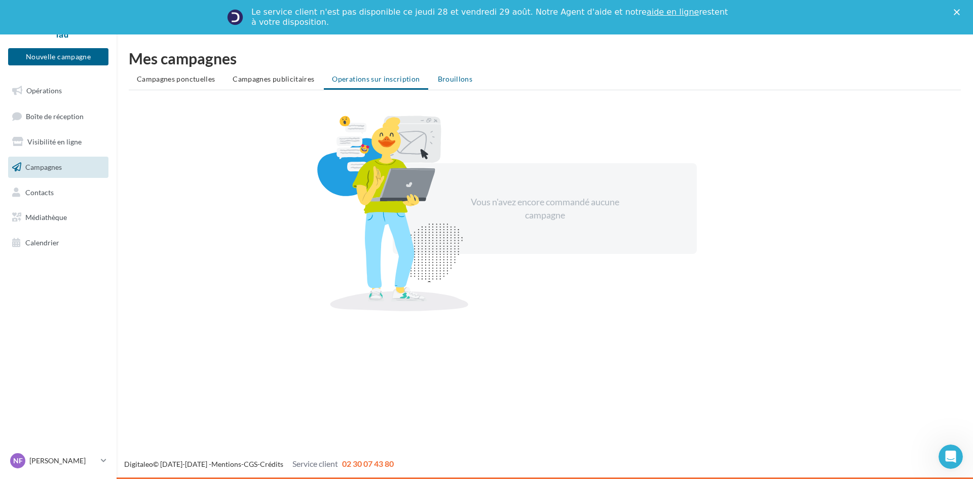
click at [457, 78] on span "Brouillons" at bounding box center [455, 78] width 35 height 9
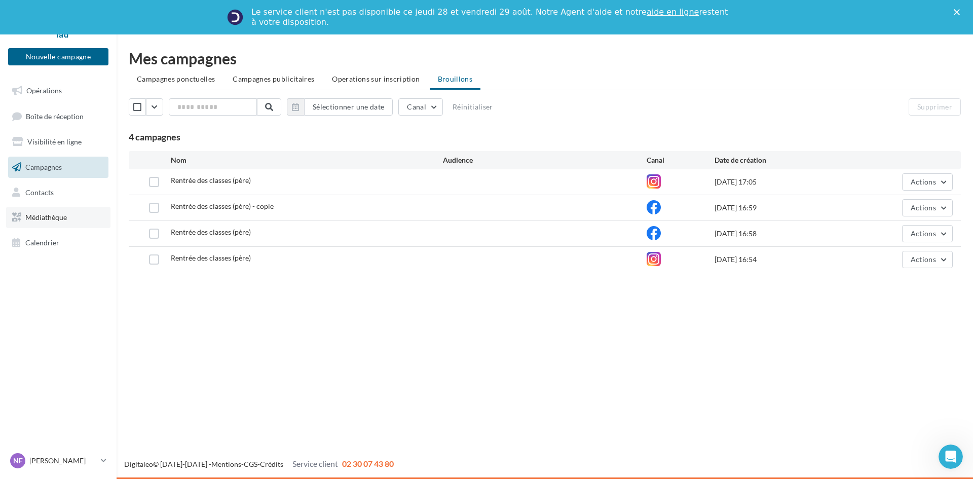
click at [47, 216] on span "Médiathèque" at bounding box center [46, 217] width 42 height 9
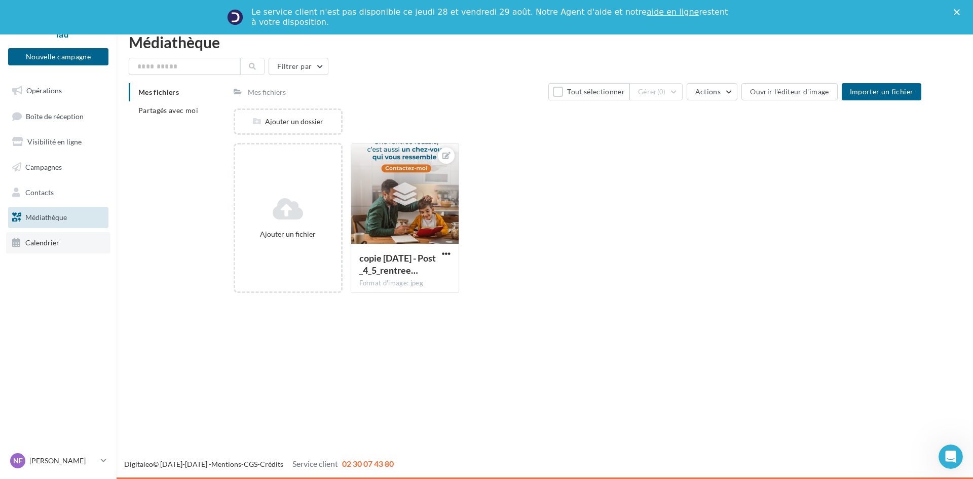
click at [41, 242] on span "Calendrier" at bounding box center [42, 242] width 34 height 9
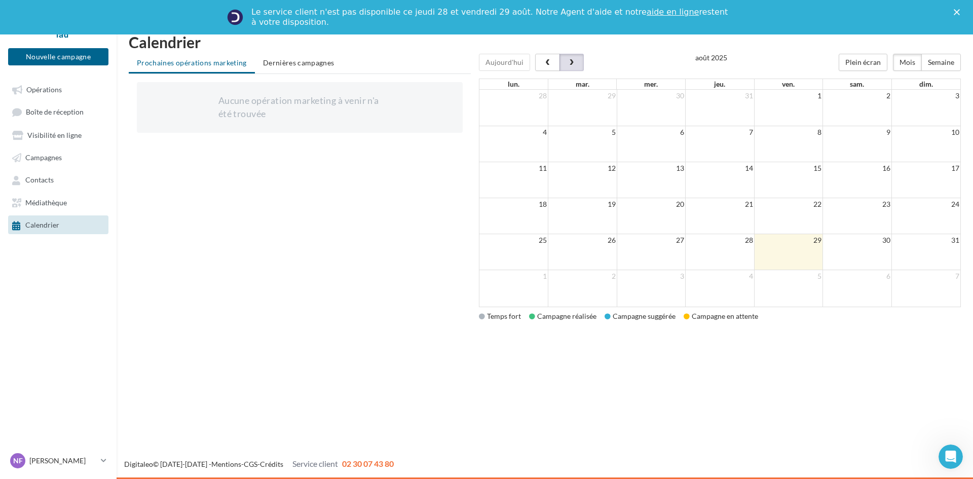
click at [567, 62] on span "button" at bounding box center [571, 62] width 9 height 7
click at [310, 59] on span "Dernières campagnes" at bounding box center [298, 62] width 71 height 9
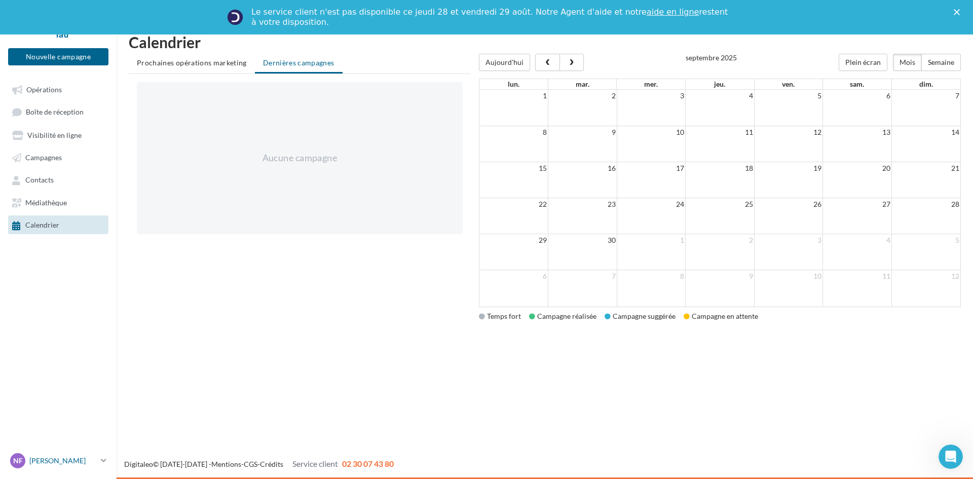
click at [52, 458] on p "[PERSON_NAME]" at bounding box center [62, 460] width 67 height 10
click at [106, 349] on link "Gérer mon compte" at bounding box center [84, 344] width 151 height 22
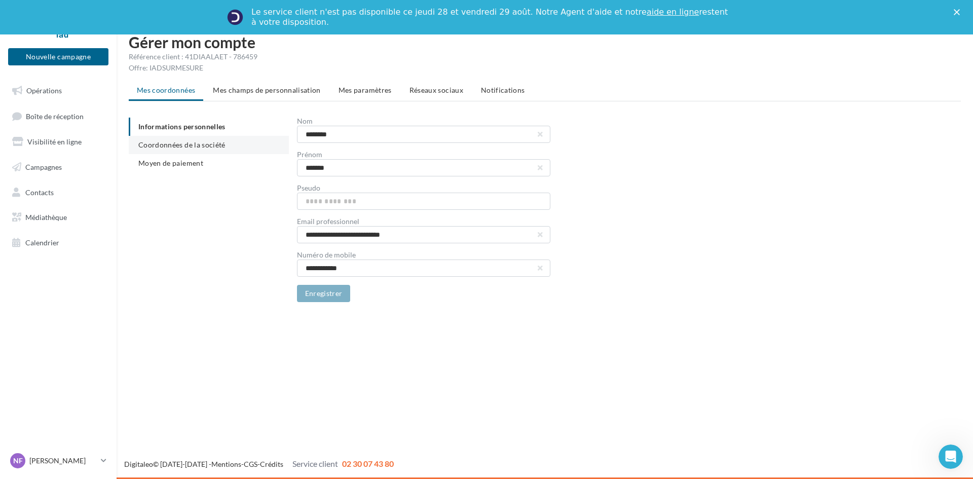
click at [179, 150] on li "Coordonnées de la société" at bounding box center [209, 145] width 160 height 18
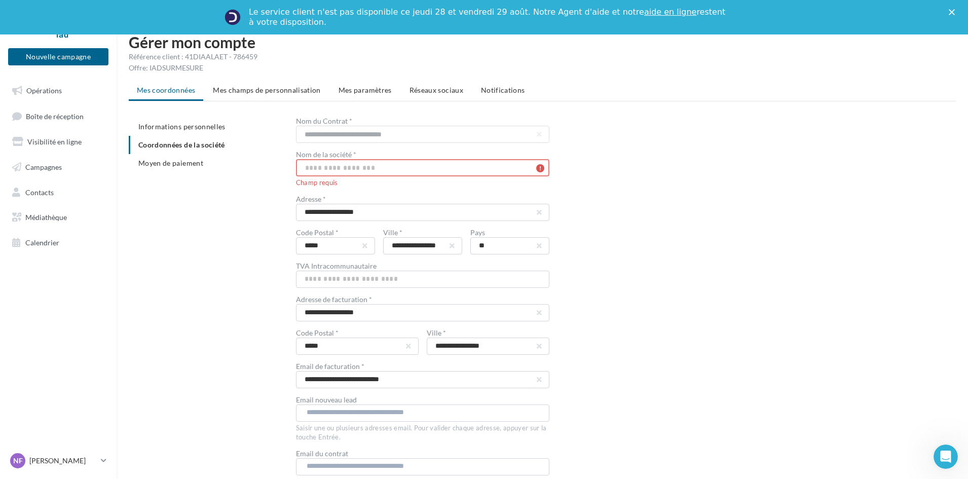
click at [358, 164] on input "text" at bounding box center [422, 167] width 253 height 17
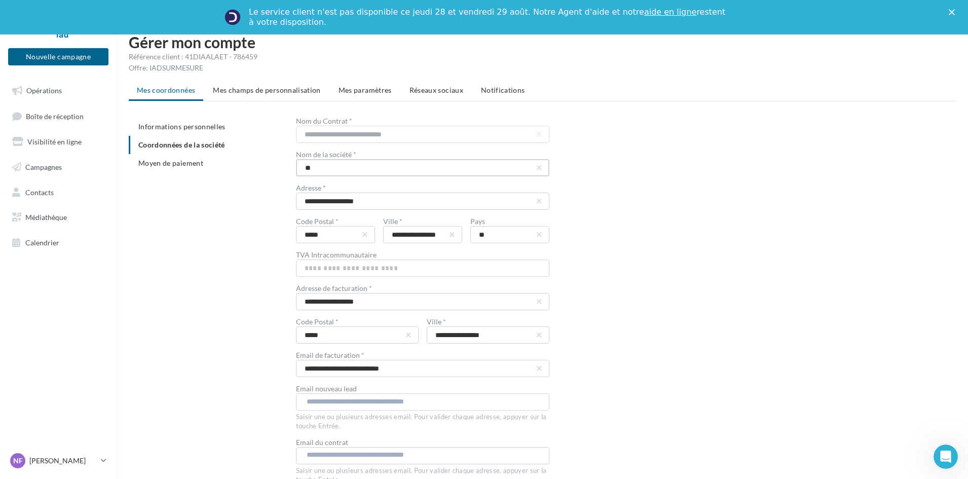
type input "*"
type input "**********"
drag, startPoint x: 400, startPoint y: 203, endPoint x: 241, endPoint y: 199, distance: 159.7
click at [241, 199] on div "**********" at bounding box center [546, 314] width 835 height 392
type input "**********"
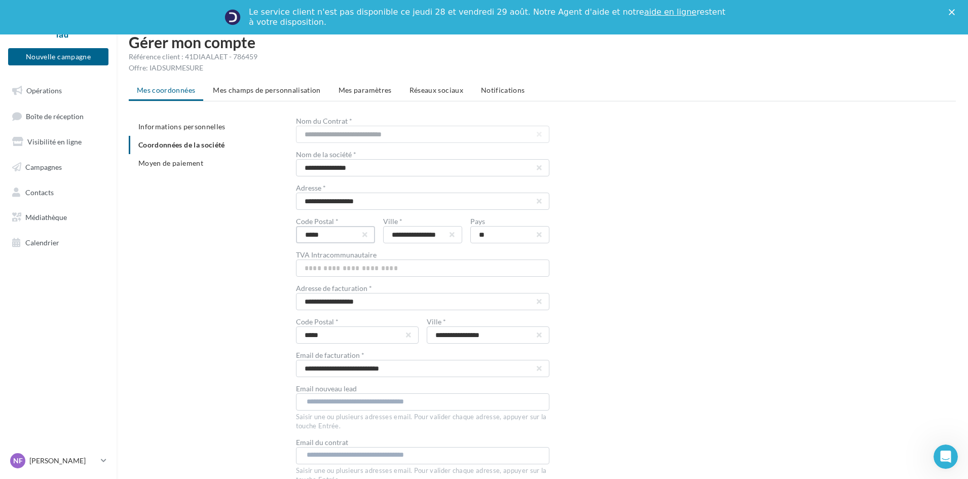
drag, startPoint x: 336, startPoint y: 237, endPoint x: 251, endPoint y: 226, distance: 86.3
click at [254, 229] on div "**********" at bounding box center [546, 314] width 835 height 392
type input "*****"
drag, startPoint x: 388, startPoint y: 235, endPoint x: 515, endPoint y: 244, distance: 127.5
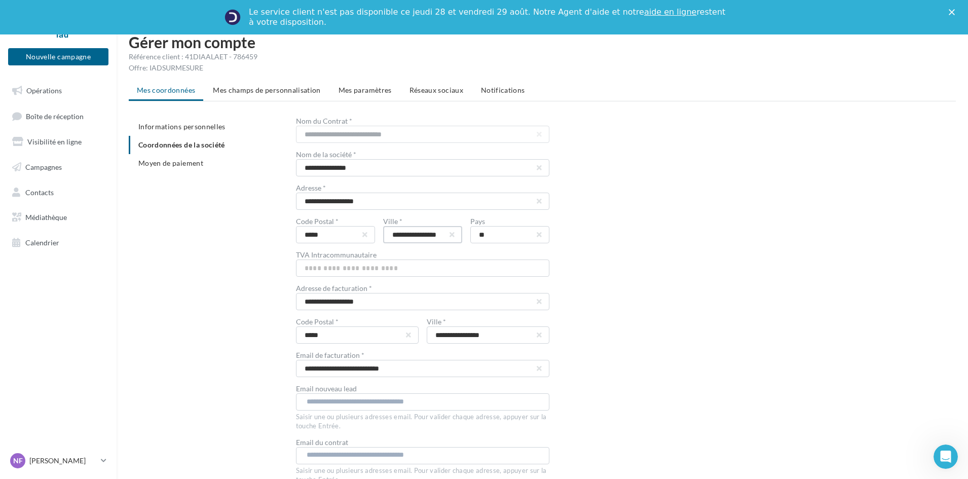
click at [515, 244] on div "**********" at bounding box center [422, 314] width 253 height 392
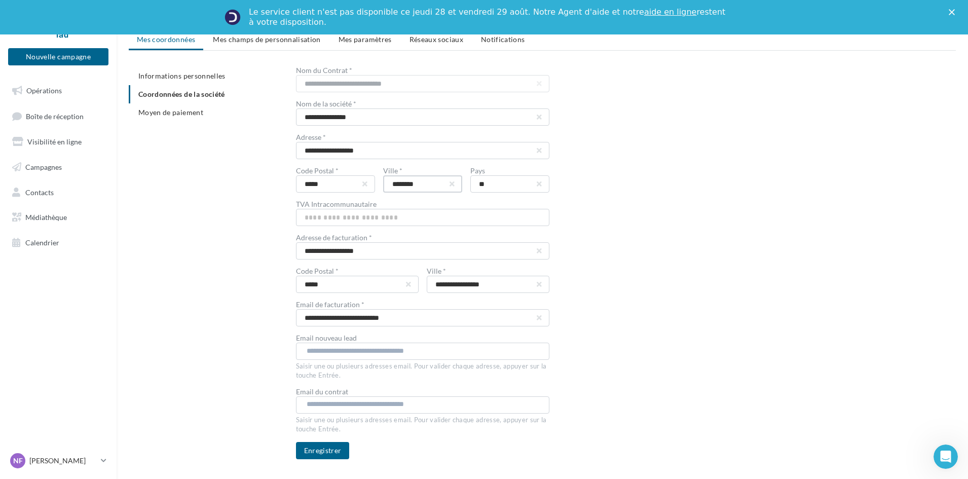
type input "********"
drag, startPoint x: 387, startPoint y: 253, endPoint x: 232, endPoint y: 243, distance: 155.3
click at [232, 243] on div "**********" at bounding box center [546, 263] width 835 height 392
type input "**********"
drag, startPoint x: 349, startPoint y: 284, endPoint x: 210, endPoint y: 279, distance: 138.4
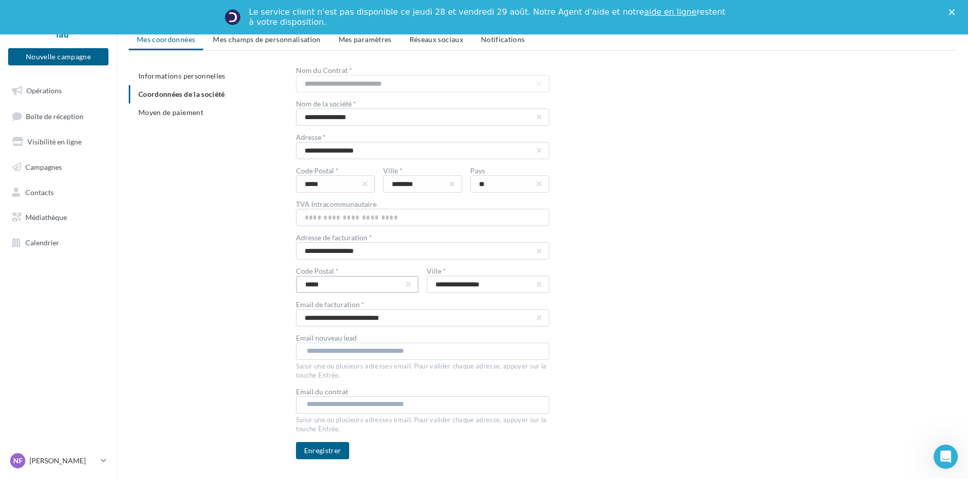
click at [210, 279] on div "**********" at bounding box center [546, 263] width 835 height 392
type input "*****"
drag, startPoint x: 517, startPoint y: 284, endPoint x: 398, endPoint y: 275, distance: 118.9
click at [398, 275] on div "**********" at bounding box center [426, 280] width 261 height 25
type input "********"
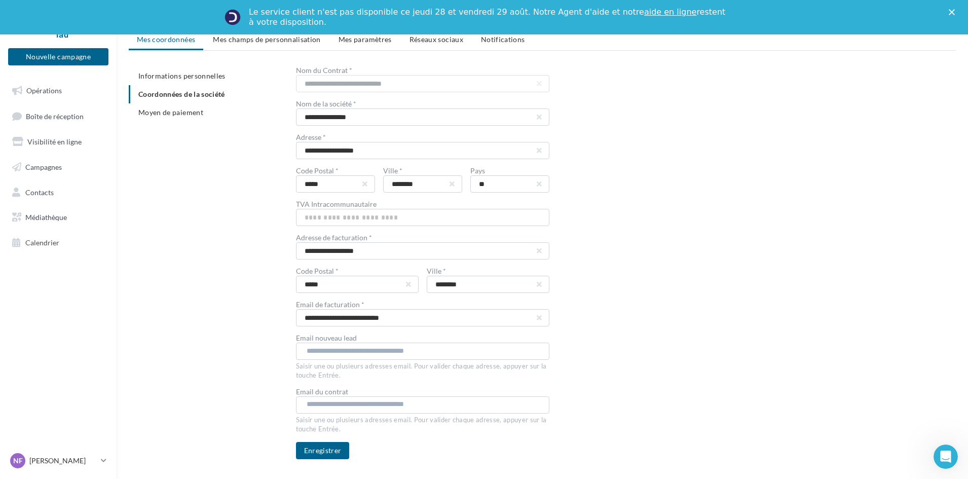
click at [307, 352] on input "text" at bounding box center [422, 351] width 231 height 10
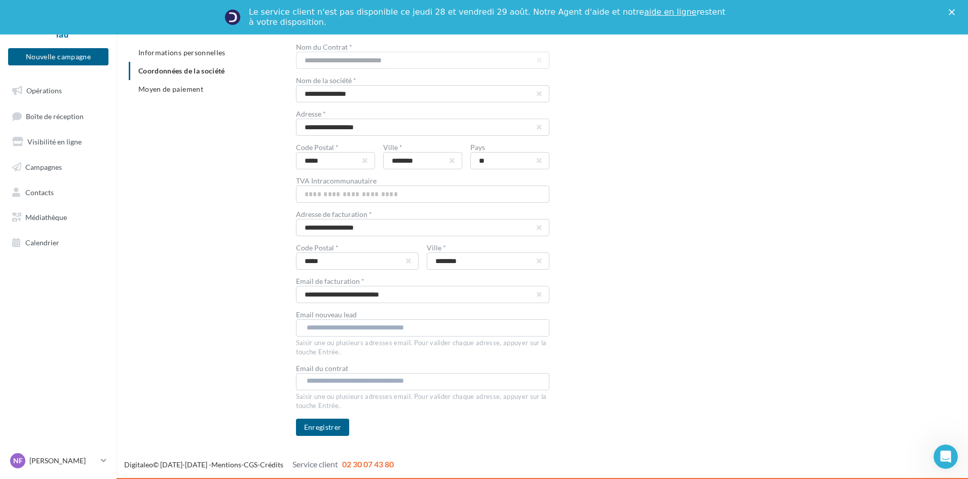
scroll to position [74, 0]
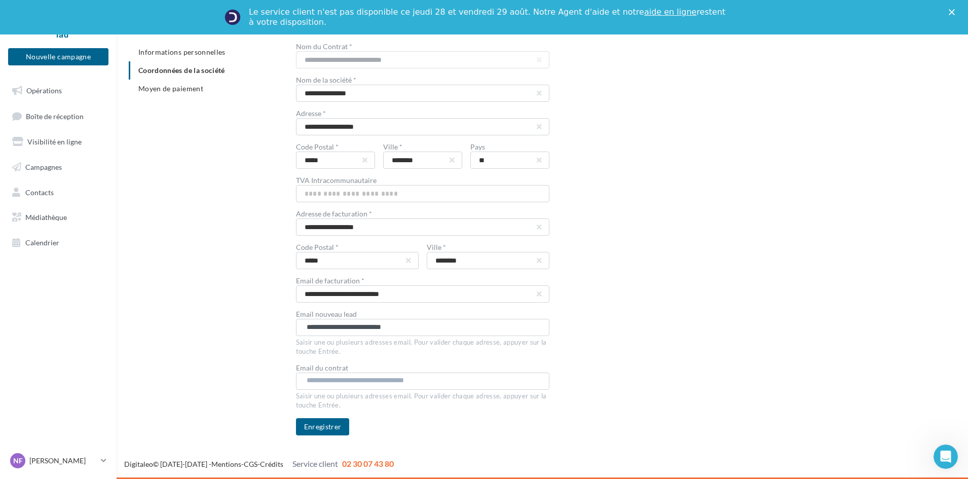
type input "**********"
click at [334, 378] on input "text" at bounding box center [422, 380] width 231 height 10
click at [309, 327] on input "**********" at bounding box center [422, 327] width 231 height 10
click at [348, 378] on input "text" at bounding box center [422, 380] width 231 height 10
type input "**********"
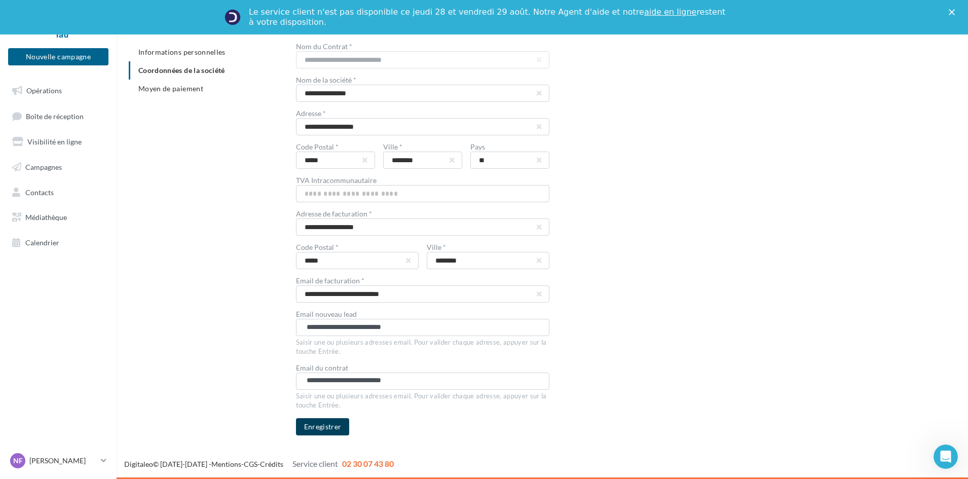
click at [314, 433] on button "Enregistrer" at bounding box center [323, 426] width 54 height 17
click at [174, 89] on span "Moyen de paiement" at bounding box center [170, 88] width 65 height 9
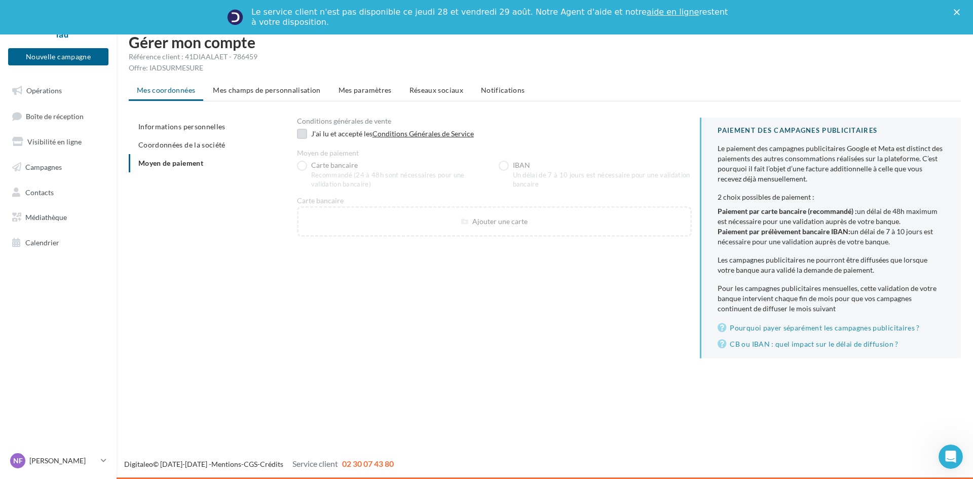
click at [304, 135] on label at bounding box center [302, 134] width 10 height 10
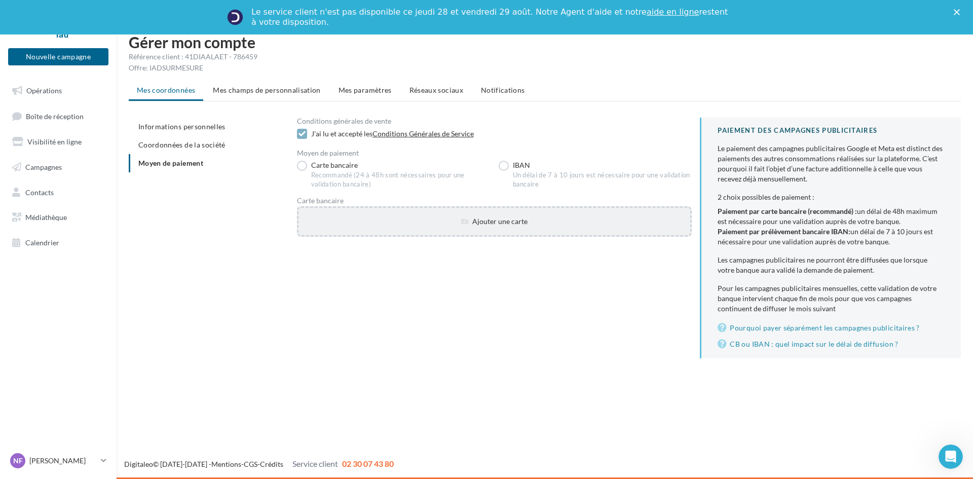
click at [505, 223] on div "Ajouter une carte" at bounding box center [494, 221] width 392 height 10
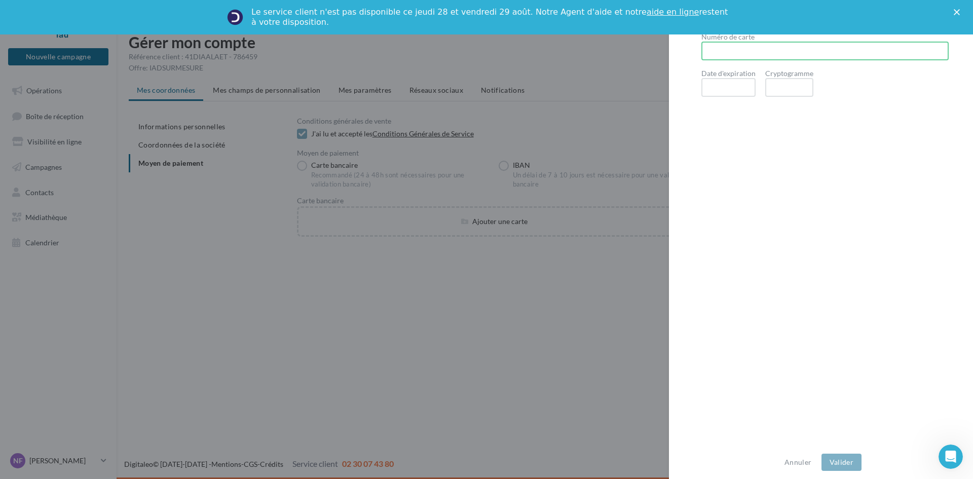
click at [717, 83] on iframe at bounding box center [728, 87] width 36 height 9
click at [836, 463] on button "Valider" at bounding box center [841, 461] width 40 height 17
click at [836, 464] on button "Valider" at bounding box center [841, 461] width 40 height 17
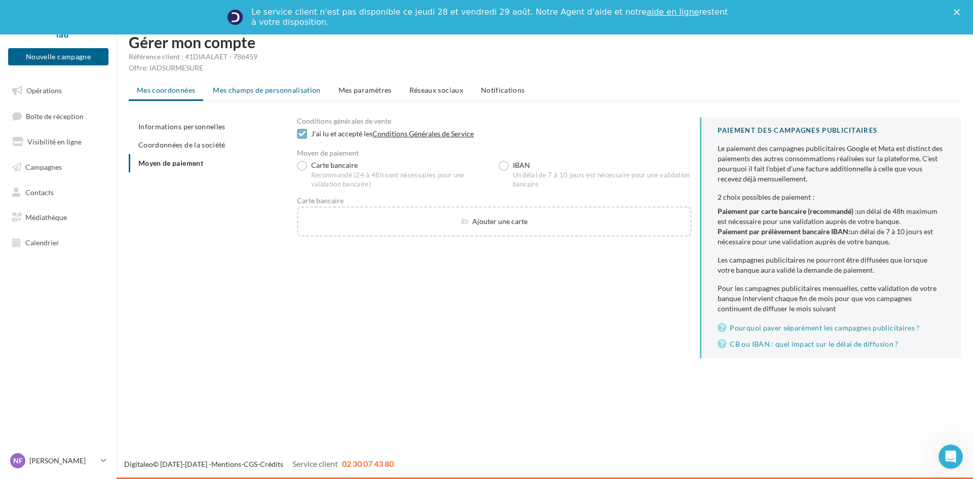
click at [232, 91] on span "Mes champs de personnalisation" at bounding box center [267, 90] width 108 height 9
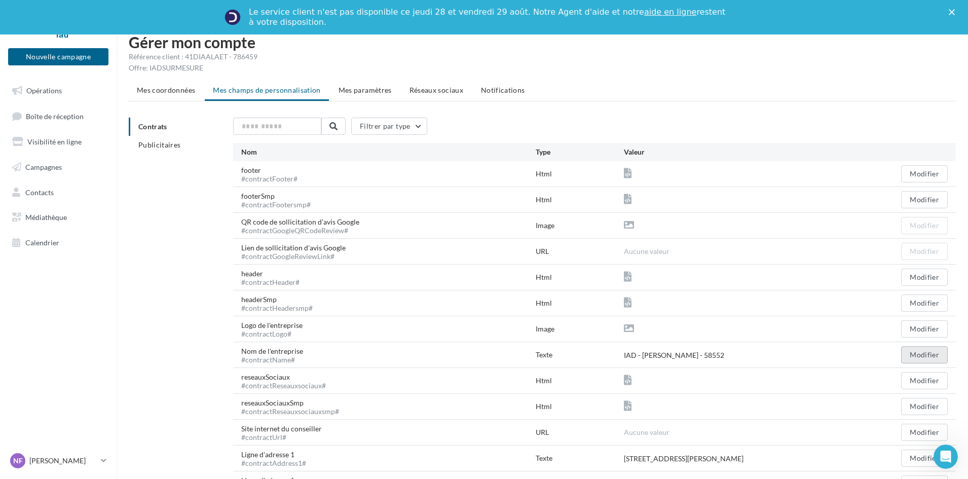
click at [924, 357] on button "Modifier" at bounding box center [924, 354] width 47 height 17
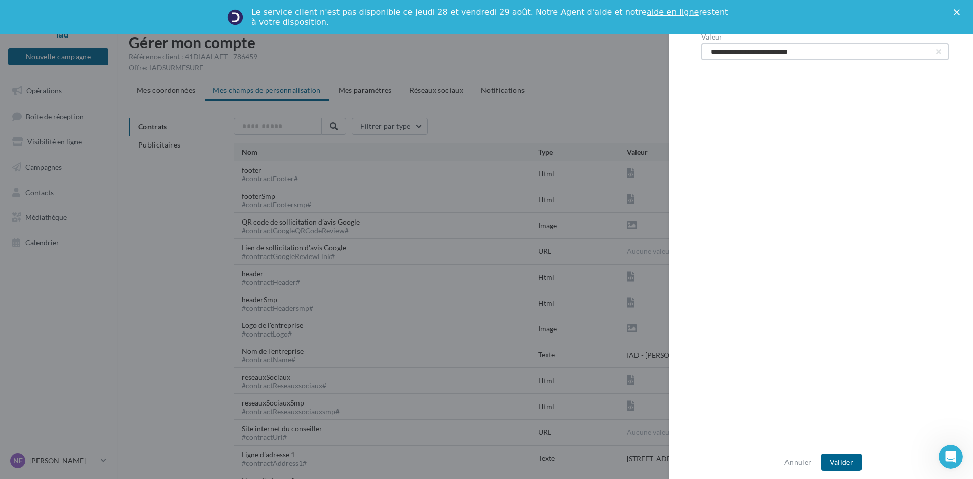
click at [824, 51] on input "**********" at bounding box center [824, 51] width 247 height 17
type input "**********"
click at [842, 461] on button "Valider" at bounding box center [841, 461] width 40 height 17
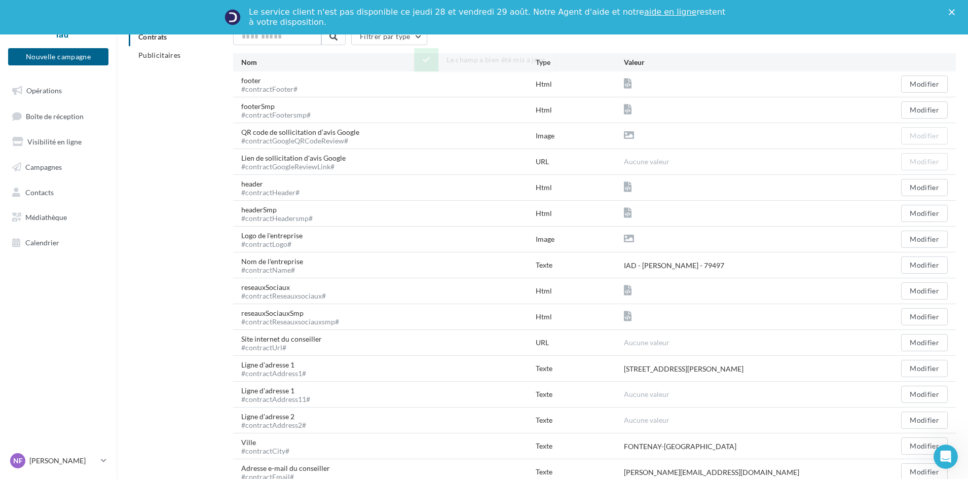
scroll to position [101, 0]
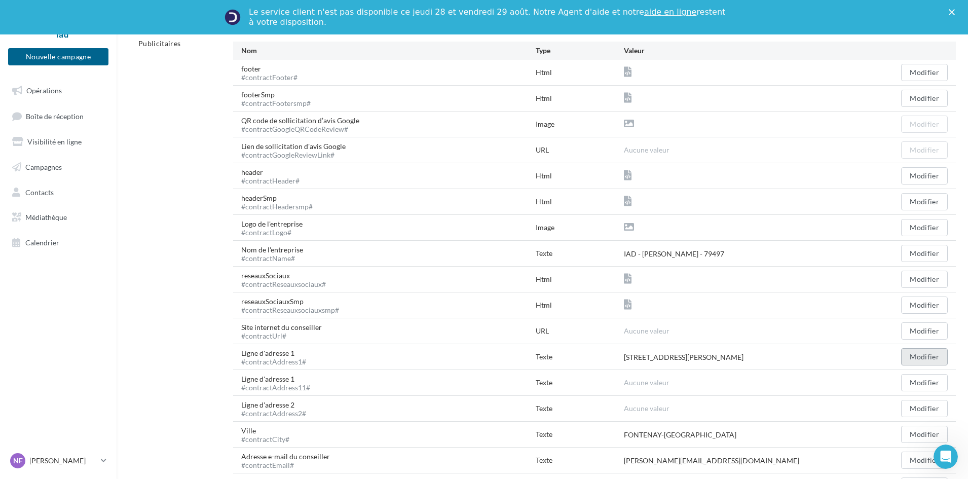
click at [917, 361] on button "Modifier" at bounding box center [924, 356] width 47 height 17
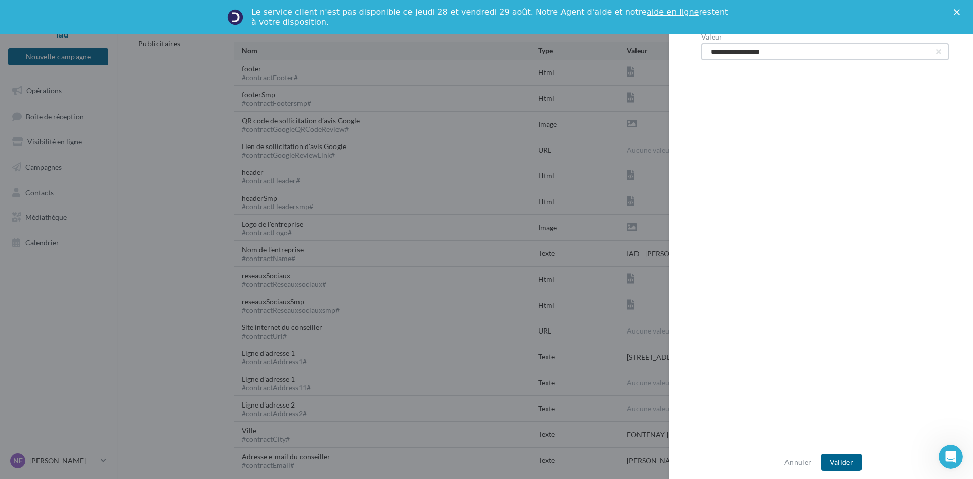
drag, startPoint x: 789, startPoint y: 55, endPoint x: 686, endPoint y: 47, distance: 104.2
click at [686, 47] on div "**********" at bounding box center [825, 239] width 312 height 413
type input "**********"
click at [709, 52] on input "**********" at bounding box center [824, 51] width 247 height 17
click at [793, 53] on input "**********" at bounding box center [824, 51] width 247 height 17
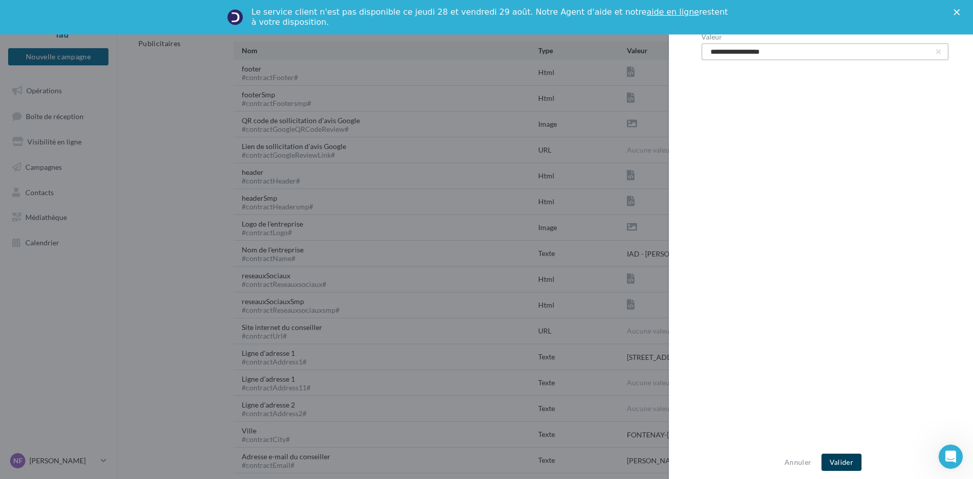
type input "**********"
click at [839, 463] on button "Valider" at bounding box center [841, 461] width 40 height 17
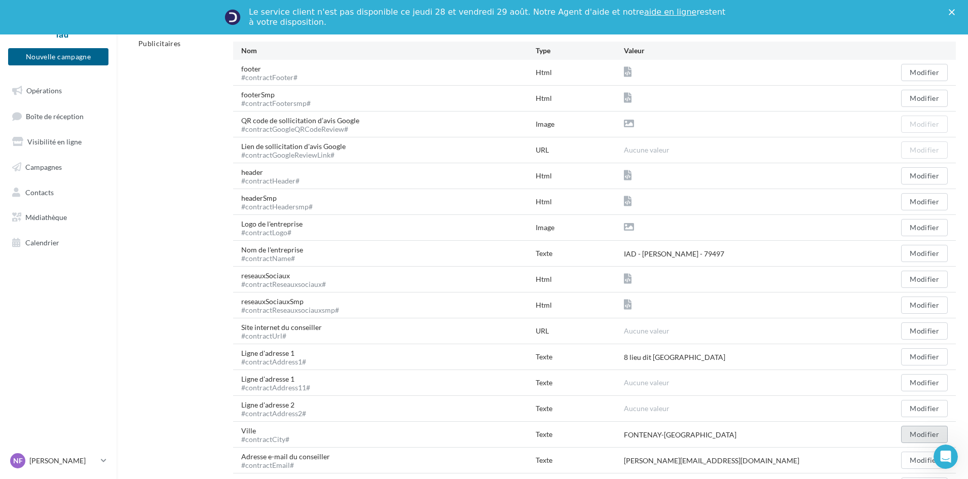
click at [910, 431] on button "Modifier" at bounding box center [924, 434] width 47 height 17
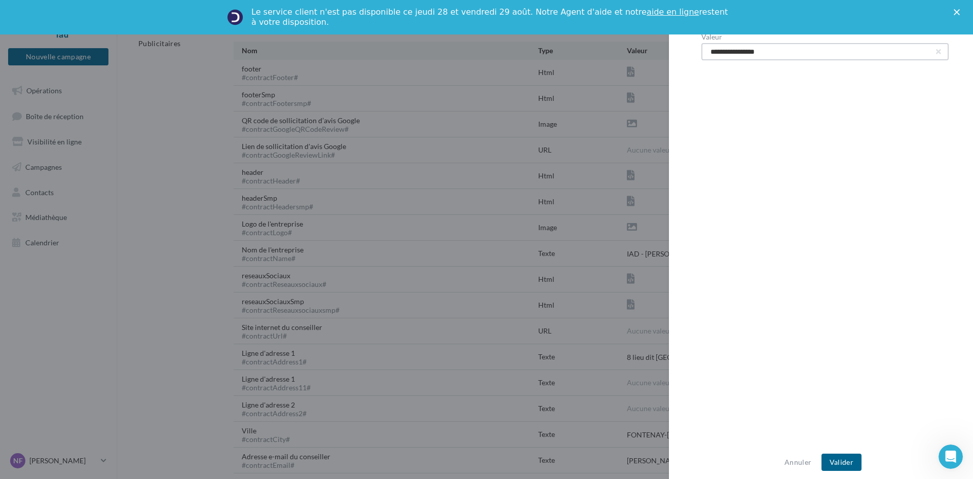
drag, startPoint x: 800, startPoint y: 53, endPoint x: 629, endPoint y: 40, distance: 170.7
click at [639, 37] on div "**********" at bounding box center [486, 239] width 973 height 479
type input "********"
click at [850, 466] on button "Valider" at bounding box center [841, 461] width 40 height 17
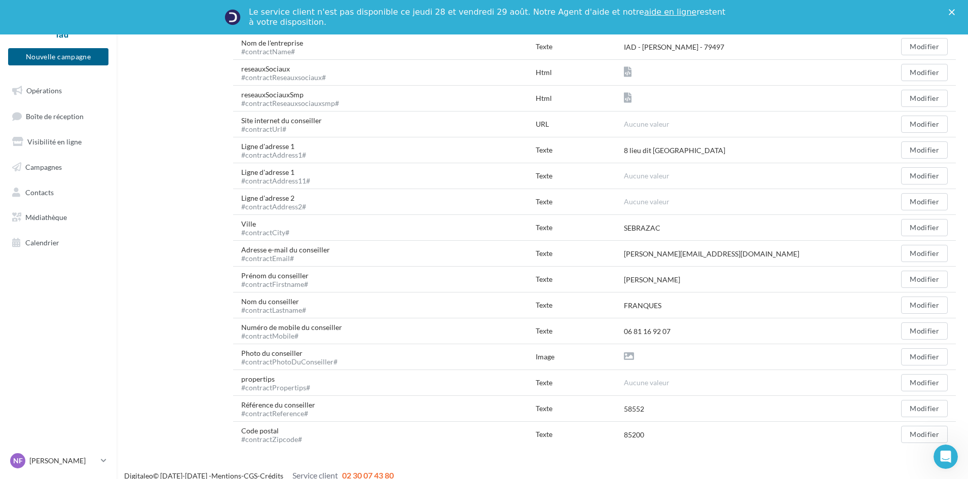
scroll to position [320, 0]
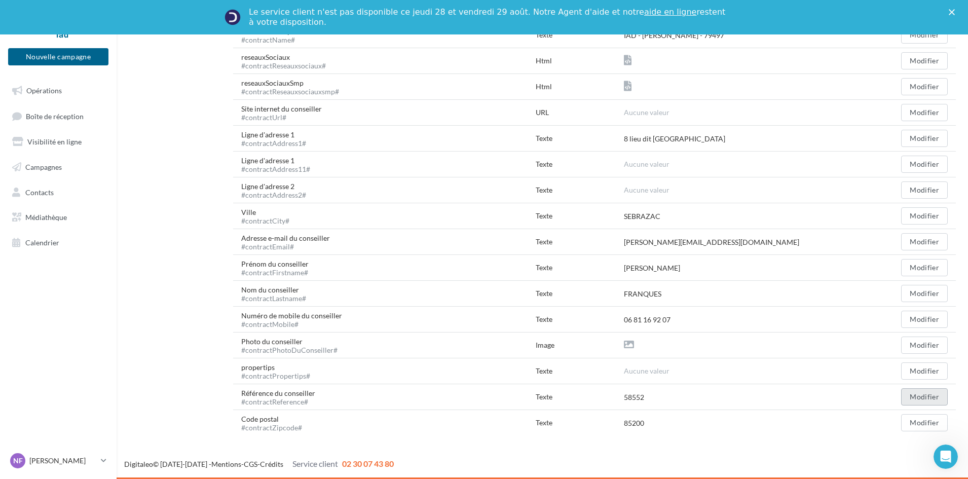
click at [915, 397] on button "Modifier" at bounding box center [924, 396] width 47 height 17
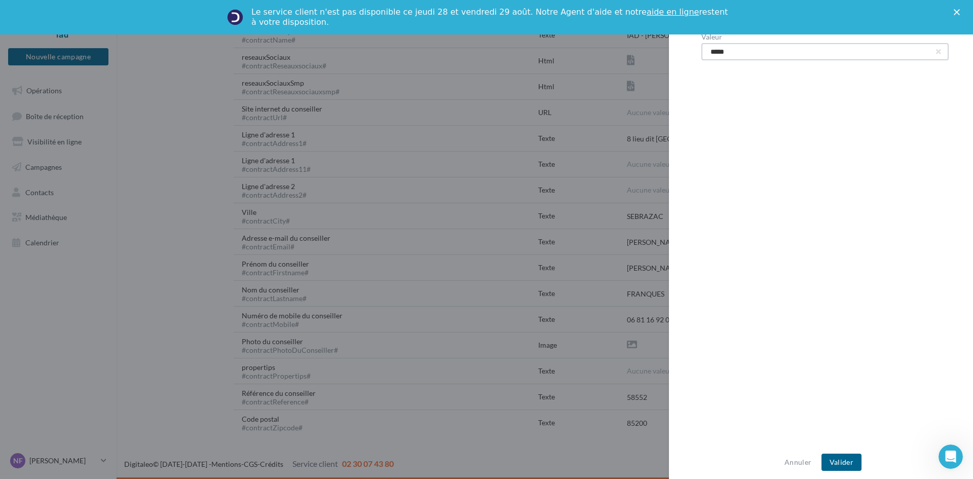
drag, startPoint x: 746, startPoint y: 50, endPoint x: 507, endPoint y: 65, distance: 239.6
click at [507, 65] on div "Modification du champ Valeur ***** Annuler Valider" at bounding box center [486, 239] width 973 height 479
type input "*****"
click at [847, 459] on button "Valider" at bounding box center [841, 461] width 40 height 17
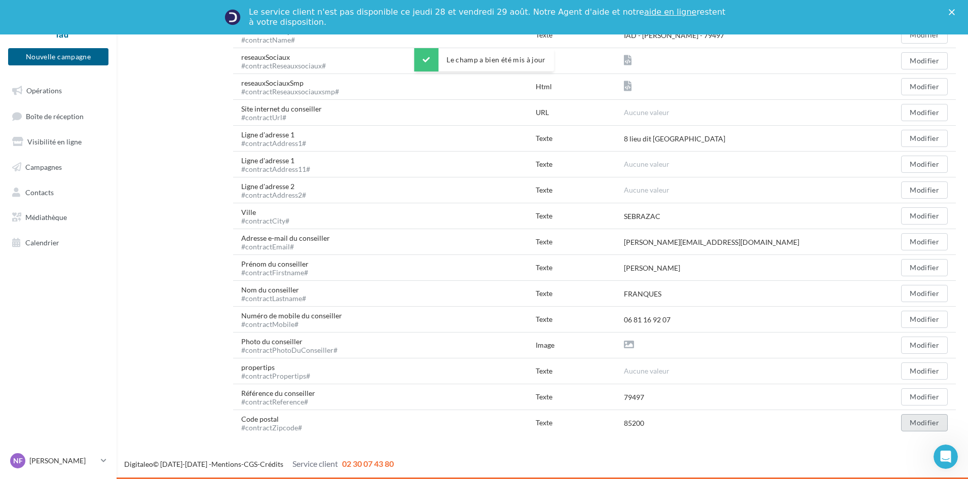
click at [917, 423] on button "Modifier" at bounding box center [924, 422] width 47 height 17
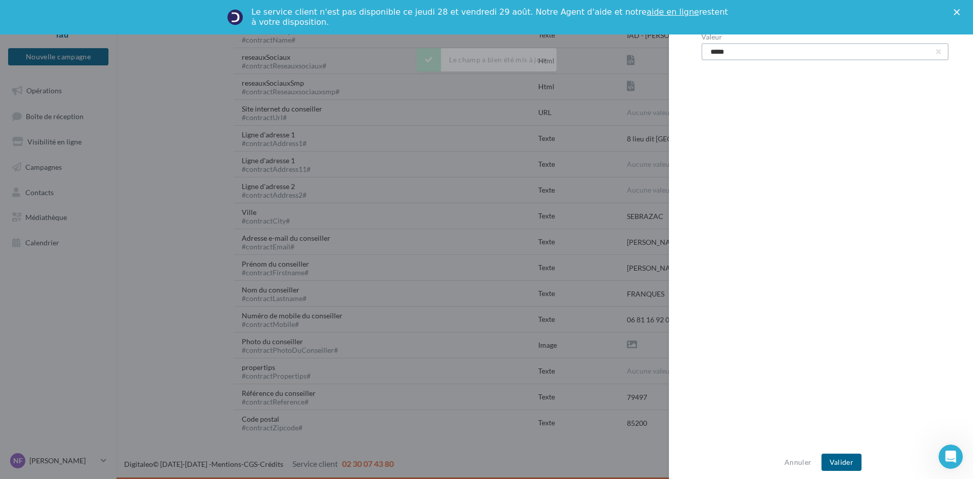
drag, startPoint x: 750, startPoint y: 56, endPoint x: 573, endPoint y: 56, distance: 176.8
click at [573, 56] on div "Modification du champ Valeur ***** Annuler Valider" at bounding box center [486, 239] width 973 height 479
type input "*****"
click at [844, 463] on button "Valider" at bounding box center [841, 461] width 40 height 17
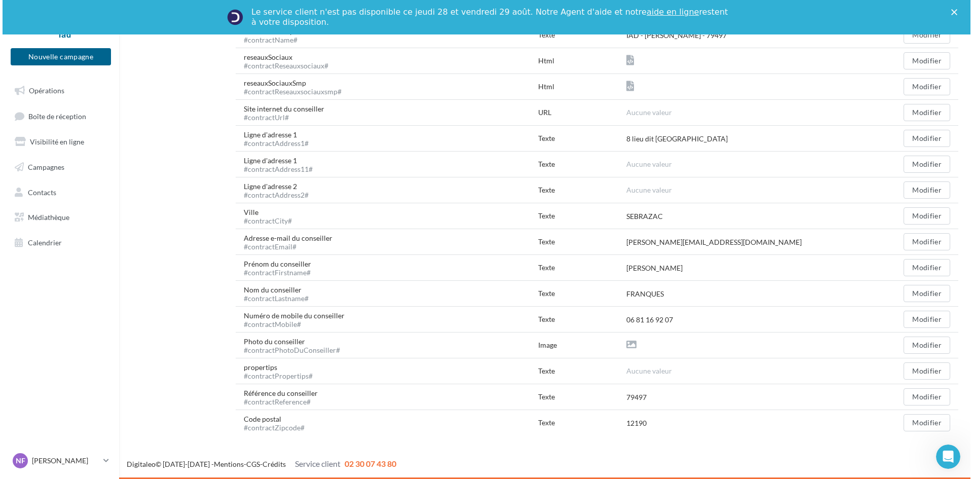
scroll to position [0, 0]
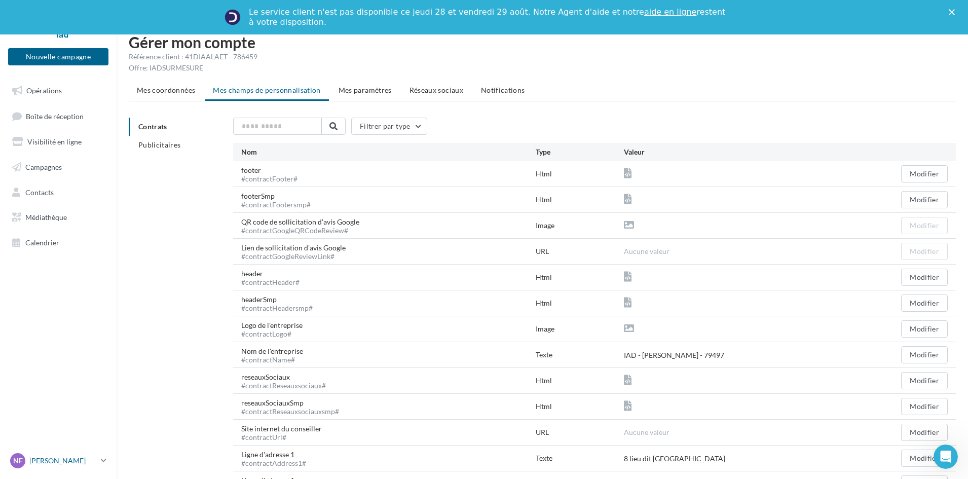
click at [64, 465] on p "[PERSON_NAME]" at bounding box center [62, 460] width 67 height 10
click at [60, 350] on link "Gérer mon compte" at bounding box center [84, 340] width 151 height 23
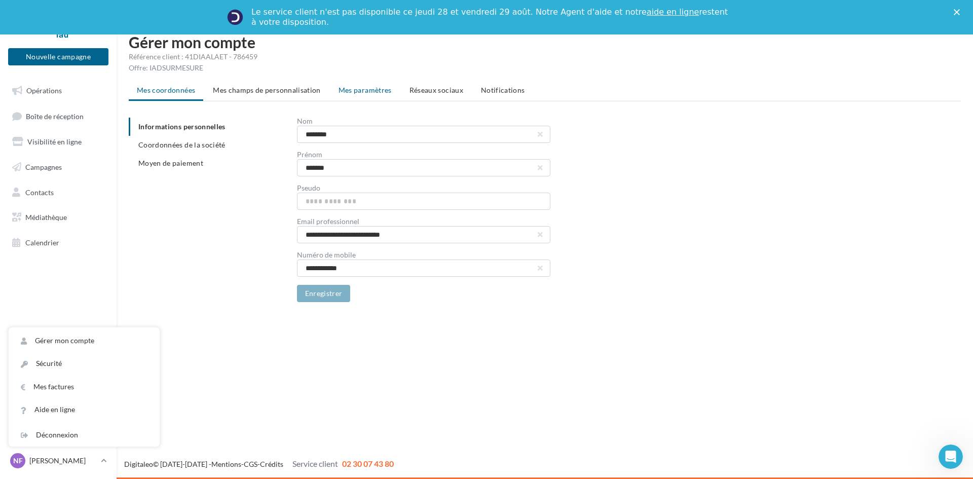
click at [355, 90] on span "Mes paramètres" at bounding box center [364, 90] width 53 height 9
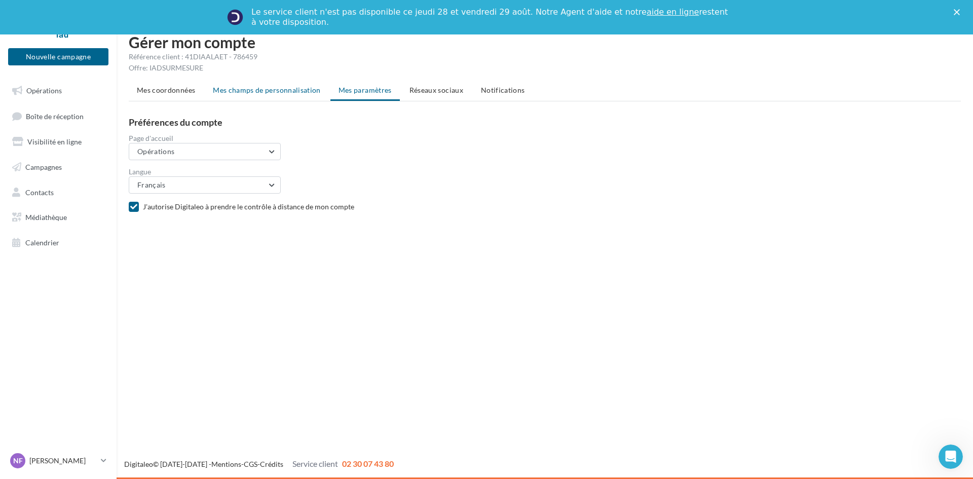
click at [265, 93] on span "Mes champs de personnalisation" at bounding box center [267, 90] width 108 height 9
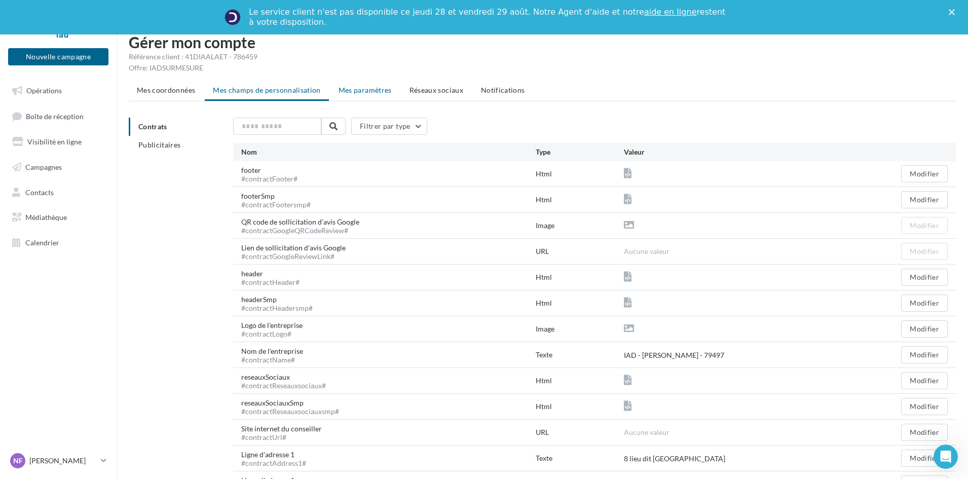
click at [350, 89] on span "Mes paramètres" at bounding box center [364, 90] width 53 height 9
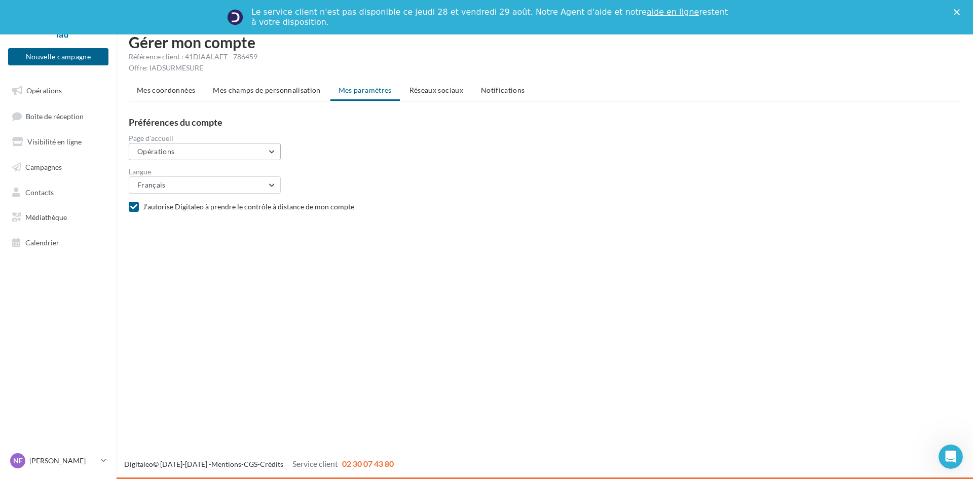
click at [192, 157] on button "Opérations" at bounding box center [205, 151] width 152 height 17
click at [441, 198] on div "J'autorise Digitaleo à prendre le contrôle à distance de mon compte" at bounding box center [549, 204] width 840 height 21
click at [424, 89] on span "Réseaux sociaux" at bounding box center [436, 90] width 54 height 9
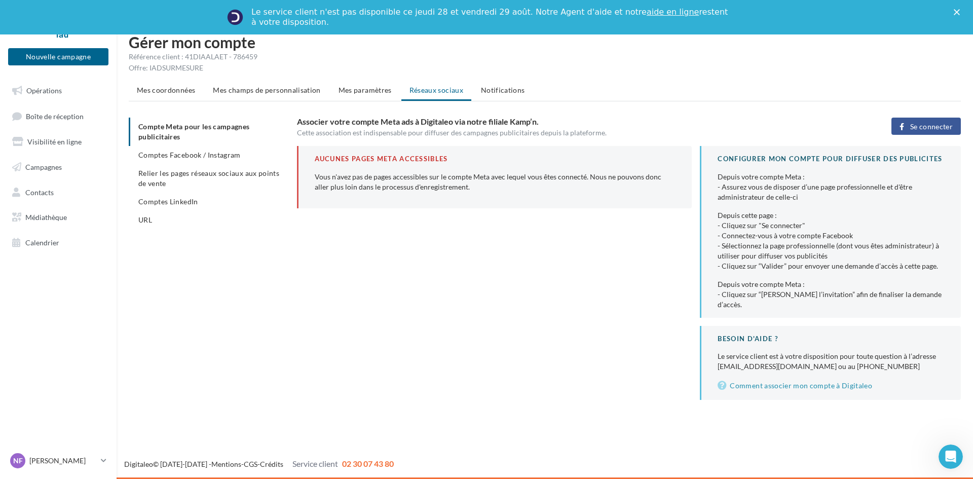
click at [915, 126] on span "Se connecter" at bounding box center [931, 127] width 43 height 8
click at [924, 133] on button "Se connecter" at bounding box center [925, 126] width 69 height 17
click at [215, 180] on li "Relier les pages réseaux sociaux aux points de vente" at bounding box center [209, 178] width 160 height 28
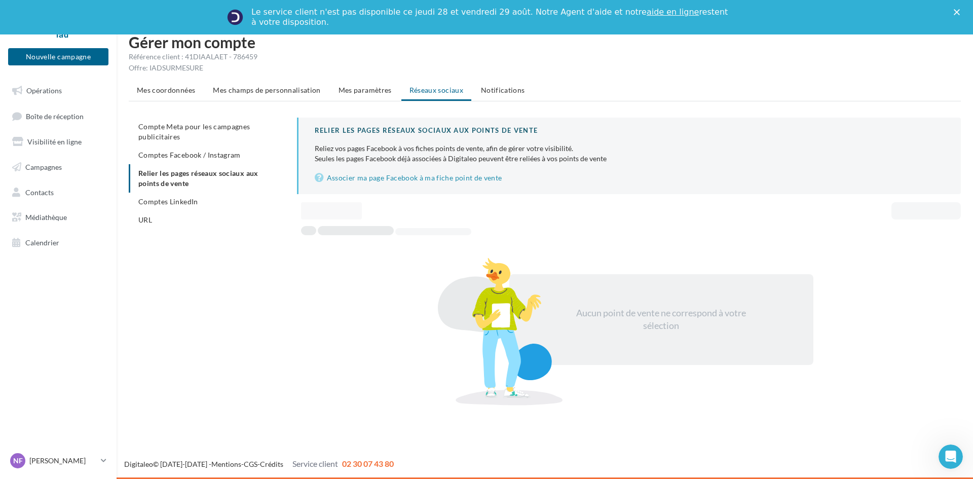
click at [507, 89] on span "Notifications" at bounding box center [503, 90] width 44 height 9
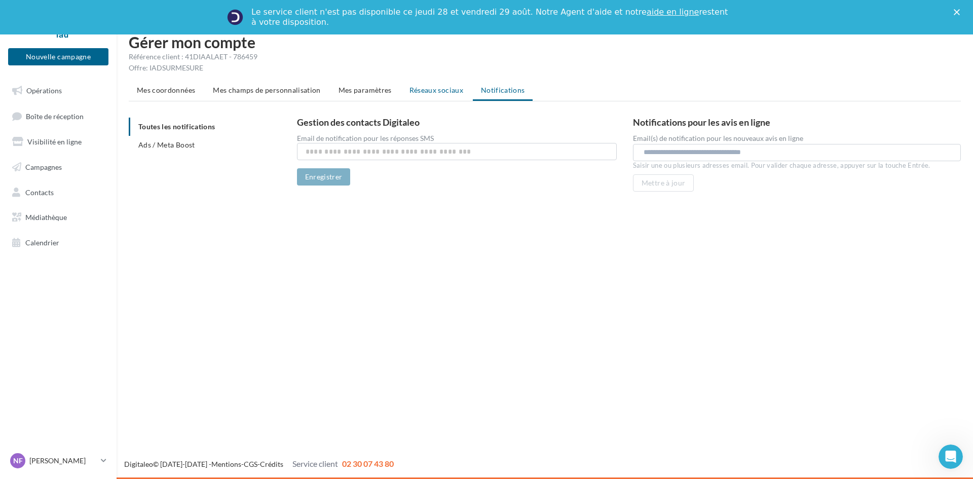
click at [414, 92] on span "Réseaux sociaux" at bounding box center [436, 90] width 54 height 9
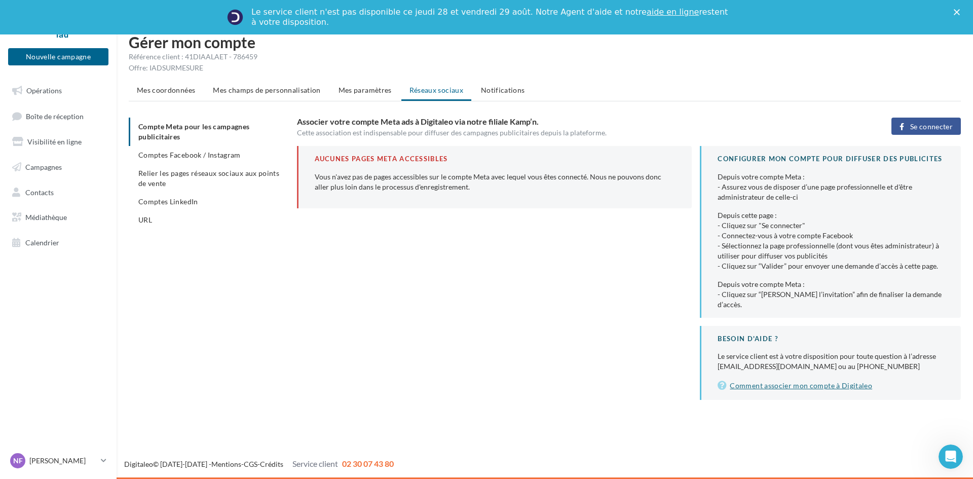
click at [755, 379] on link "Comment associer mon compte à Digitaleo" at bounding box center [830, 385] width 227 height 12
click at [934, 118] on button "Se connecter" at bounding box center [925, 126] width 69 height 17
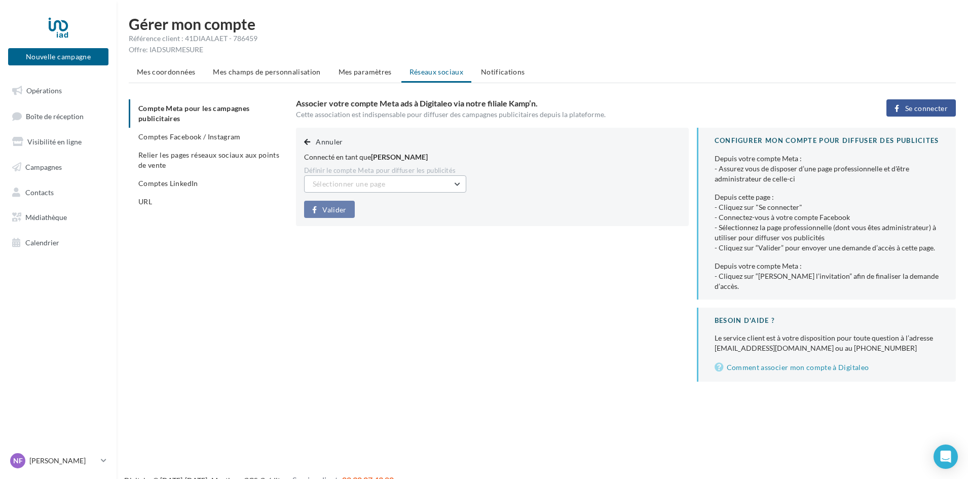
click at [381, 184] on span "Sélectionner une page" at bounding box center [349, 183] width 72 height 9
click at [377, 211] on span "[PERSON_NAME] (Admin)" at bounding box center [361, 209] width 83 height 9
click at [319, 213] on button "Valider" at bounding box center [329, 209] width 51 height 17
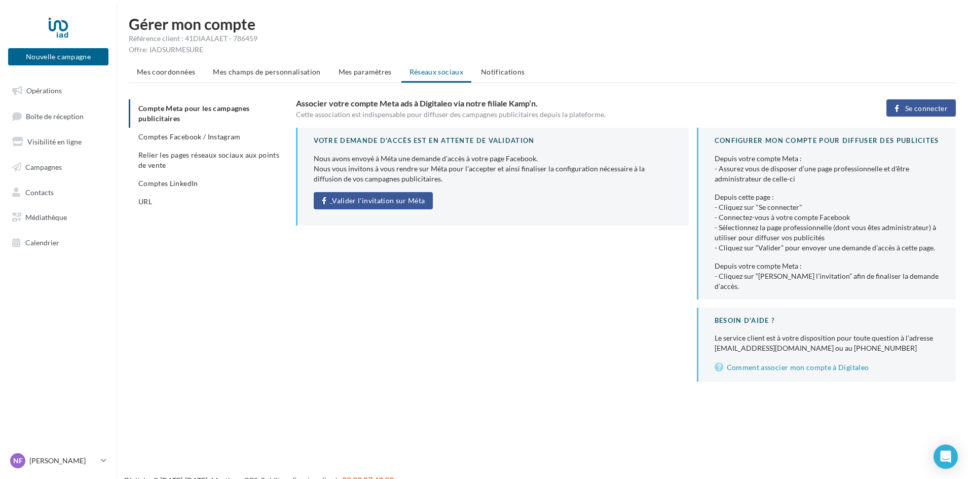
click at [390, 199] on span "Valider l'invitation sur Méta" at bounding box center [378, 201] width 93 height 8
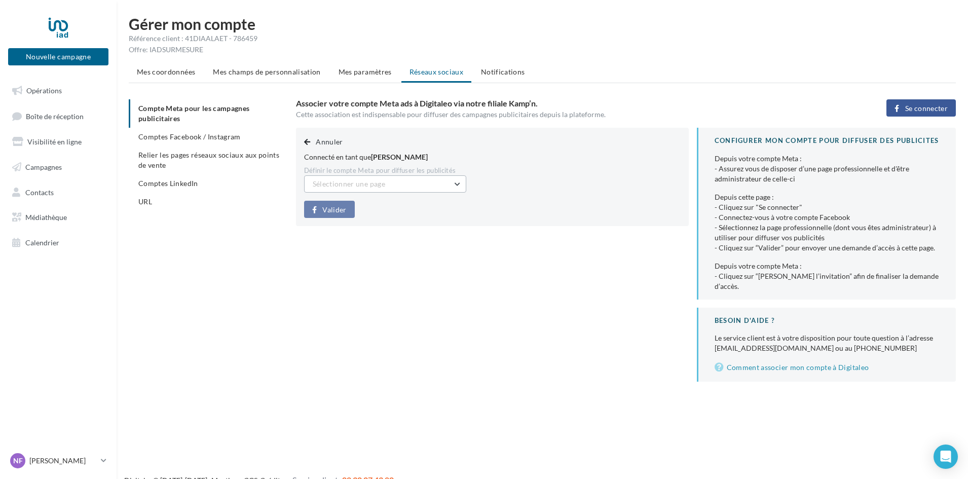
click at [337, 183] on span "Sélectionner une page" at bounding box center [349, 183] width 72 height 9
click at [346, 213] on span "[PERSON_NAME] (Admin)" at bounding box center [361, 209] width 83 height 9
click at [336, 209] on span "Valider" at bounding box center [334, 210] width 24 height 8
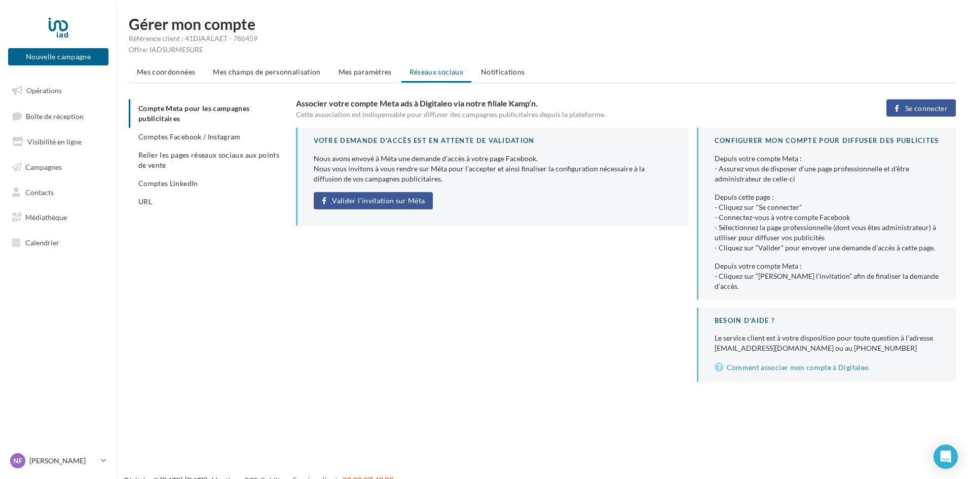
click at [378, 201] on span "Valider l'invitation sur Méta" at bounding box center [378, 201] width 93 height 8
click at [772, 361] on link "Comment associer mon compte à Digitaleo" at bounding box center [826, 367] width 225 height 12
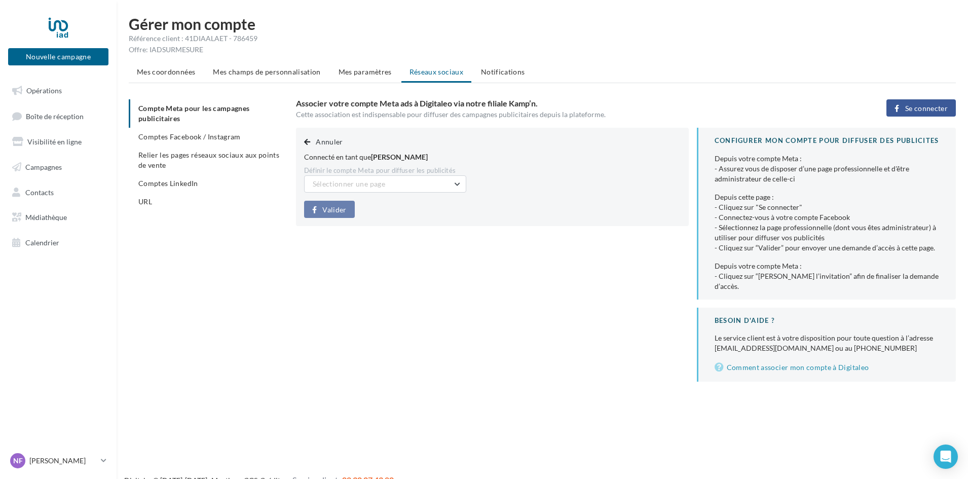
click at [916, 106] on span "Se connecter" at bounding box center [926, 108] width 43 height 8
click at [407, 187] on button "Sélectionner une page" at bounding box center [385, 183] width 162 height 17
click at [400, 210] on span "[PERSON_NAME] (Admin)" at bounding box center [361, 209] width 83 height 9
click at [336, 208] on span "Valider" at bounding box center [334, 210] width 24 height 8
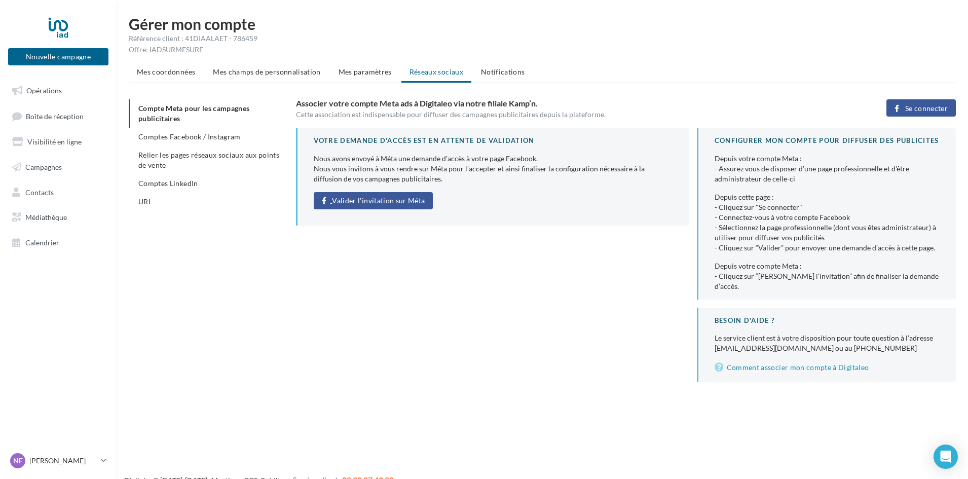
click at [381, 204] on span "Valider l'invitation sur Méta" at bounding box center [378, 201] width 93 height 8
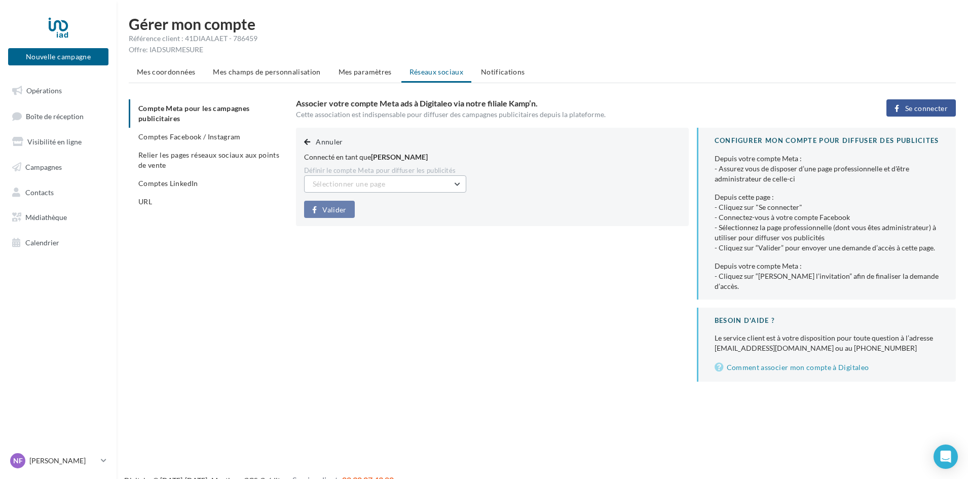
click at [331, 185] on span "Sélectionner une page" at bounding box center [349, 183] width 72 height 9
click at [335, 206] on span "[PERSON_NAME] (Admin)" at bounding box center [361, 209] width 83 height 9
drag, startPoint x: 334, startPoint y: 205, endPoint x: 328, endPoint y: 206, distance: 6.1
click at [333, 206] on span "Valider" at bounding box center [334, 210] width 24 height 8
